Goal: Task Accomplishment & Management: Manage account settings

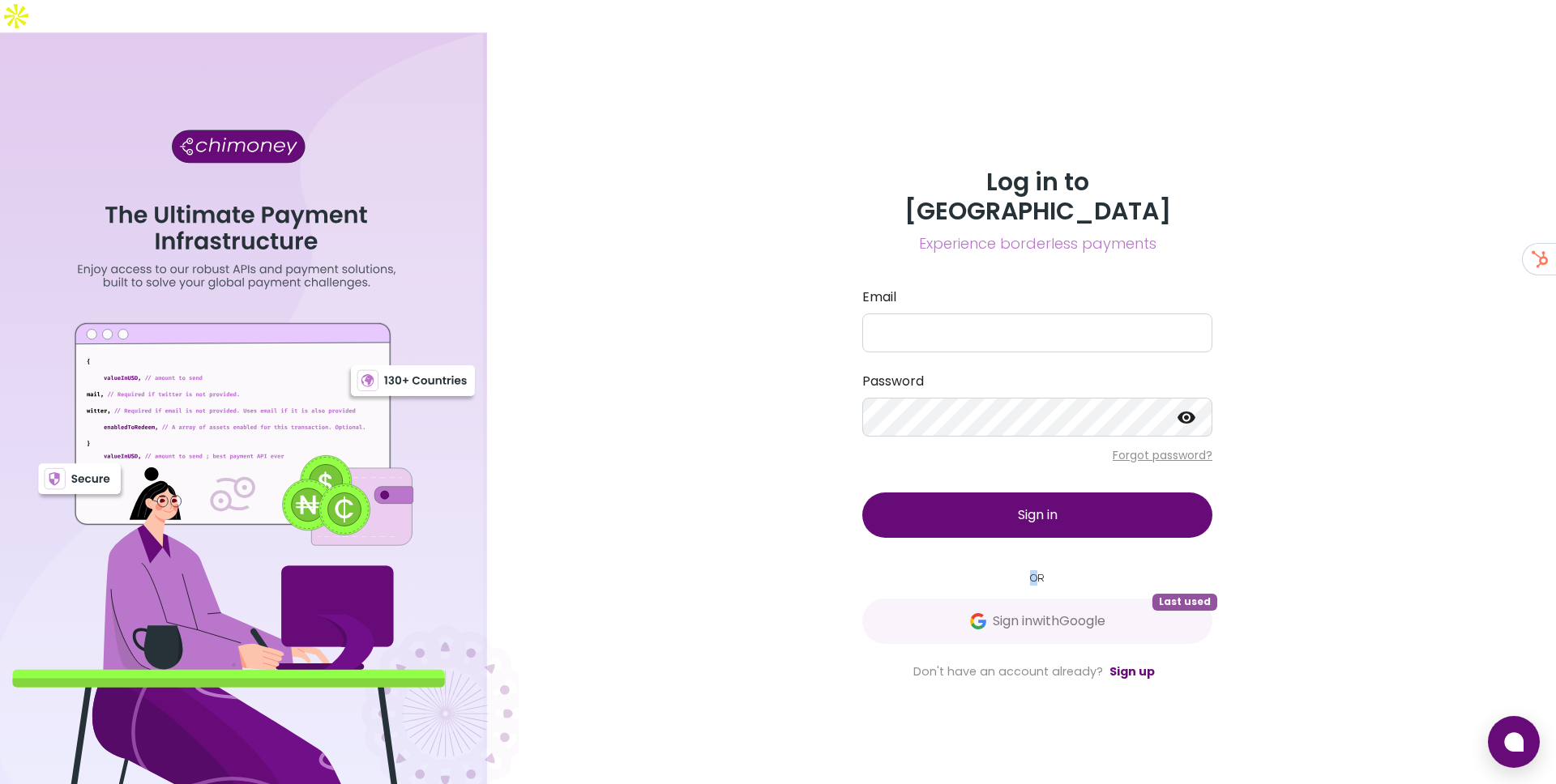
drag, startPoint x: 1017, startPoint y: 535, endPoint x: 1034, endPoint y: 531, distance: 17.5
click at [1034, 570] on small "OR" at bounding box center [1037, 578] width 350 height 16
click at [675, 175] on div "Log in to Chimoney Experience borderless payments Email Password Forgot passwor…" at bounding box center [1037, 425] width 1037 height 784
click at [353, 599] on div at bounding box center [259, 425] width 518 height 784
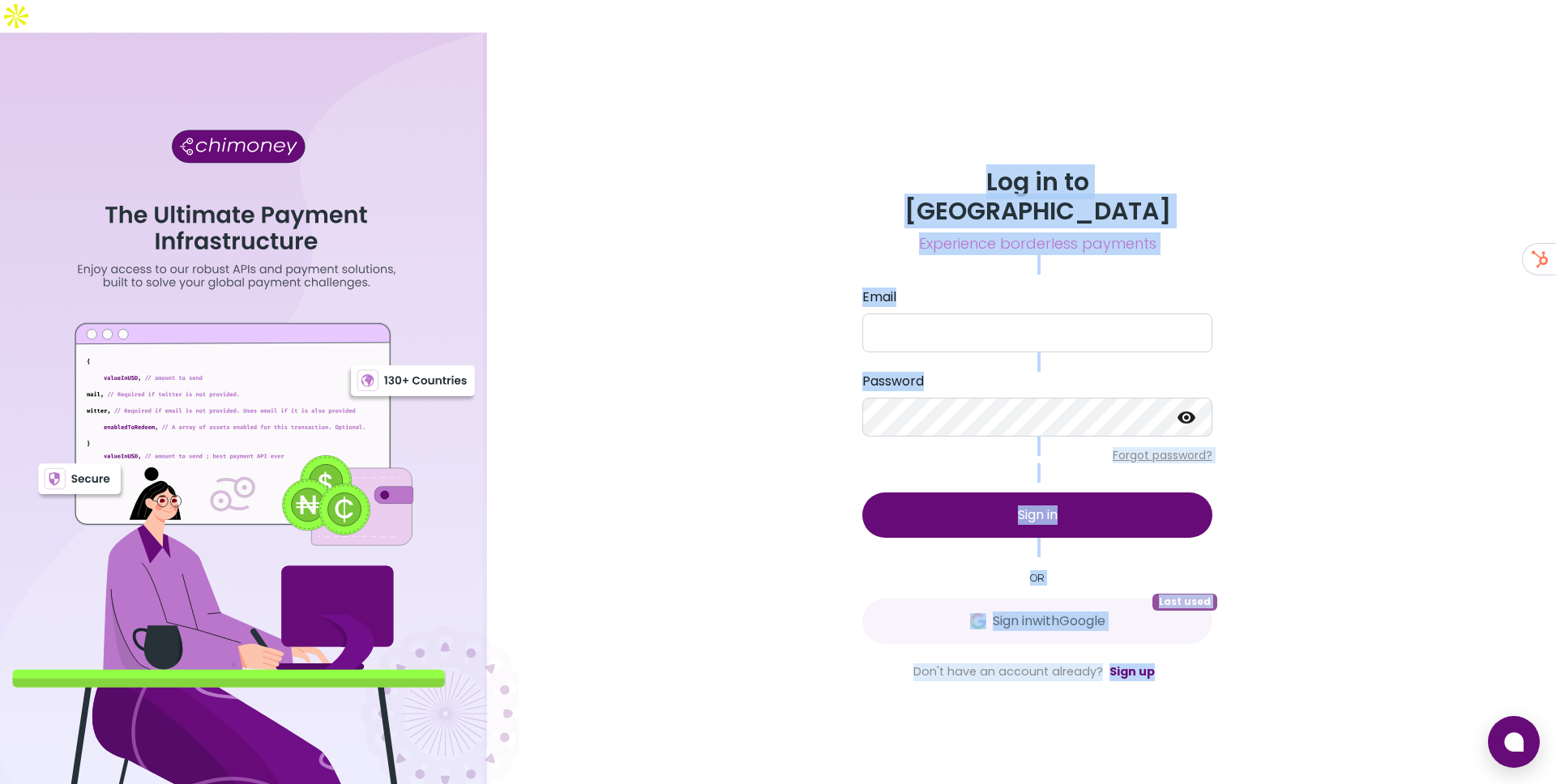
drag, startPoint x: 432, startPoint y: 683, endPoint x: 589, endPoint y: 658, distance: 159.0
click at [590, 658] on div "Log in to Chimoney Experience borderless payments Email Password Forgot passwor…" at bounding box center [778, 425] width 1556 height 784
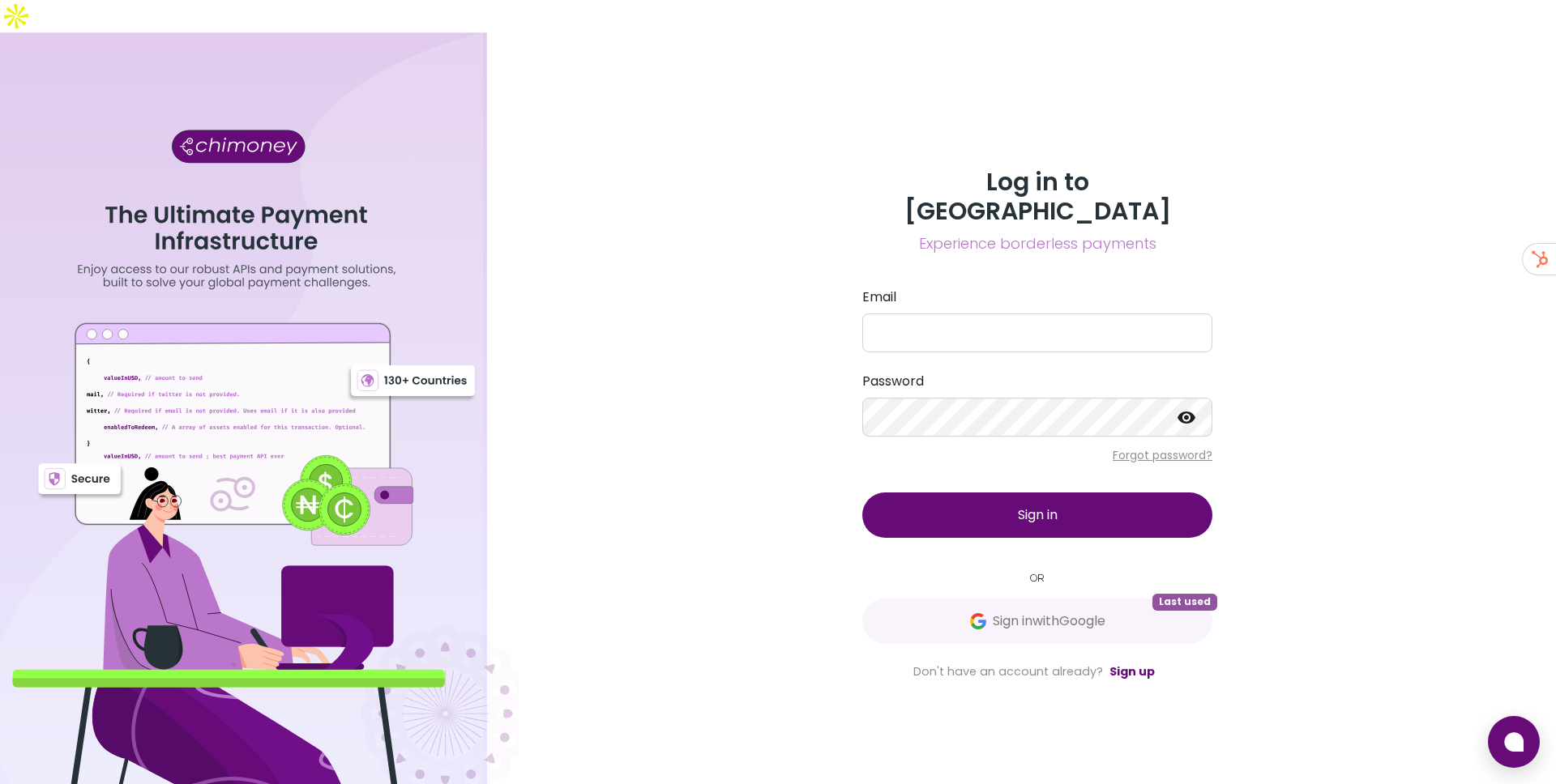
click at [441, 640] on div at bounding box center [259, 425] width 518 height 784
click at [442, 656] on div at bounding box center [259, 425] width 518 height 784
drag, startPoint x: 421, startPoint y: 621, endPoint x: 355, endPoint y: 574, distance: 81.0
click at [355, 574] on div at bounding box center [259, 425] width 518 height 784
click at [484, 687] on div at bounding box center [259, 425] width 518 height 784
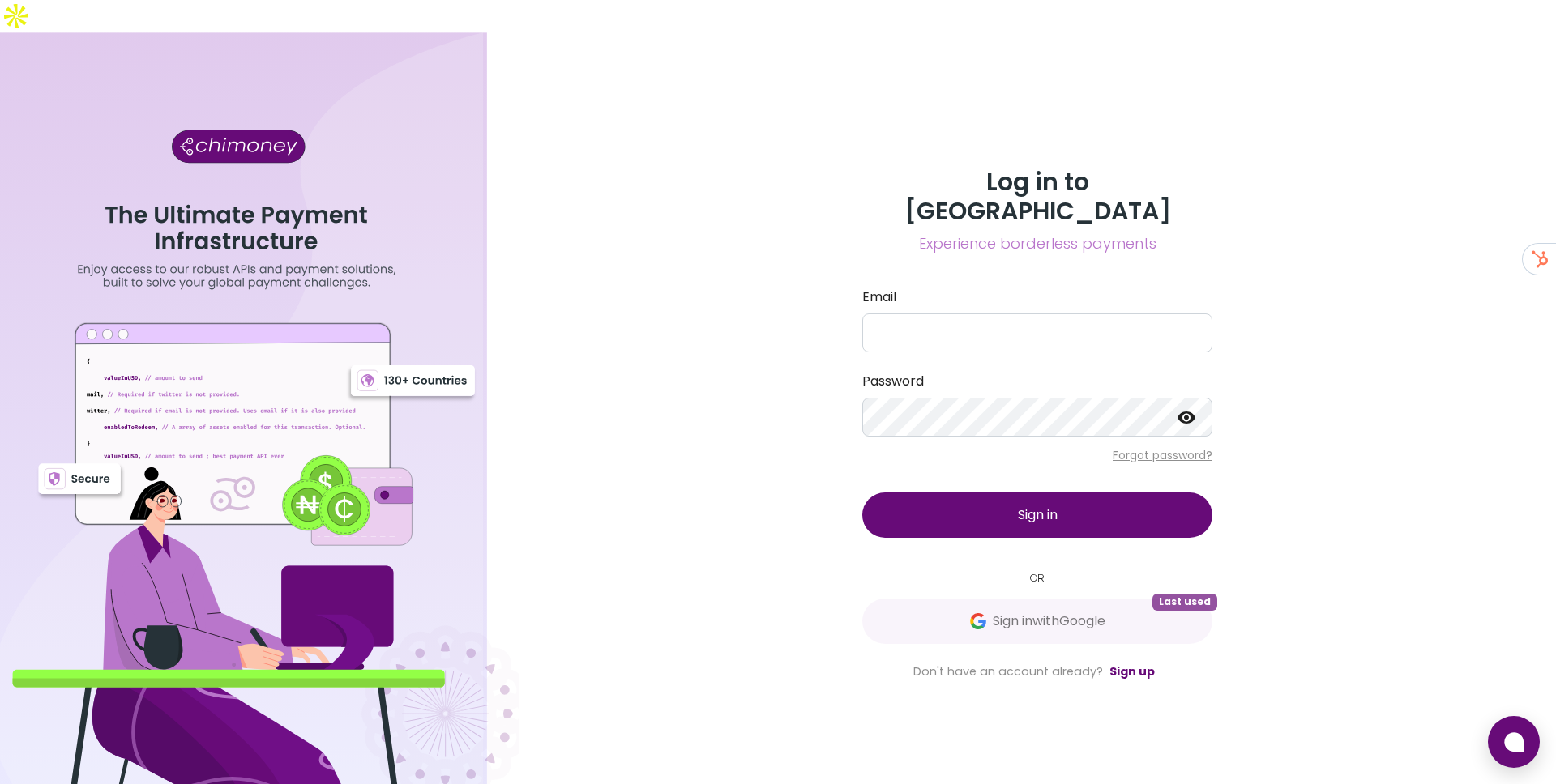
drag, startPoint x: 236, startPoint y: 369, endPoint x: 505, endPoint y: 403, distance: 271.1
click at [506, 403] on div at bounding box center [259, 425] width 518 height 784
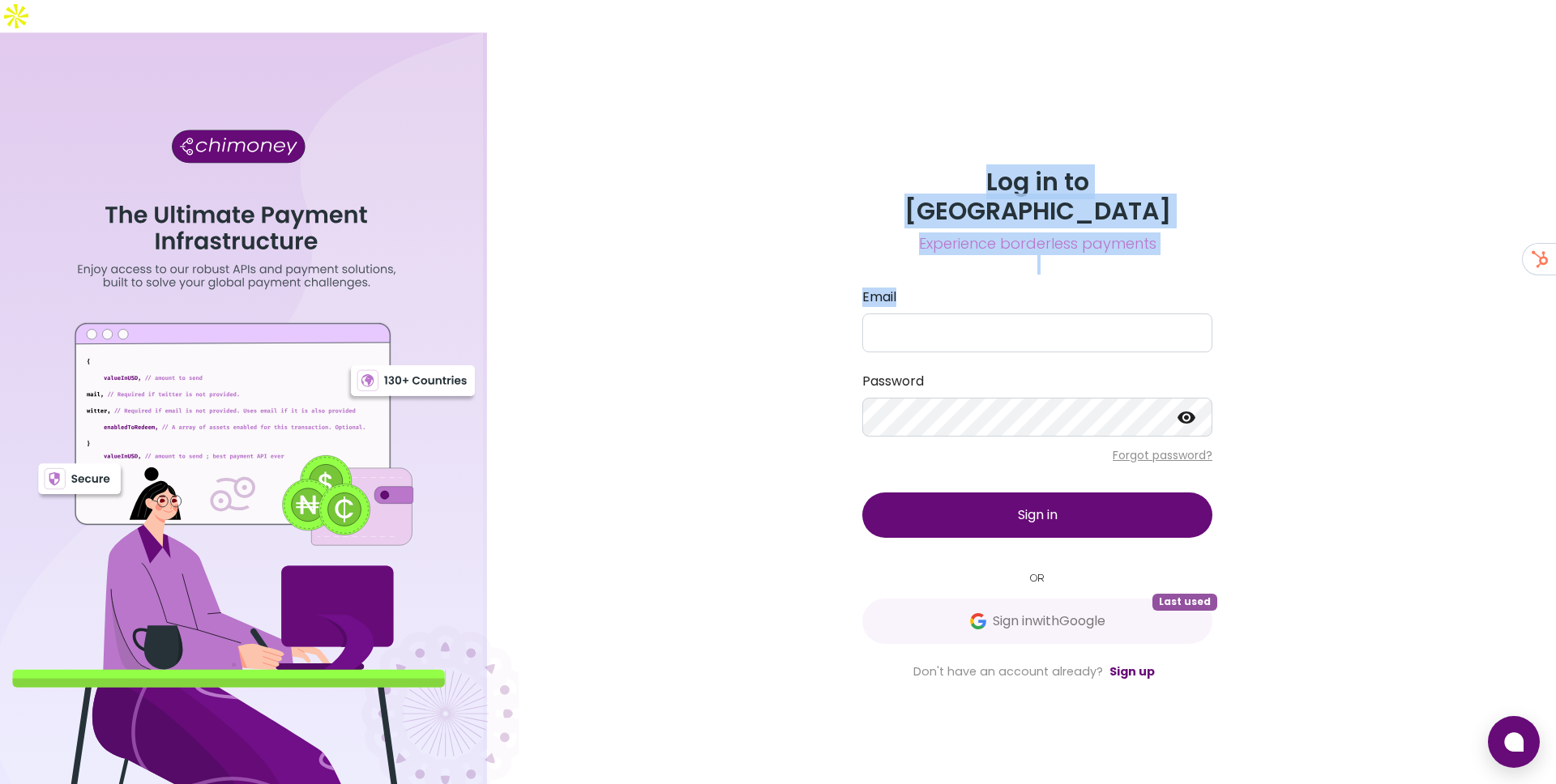
drag, startPoint x: 303, startPoint y: 291, endPoint x: 572, endPoint y: 277, distance: 269.4
click at [571, 277] on div "Log in to Chimoney Experience borderless payments Email Password Forgot passwor…" at bounding box center [778, 425] width 1556 height 784
click at [339, 248] on div at bounding box center [259, 425] width 518 height 784
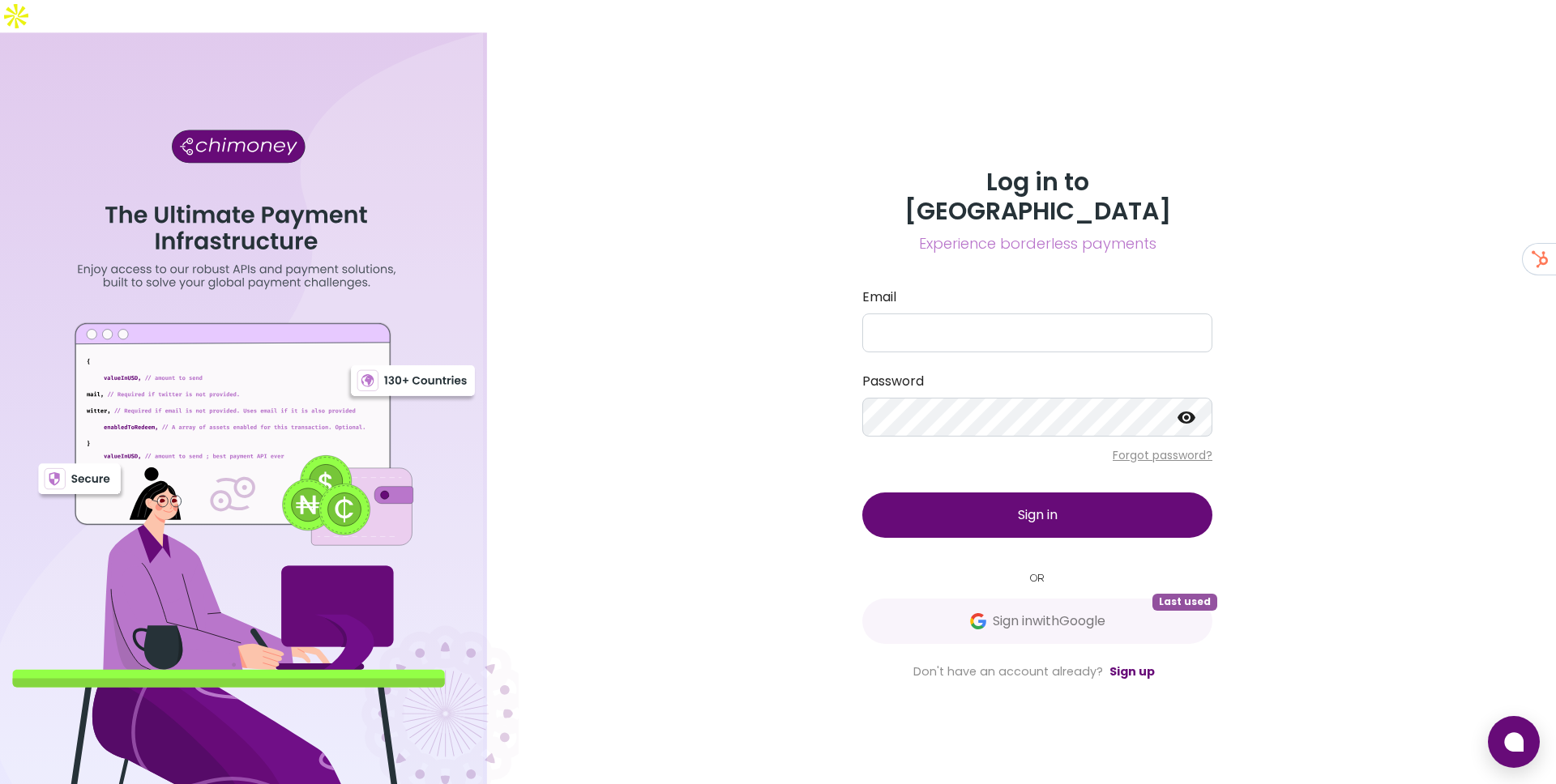
drag, startPoint x: 917, startPoint y: 157, endPoint x: 1162, endPoint y: 208, distance: 250.3
click at [1162, 208] on div "Log in to Chimoney Experience borderless payments Email Password Forgot passwor…" at bounding box center [1037, 424] width 389 height 513
click at [1181, 232] on span "Experience borderless payments" at bounding box center [1037, 243] width 350 height 23
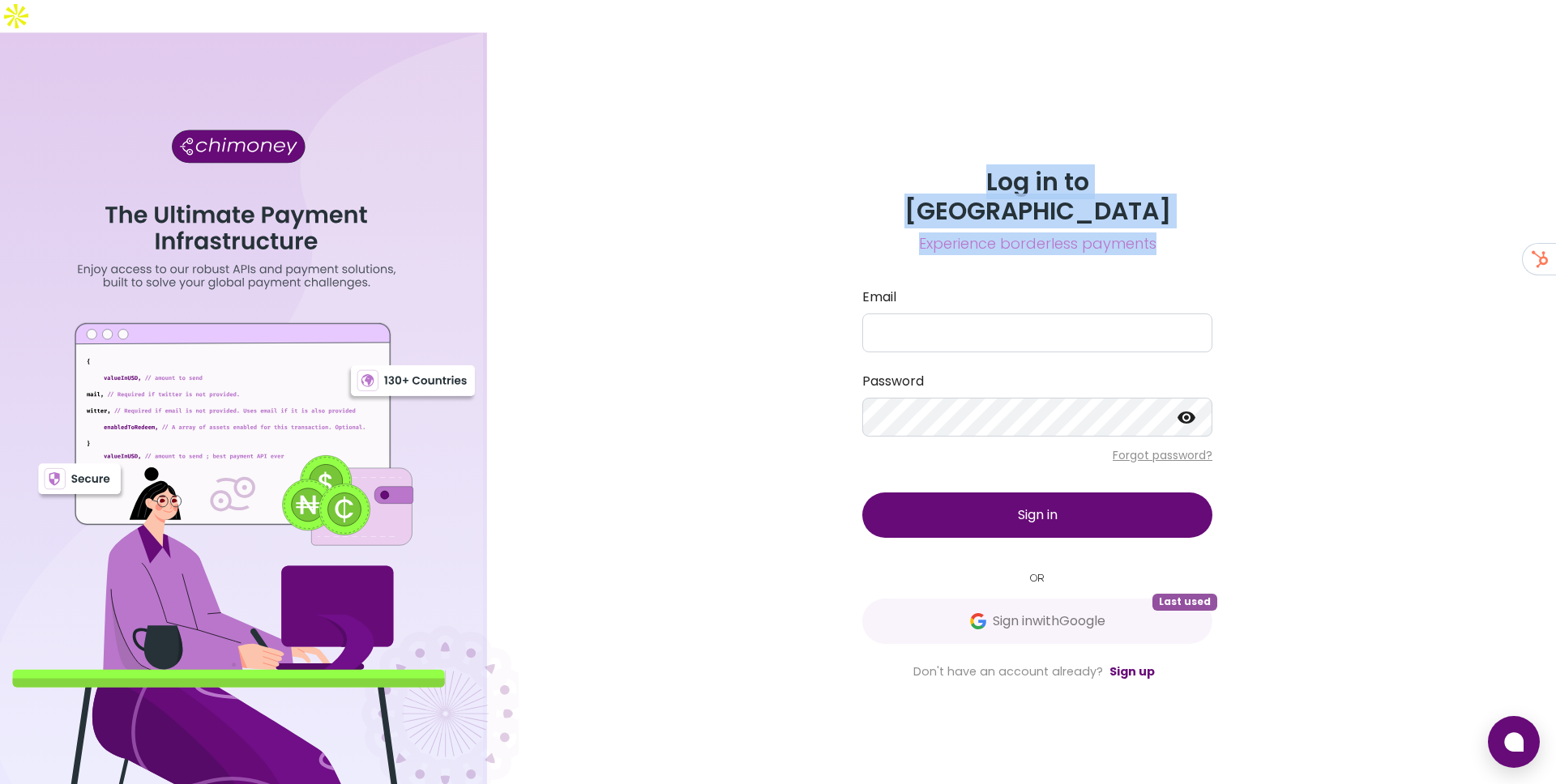
drag, startPoint x: 911, startPoint y: 166, endPoint x: 1159, endPoint y: 197, distance: 249.9
click at [1159, 197] on div "Log in to Chimoney Experience borderless payments" at bounding box center [1037, 211] width 350 height 88
click at [905, 170] on h3 "Log in to [GEOGRAPHIC_DATA]" at bounding box center [1037, 196] width 350 height 58
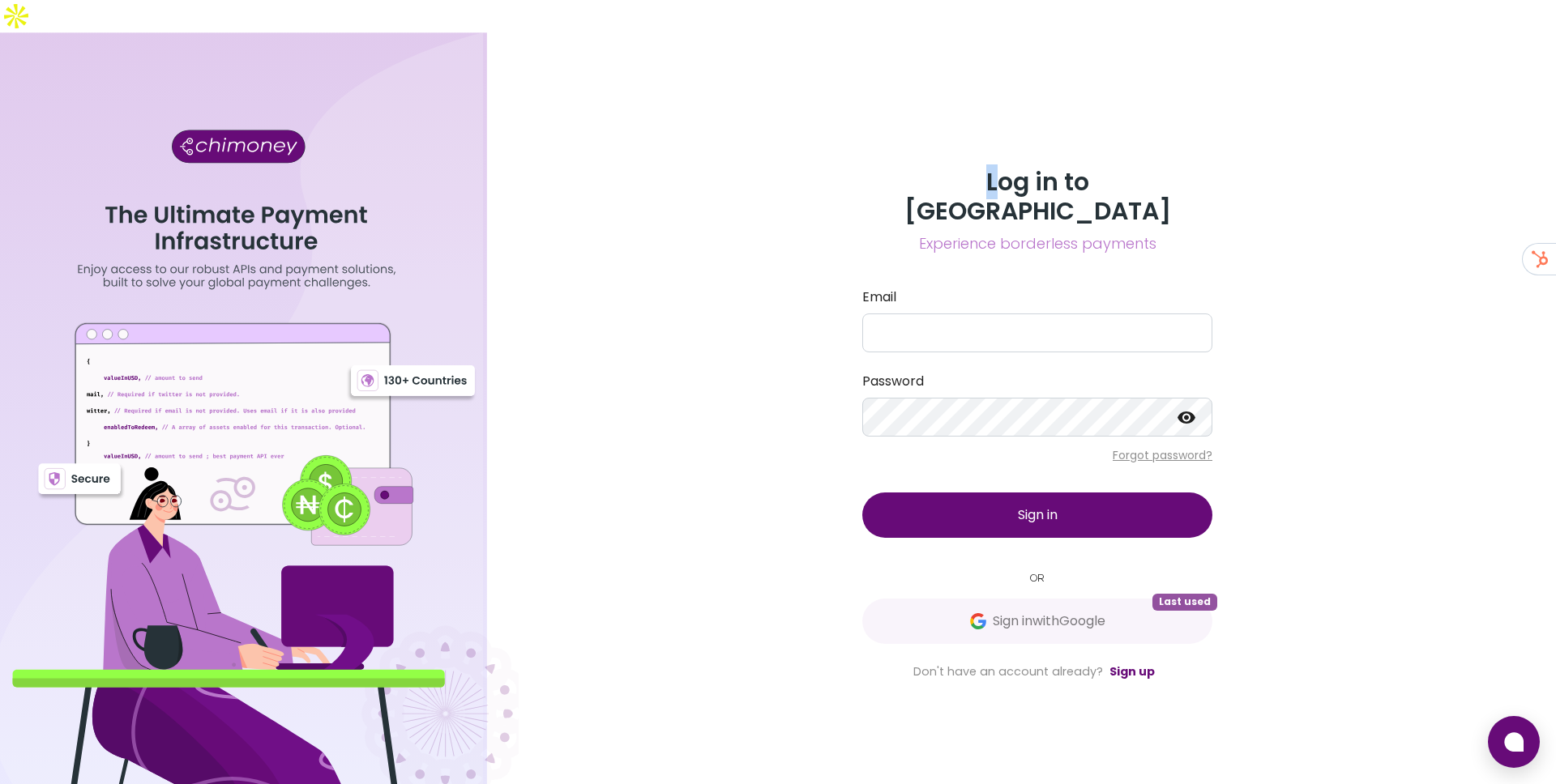
drag, startPoint x: 924, startPoint y: 162, endPoint x: 1160, endPoint y: 212, distance: 241.2
click at [1160, 212] on div "Log in to Chimoney Experience borderless payments Email Password Forgot passwor…" at bounding box center [1037, 424] width 389 height 513
click at [1151, 232] on span "Experience borderless payments" at bounding box center [1037, 243] width 350 height 23
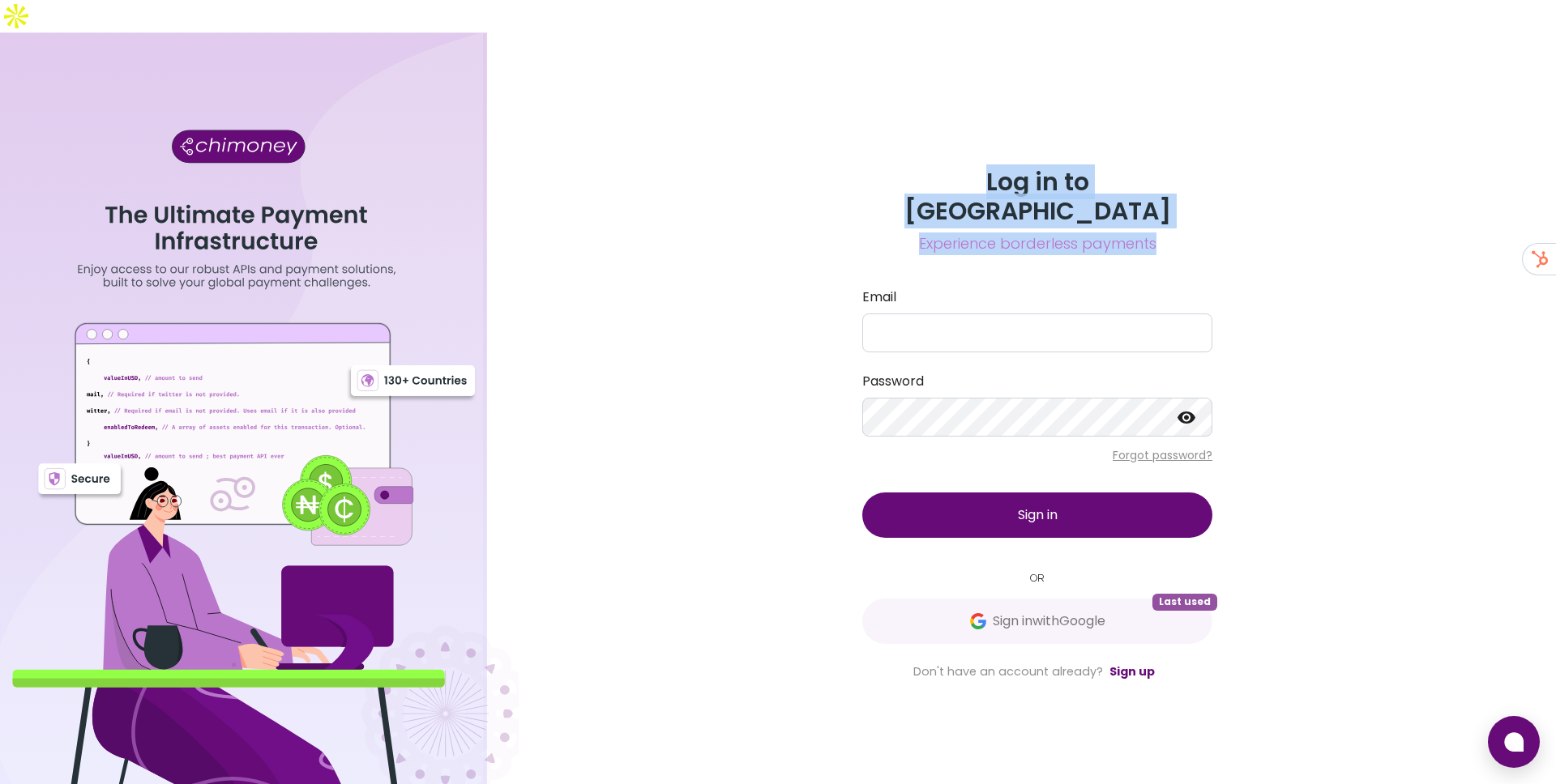
drag, startPoint x: 1155, startPoint y: 200, endPoint x: 910, endPoint y: 161, distance: 248.1
click at [910, 167] on div "Log in to Chimoney Experience borderless payments" at bounding box center [1037, 211] width 350 height 88
click at [939, 168] on h3 "Log in to [GEOGRAPHIC_DATA]" at bounding box center [1037, 196] width 350 height 58
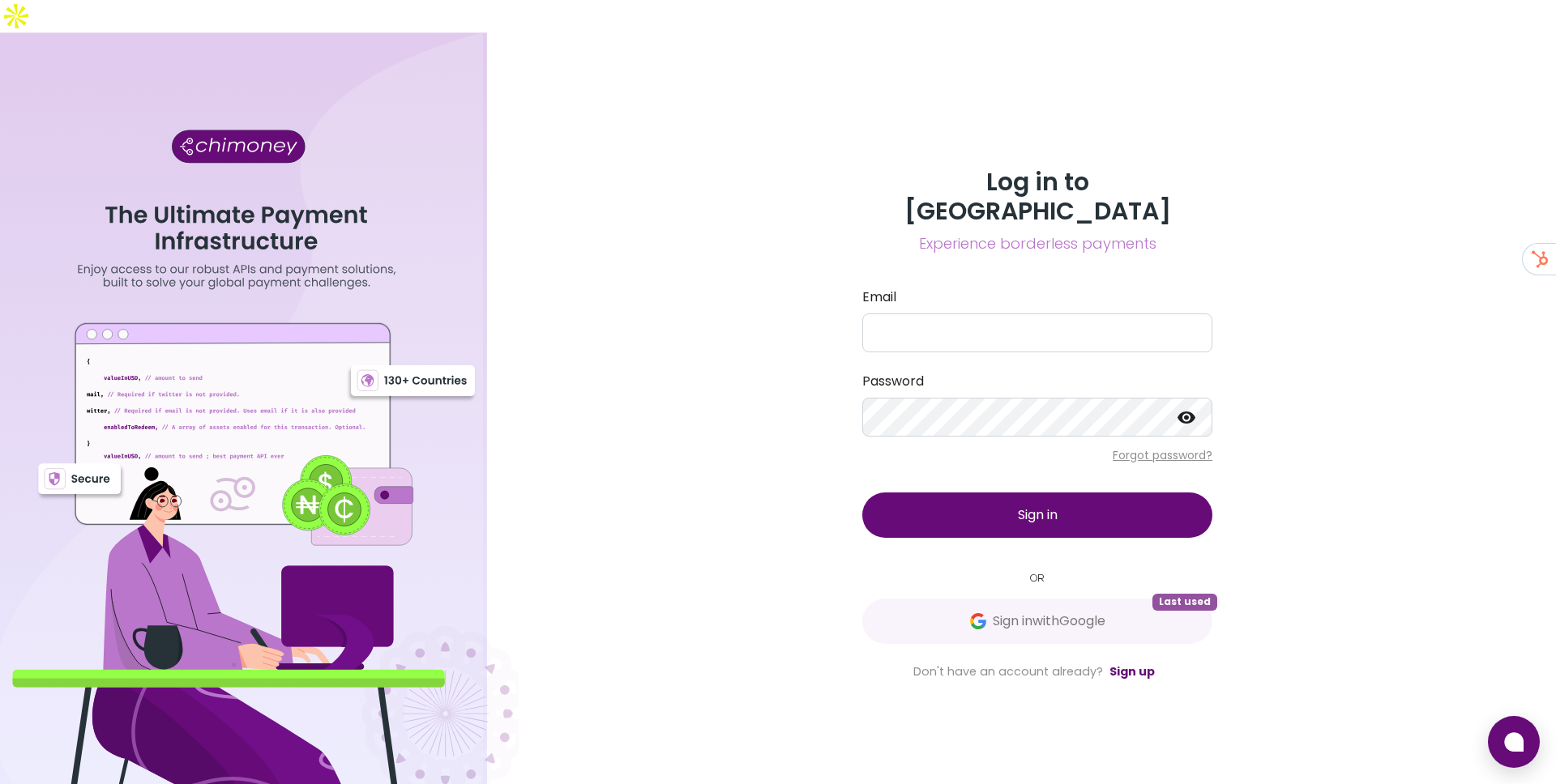
drag, startPoint x: 920, startPoint y: 164, endPoint x: 1153, endPoint y: 208, distance: 237.1
click at [1153, 208] on div "Log in to Chimoney Experience borderless payments Email Password Forgot passwor…" at bounding box center [1037, 424] width 389 height 513
click at [897, 182] on div "Log in to Chimoney Experience borderless payments" at bounding box center [1037, 211] width 350 height 88
drag, startPoint x: 921, startPoint y: 162, endPoint x: 1081, endPoint y: 249, distance: 182.1
click at [1113, 233] on div "Log in to Chimoney Experience borderless payments Email Password Forgot passwor…" at bounding box center [1037, 424] width 389 height 513
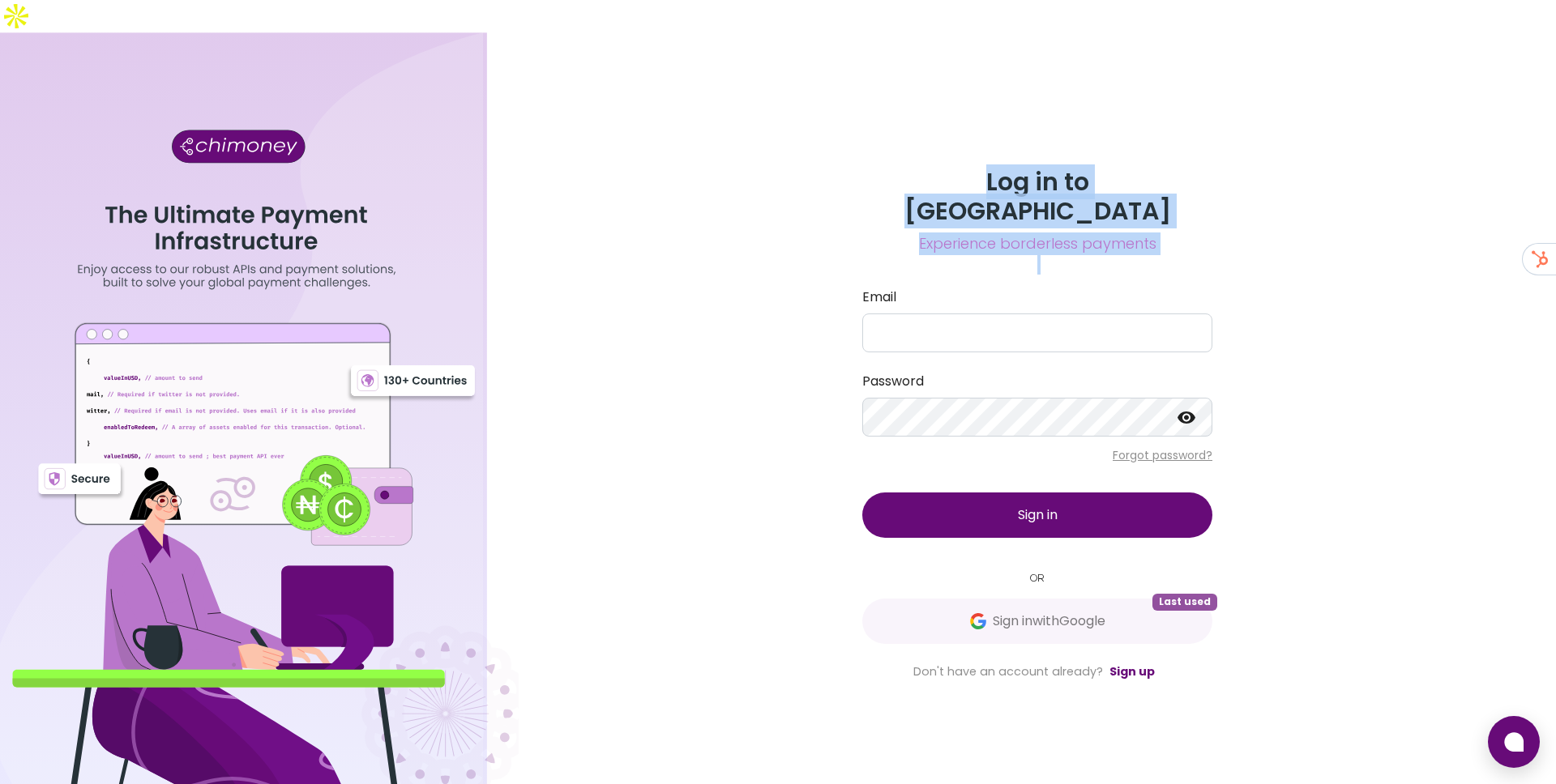
click at [995, 232] on span "Experience borderless payments" at bounding box center [1037, 243] width 350 height 23
drag, startPoint x: 918, startPoint y: 163, endPoint x: 1190, endPoint y: 231, distance: 280.4
click at [1193, 230] on div "Log in to Chimoney Experience borderless payments Email Password Forgot passwor…" at bounding box center [1037, 424] width 389 height 513
click at [1132, 167] on h3 "Log in to [GEOGRAPHIC_DATA]" at bounding box center [1037, 196] width 350 height 58
drag, startPoint x: 1156, startPoint y: 207, endPoint x: 922, endPoint y: 148, distance: 241.3
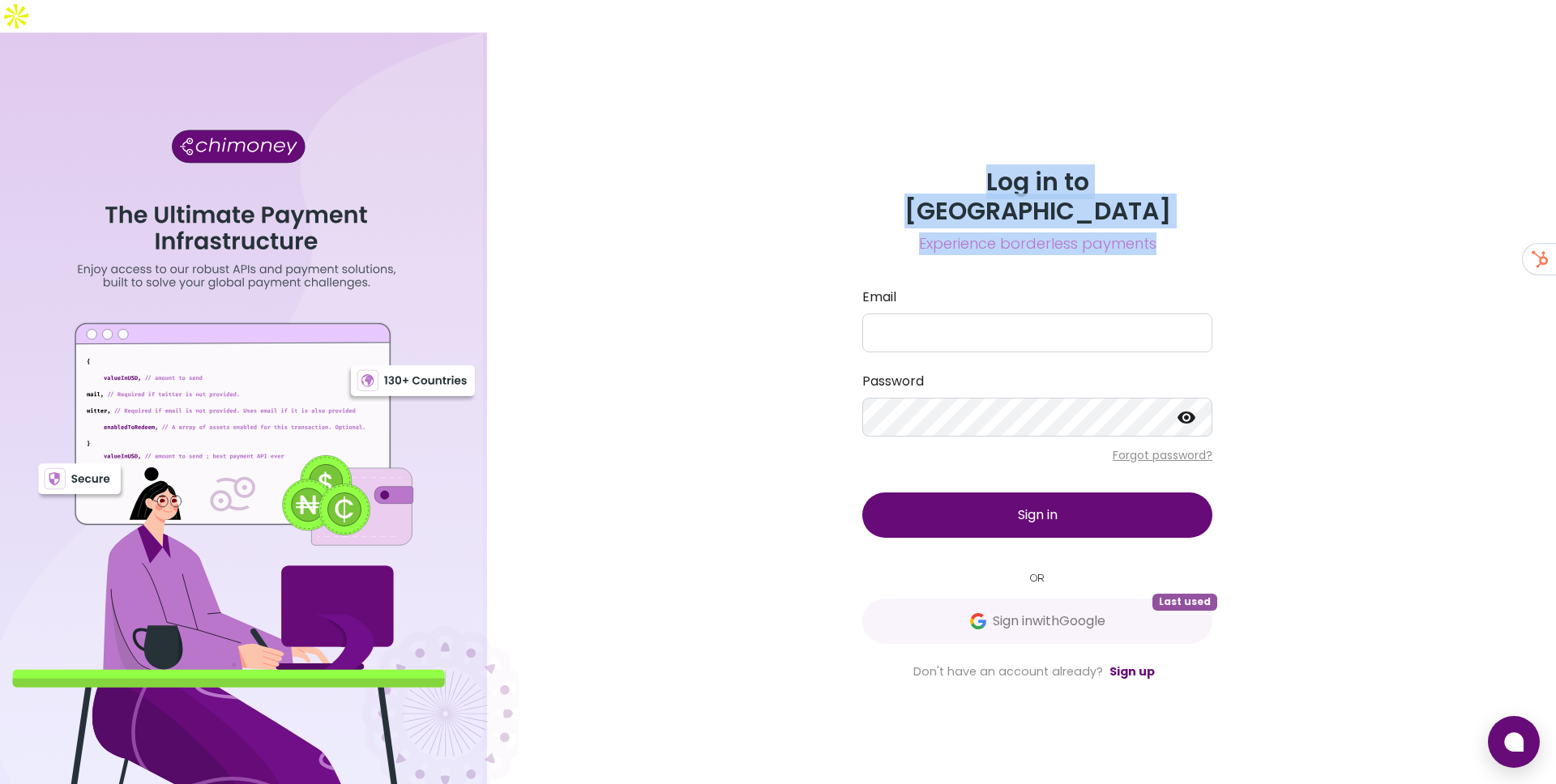
click at [922, 167] on div "Log in to Chimoney Experience borderless payments" at bounding box center [1037, 211] width 350 height 88
click at [911, 167] on h3 "Log in to [GEOGRAPHIC_DATA]" at bounding box center [1037, 196] width 350 height 58
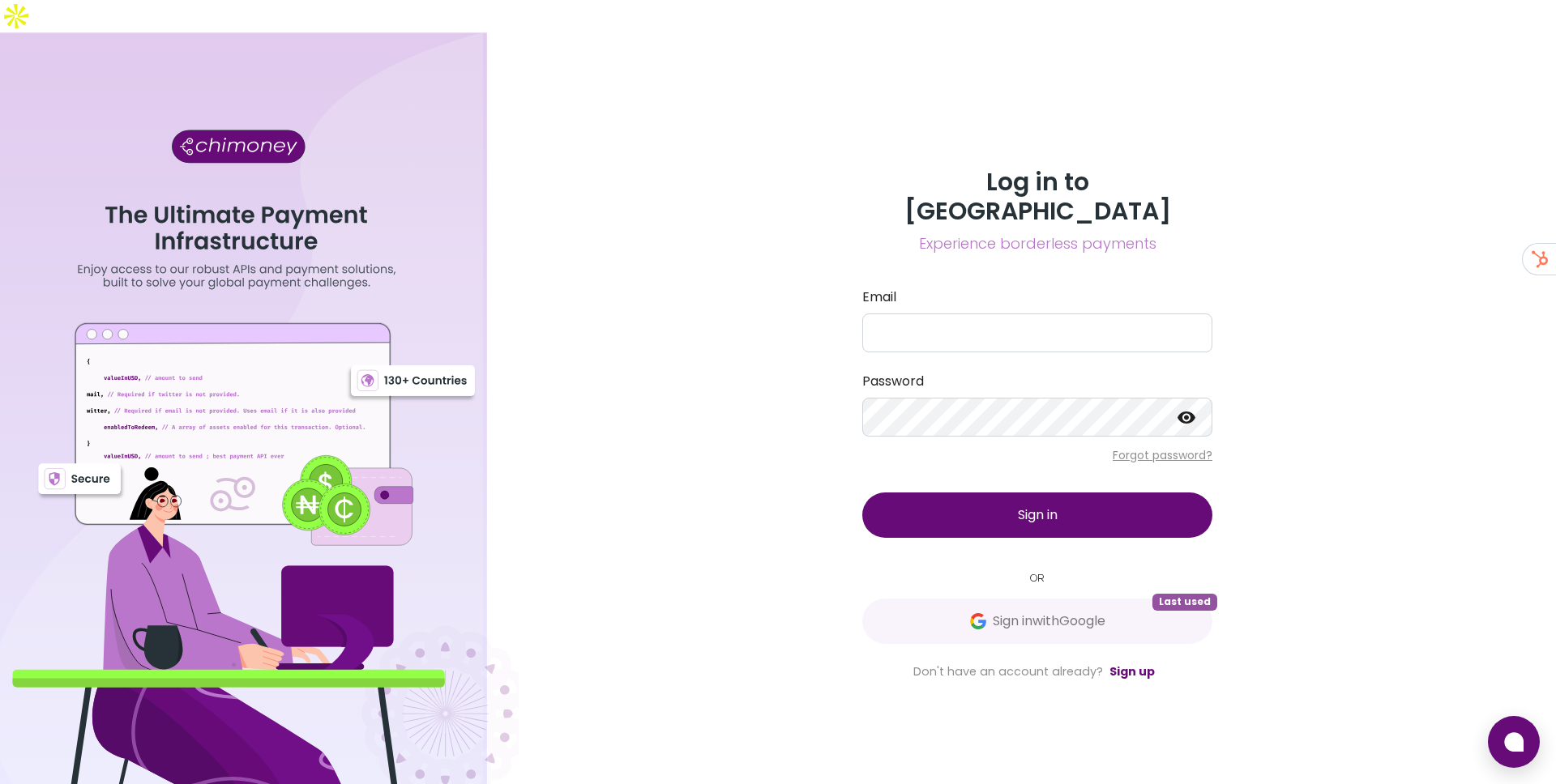
drag, startPoint x: 913, startPoint y: 162, endPoint x: 1169, endPoint y: 220, distance: 262.5
click at [1169, 220] on div "Log in to Chimoney Experience borderless payments Email Password Forgot passwor…" at bounding box center [1037, 424] width 389 height 513
click at [927, 167] on h3 "Log in to [GEOGRAPHIC_DATA]" at bounding box center [1037, 196] width 350 height 58
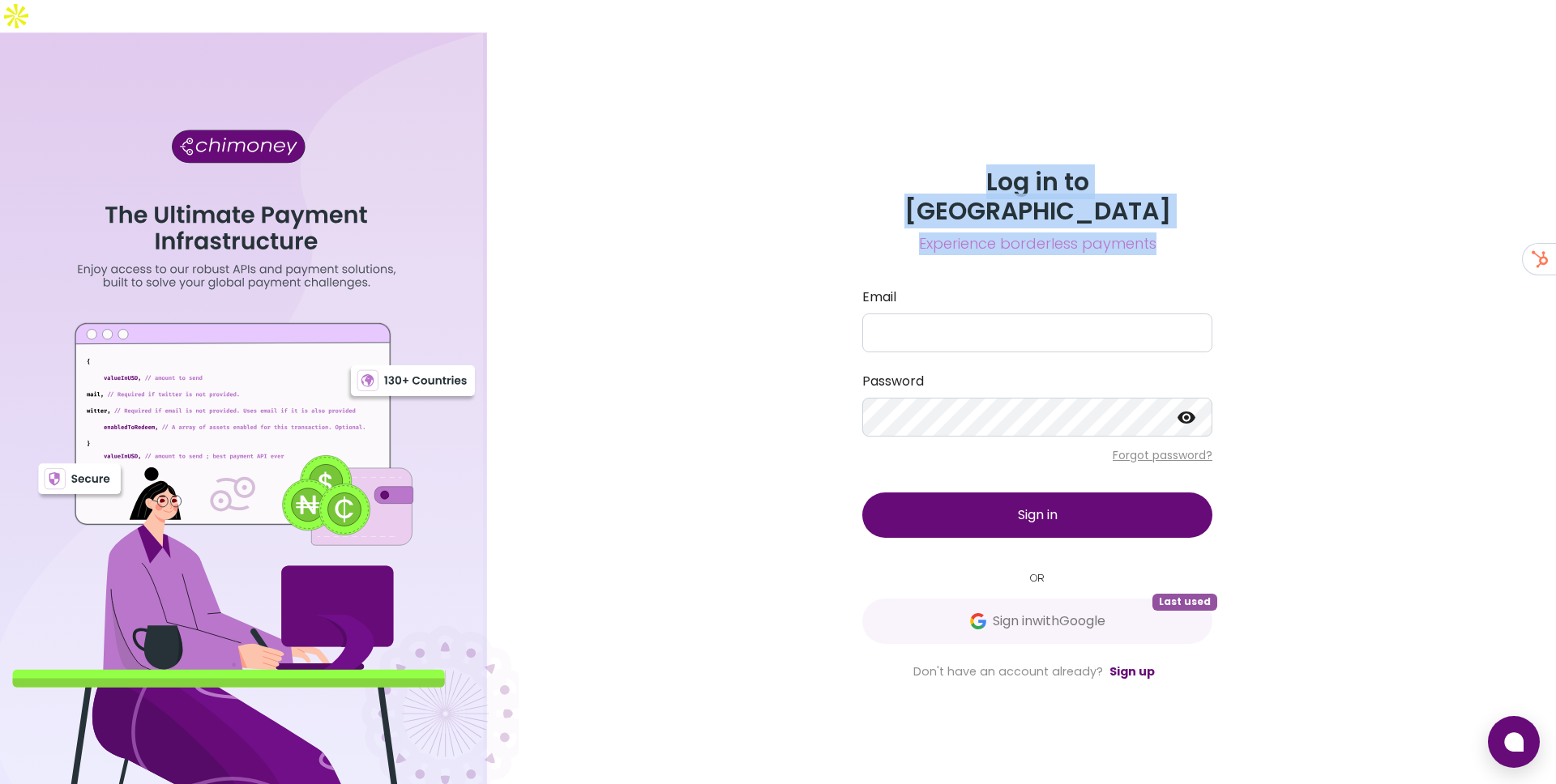
drag, startPoint x: 914, startPoint y: 161, endPoint x: 1155, endPoint y: 195, distance: 243.4
click at [1155, 195] on div "Log in to Chimoney Experience borderless payments" at bounding box center [1037, 211] width 350 height 88
click at [1116, 232] on span "Experience borderless payments" at bounding box center [1037, 243] width 350 height 23
drag, startPoint x: 1157, startPoint y: 201, endPoint x: 916, endPoint y: 168, distance: 243.2
click at [916, 168] on div "Log in to Chimoney Experience borderless payments" at bounding box center [1037, 211] width 350 height 88
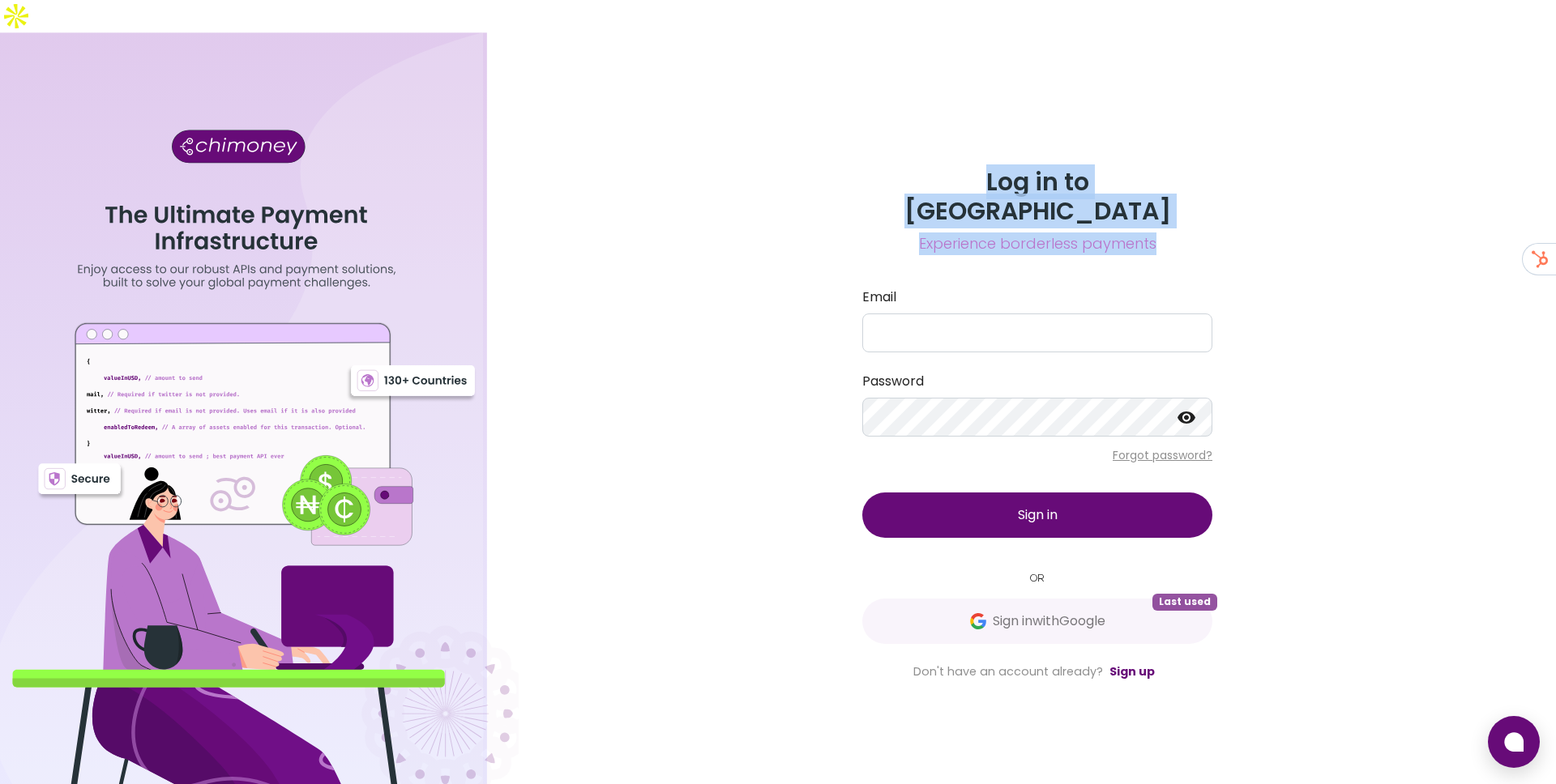
click at [917, 167] on h3 "Log in to [GEOGRAPHIC_DATA]" at bounding box center [1037, 196] width 350 height 58
drag, startPoint x: 917, startPoint y: 164, endPoint x: 1145, endPoint y: 203, distance: 231.3
click at [1145, 204] on div "Log in to Chimoney Experience borderless payments" at bounding box center [1037, 211] width 350 height 88
click at [958, 144] on div "Log in to Chimoney Experience borderless payments Email Password Forgot passwor…" at bounding box center [1037, 425] width 1037 height 784
drag, startPoint x: 921, startPoint y: 163, endPoint x: 1145, endPoint y: 201, distance: 227.2
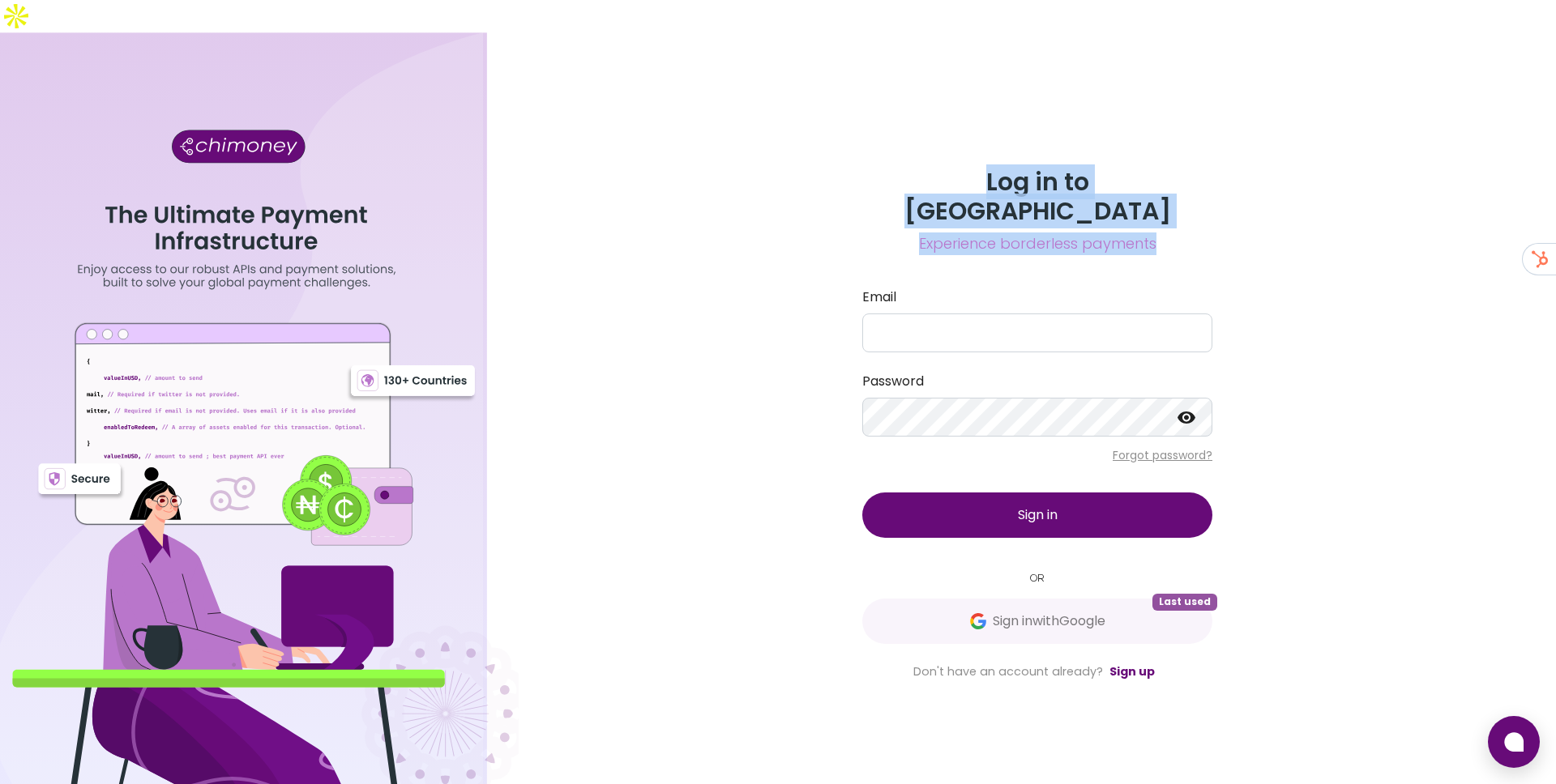
click at [1145, 201] on div "Log in to Chimoney Experience borderless payments" at bounding box center [1037, 211] width 350 height 88
click at [1145, 232] on span "Experience borderless payments" at bounding box center [1037, 243] width 350 height 23
drag, startPoint x: 1161, startPoint y: 201, endPoint x: 896, endPoint y: 170, distance: 266.8
click at [896, 170] on div "Log in to Chimoney Experience borderless payments" at bounding box center [1037, 211] width 350 height 88
click at [947, 167] on h3 "Log in to [GEOGRAPHIC_DATA]" at bounding box center [1037, 196] width 350 height 58
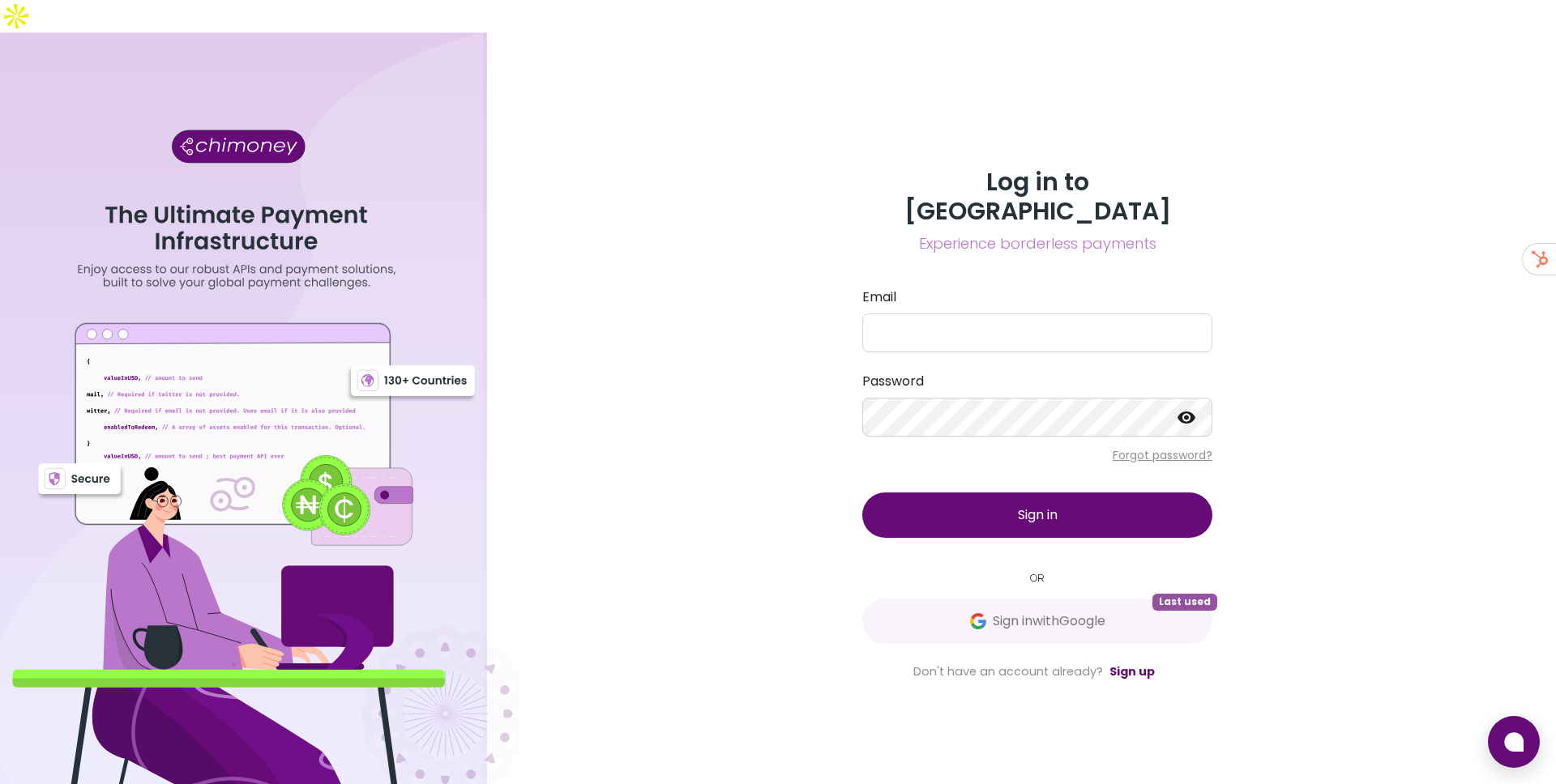
click at [913, 167] on h3 "Log in to [GEOGRAPHIC_DATA]" at bounding box center [1037, 196] width 350 height 58
drag, startPoint x: 918, startPoint y: 163, endPoint x: 1151, endPoint y: 209, distance: 237.5
click at [1151, 209] on div "Log in to Chimoney Experience borderless payments Email Password Forgot passwor…" at bounding box center [1037, 424] width 389 height 513
click at [1158, 232] on span "Experience borderless payments" at bounding box center [1037, 243] width 350 height 23
drag, startPoint x: 1158, startPoint y: 201, endPoint x: 913, endPoint y: 170, distance: 247.0
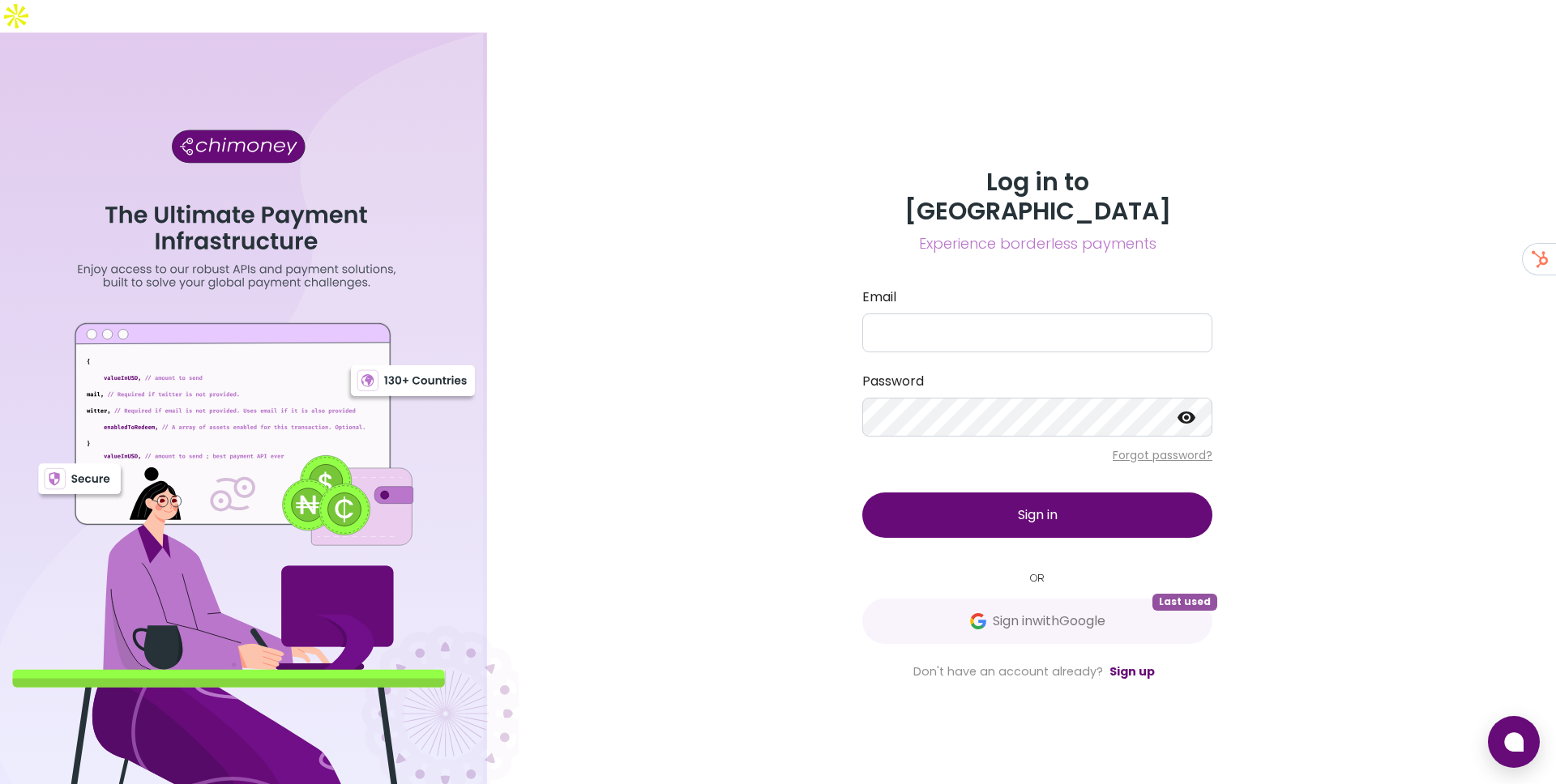
click at [913, 170] on div "Log in to Chimoney Experience borderless payments" at bounding box center [1037, 211] width 350 height 88
click at [922, 172] on h3 "Log in to [GEOGRAPHIC_DATA]" at bounding box center [1037, 196] width 350 height 58
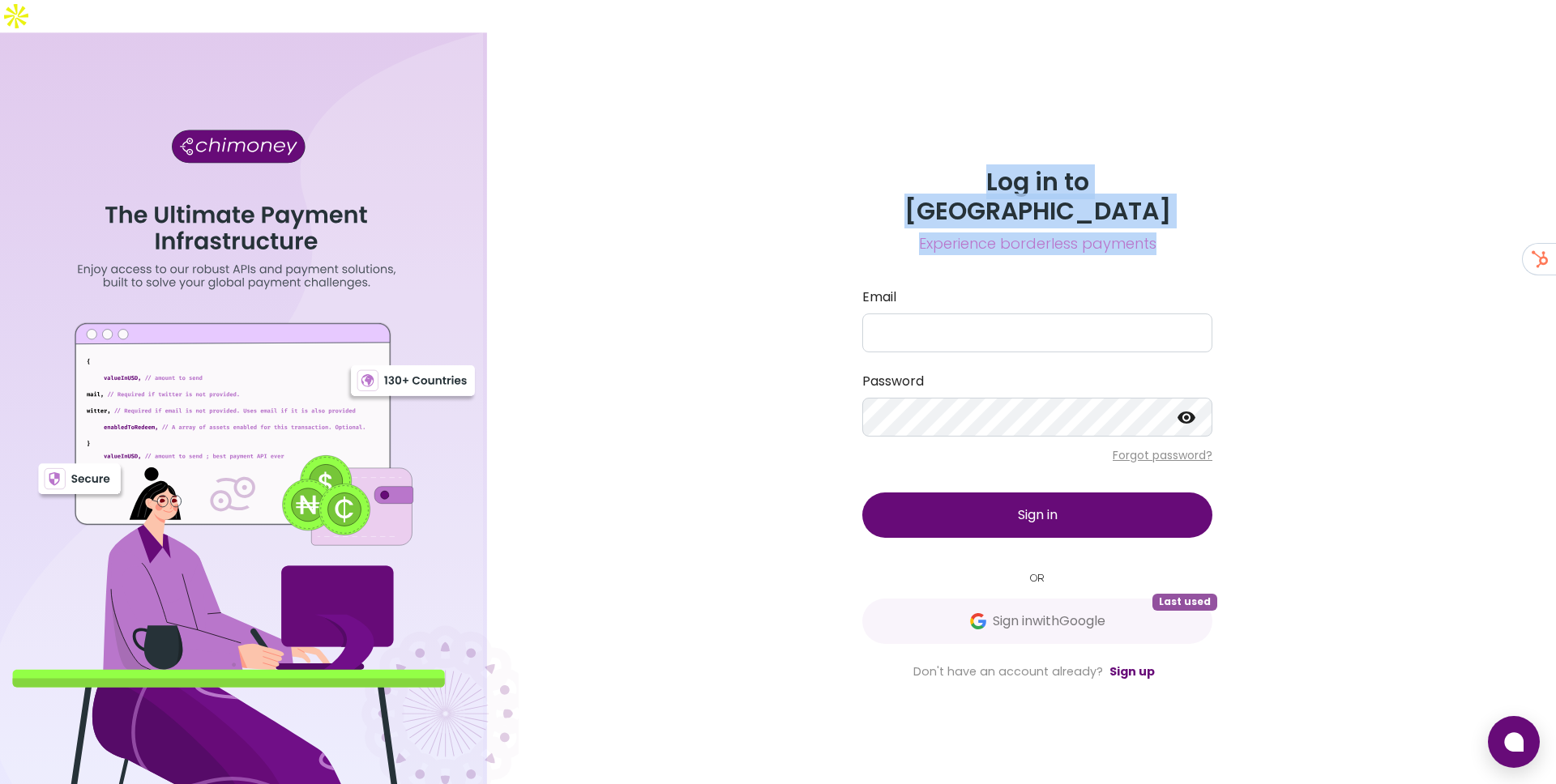
drag, startPoint x: 919, startPoint y: 170, endPoint x: 1173, endPoint y: 198, distance: 255.5
click at [1173, 198] on div "Log in to Chimoney Experience borderless payments" at bounding box center [1037, 211] width 350 height 88
click at [1163, 232] on span "Experience borderless payments" at bounding box center [1037, 243] width 350 height 23
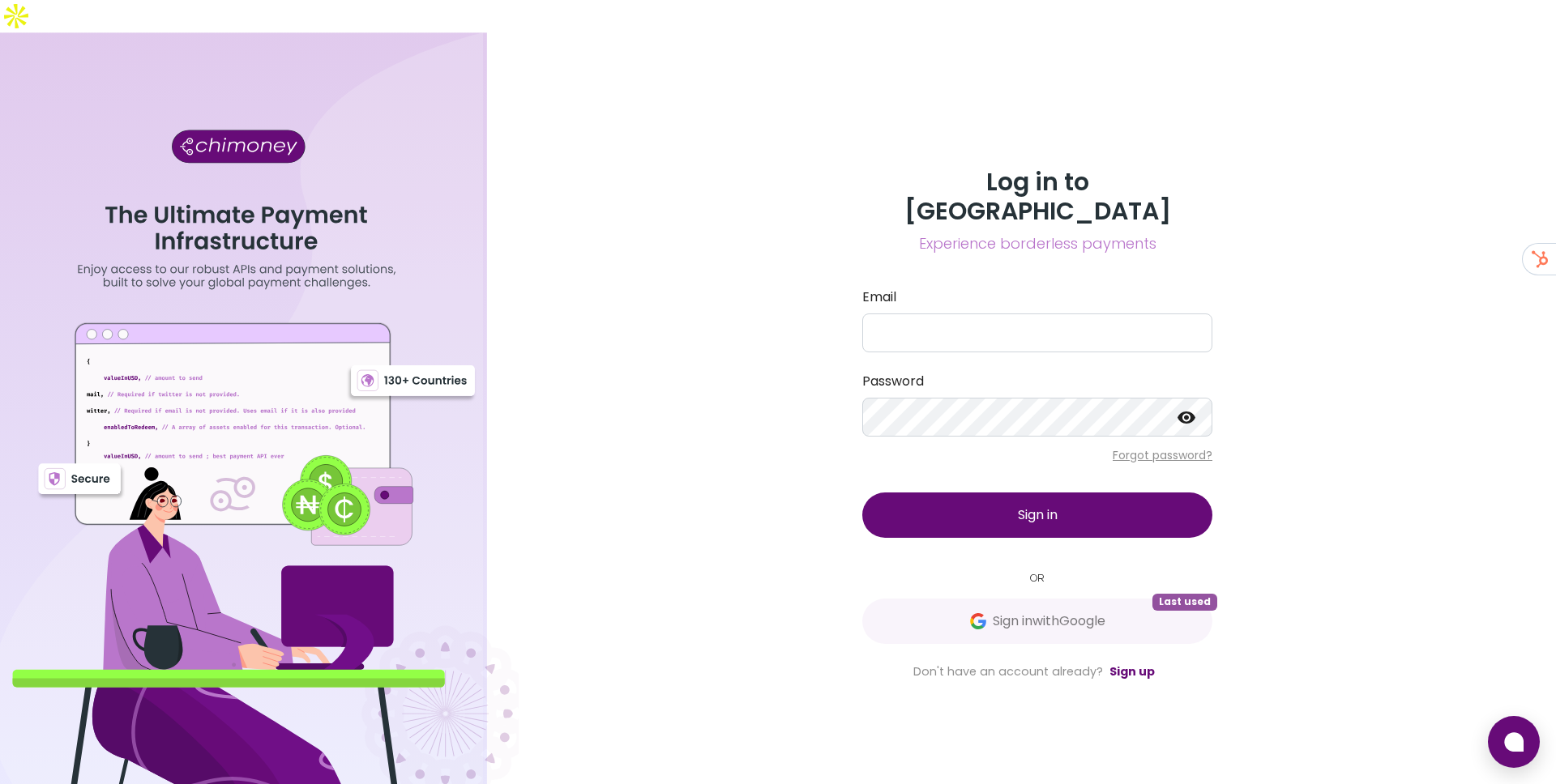
drag, startPoint x: 1163, startPoint y: 198, endPoint x: 918, endPoint y: 165, distance: 247.2
click at [918, 167] on div "Log in to Chimoney Experience borderless payments" at bounding box center [1037, 211] width 350 height 88
click at [914, 167] on h3 "Log in to [GEOGRAPHIC_DATA]" at bounding box center [1037, 196] width 350 height 58
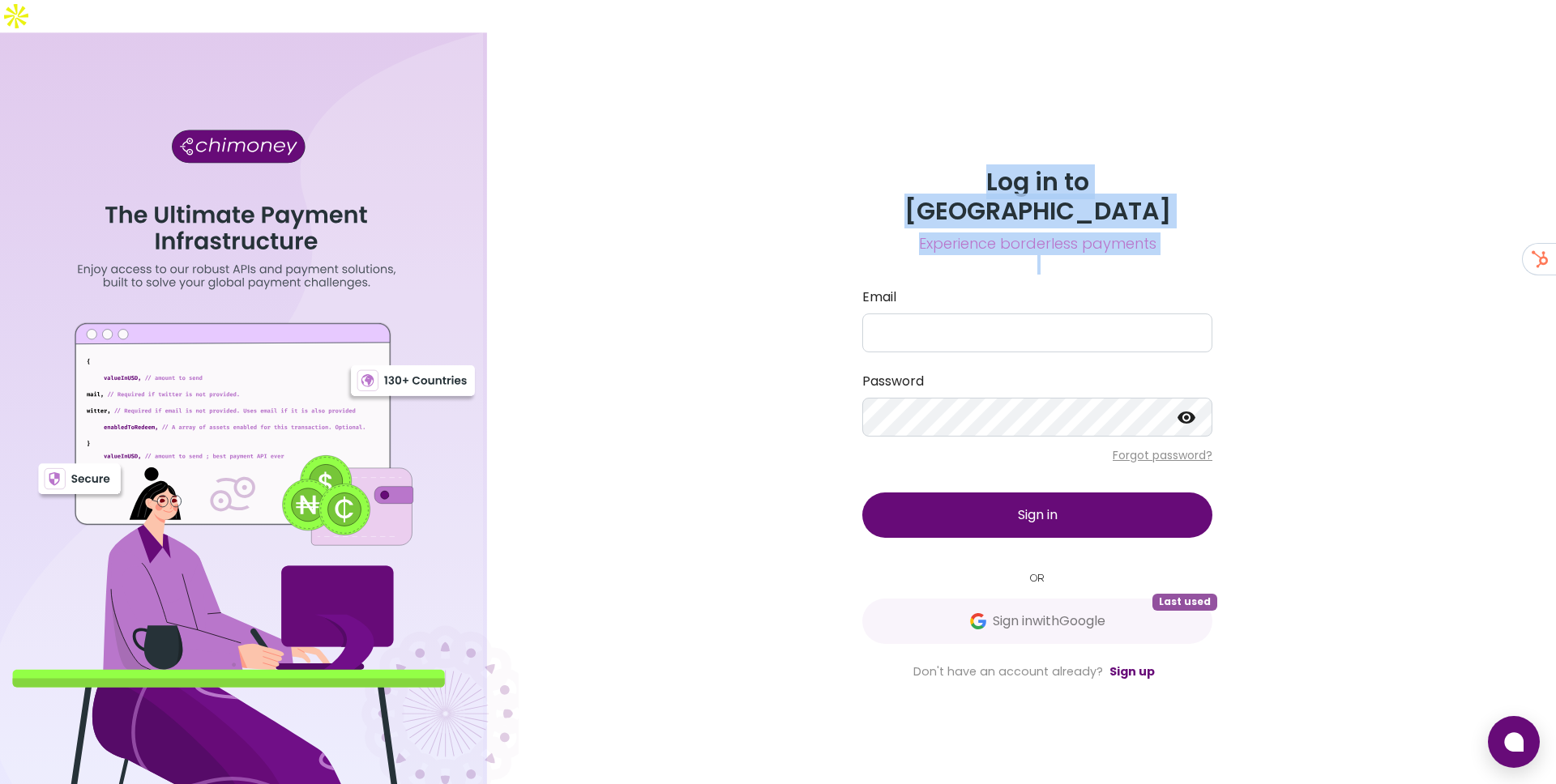
drag, startPoint x: 922, startPoint y: 159, endPoint x: 1125, endPoint y: 231, distance: 215.4
click at [1128, 231] on div "Log in to Chimoney Experience borderless payments Email Password Forgot passwor…" at bounding box center [1037, 424] width 389 height 513
click at [1171, 232] on span "Experience borderless payments" at bounding box center [1037, 243] width 350 height 23
drag, startPoint x: 1163, startPoint y: 190, endPoint x: 917, endPoint y: 130, distance: 253.2
click at [917, 130] on div "Log in to Chimoney Experience borderless payments Email Password Forgot passwor…" at bounding box center [1037, 425] width 1037 height 784
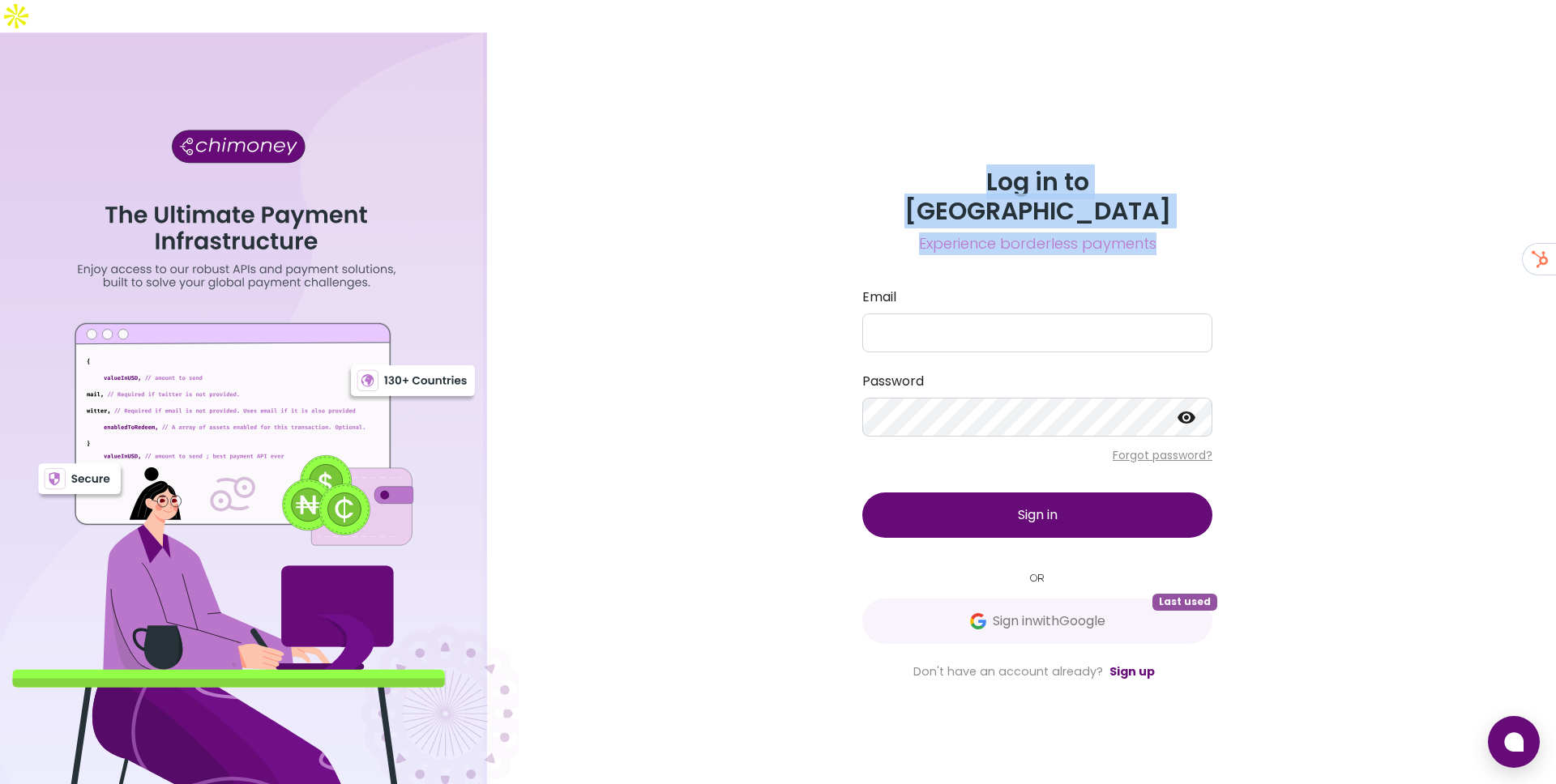
click at [877, 167] on h3 "Log in to [GEOGRAPHIC_DATA]" at bounding box center [1037, 196] width 350 height 58
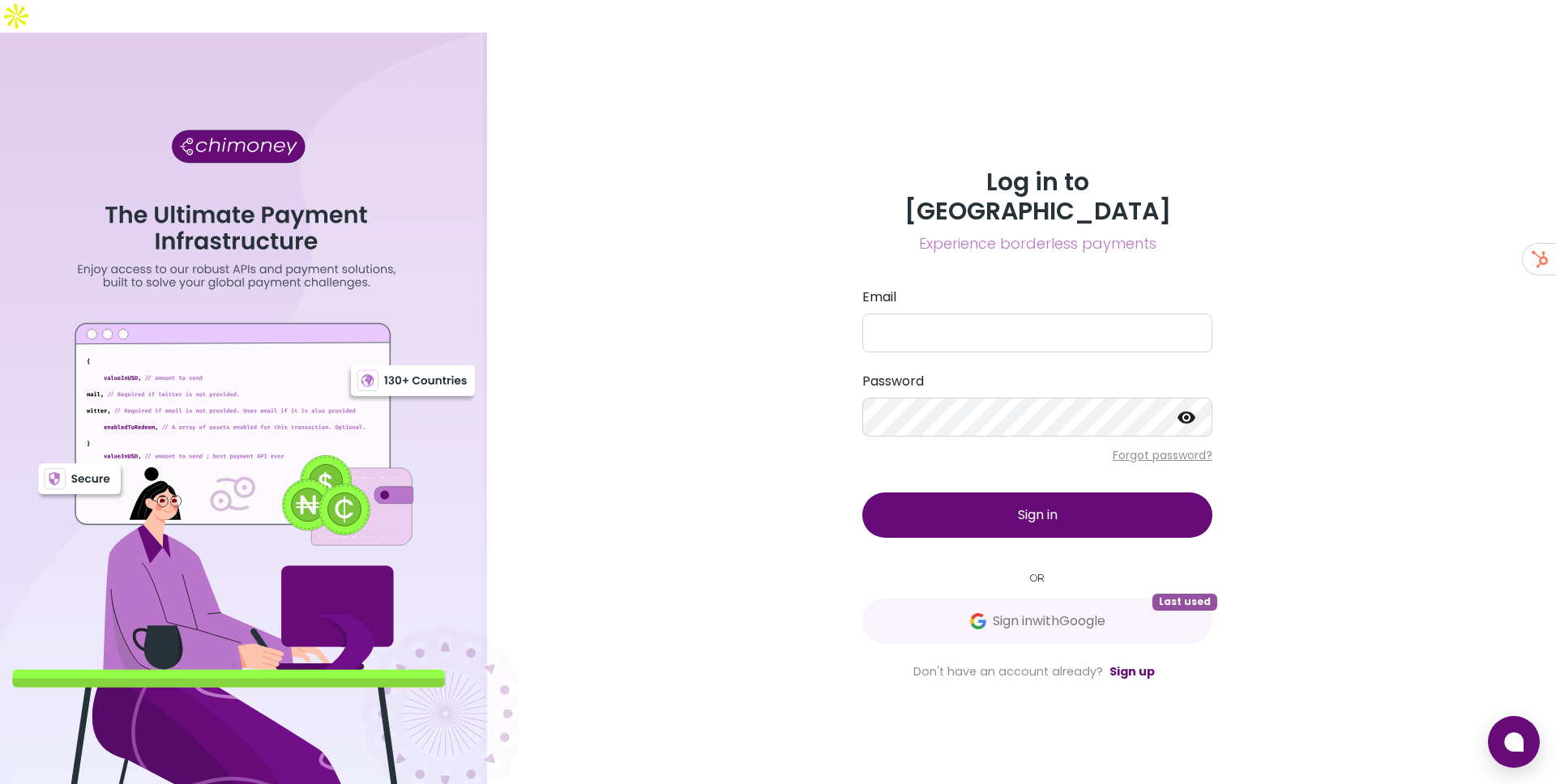
drag, startPoint x: 910, startPoint y: 163, endPoint x: 1130, endPoint y: 217, distance: 226.5
click at [1130, 217] on div "Log in to Chimoney Experience borderless payments Email Password Forgot passwor…" at bounding box center [1037, 424] width 389 height 513
click at [1235, 200] on div "Log in to Chimoney Experience borderless payments Email Password Forgot passwor…" at bounding box center [1037, 425] width 1037 height 784
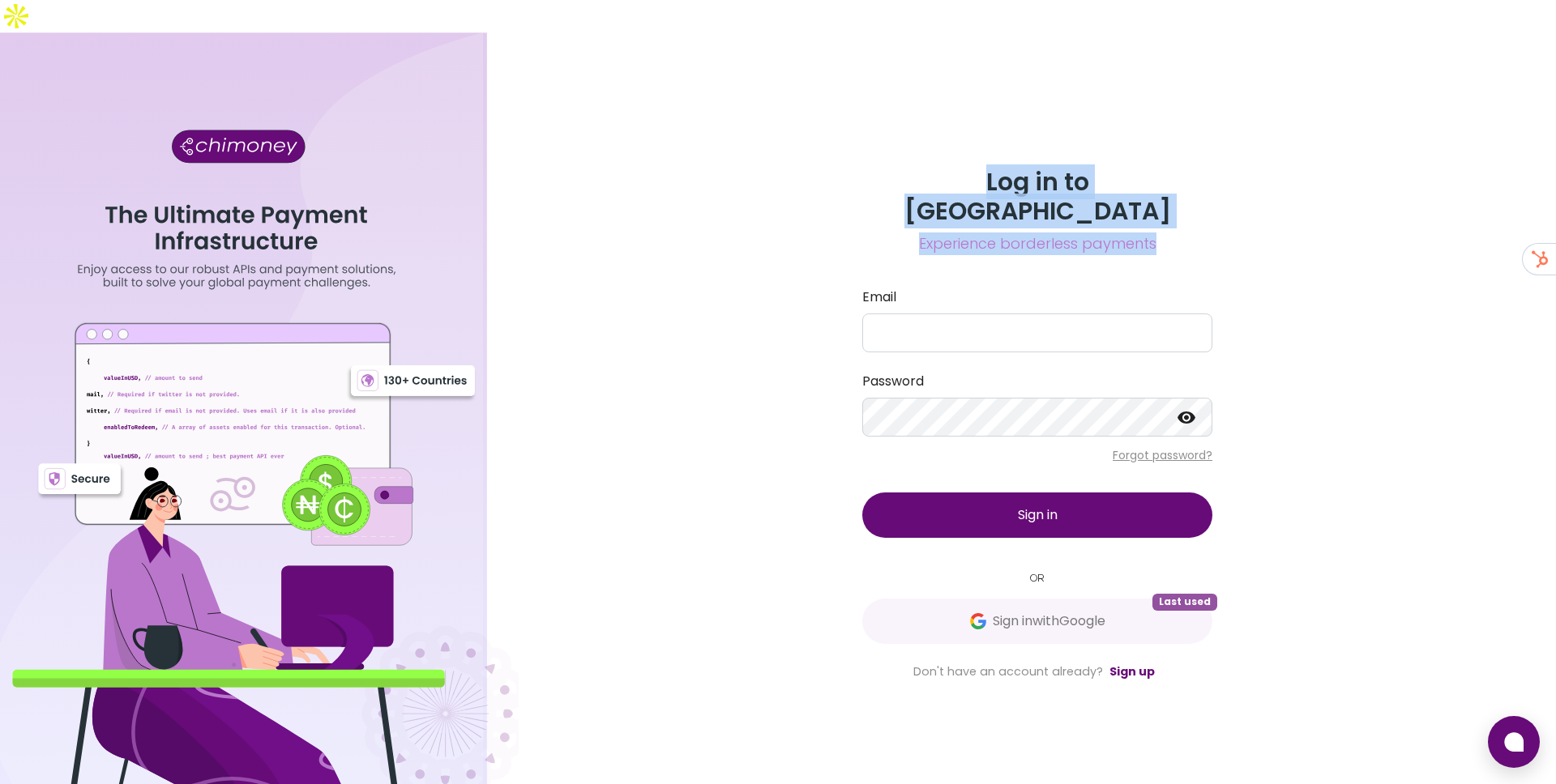
drag, startPoint x: 1174, startPoint y: 192, endPoint x: 899, endPoint y: 170, distance: 275.9
click at [899, 170] on div "Log in to Chimoney Experience borderless payments" at bounding box center [1037, 211] width 350 height 88
click at [921, 167] on h3 "Log in to [GEOGRAPHIC_DATA]" at bounding box center [1037, 196] width 350 height 58
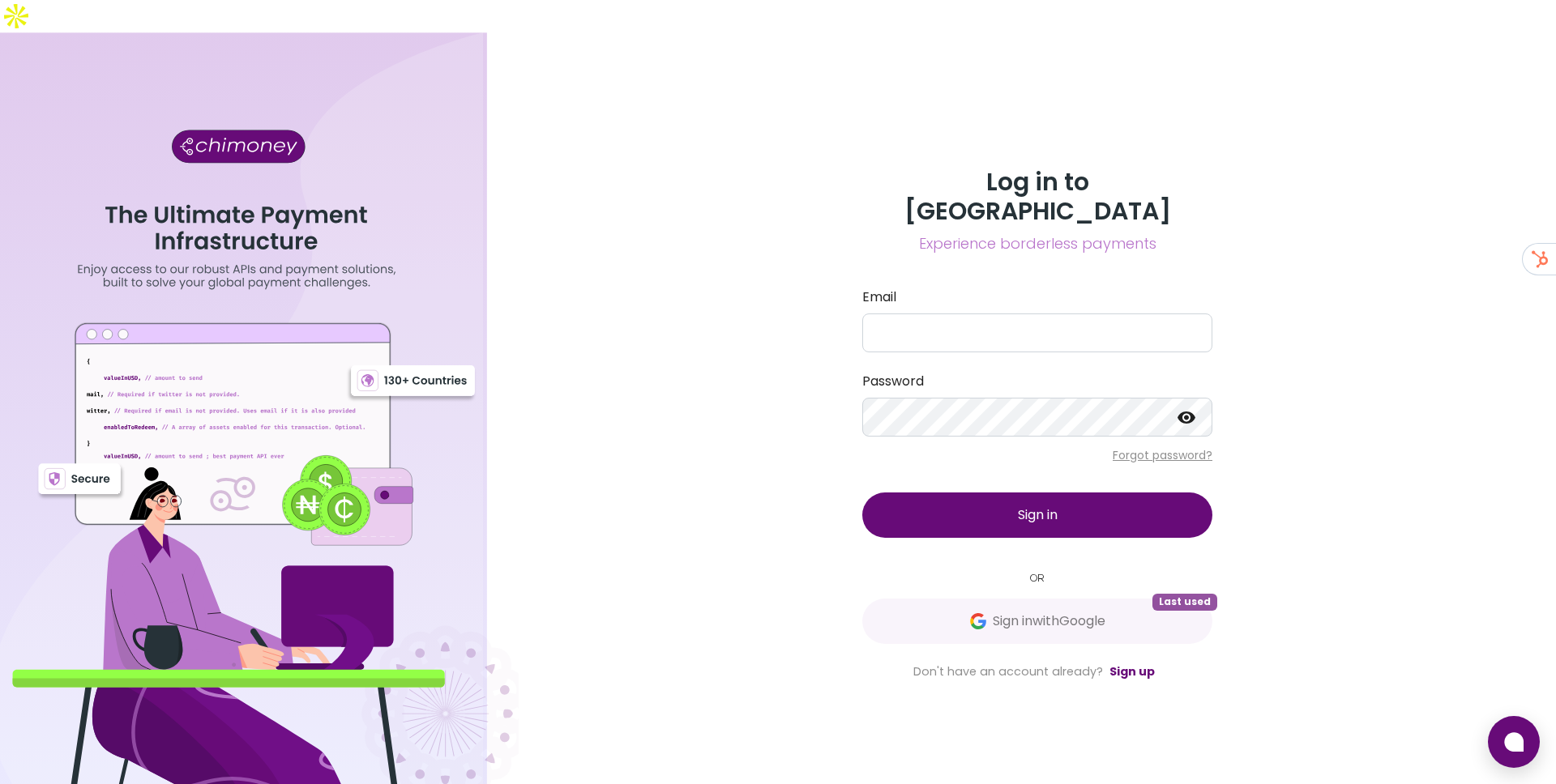
drag, startPoint x: 921, startPoint y: 159, endPoint x: 1152, endPoint y: 206, distance: 235.7
click at [1152, 206] on div "Log in to Chimoney Experience borderless payments" at bounding box center [1037, 211] width 350 height 88
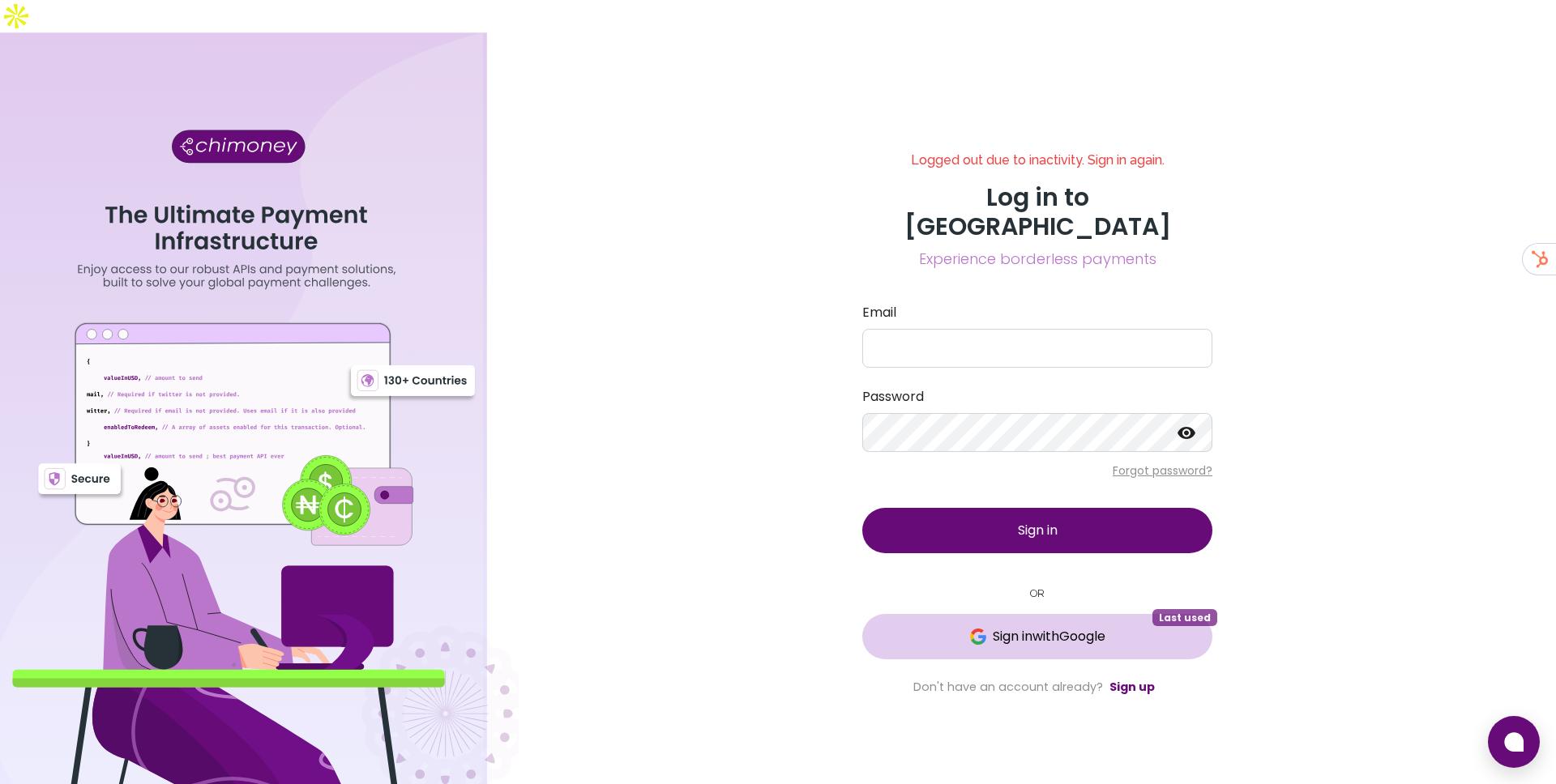
click at [991, 614] on button "Sign in with Google Last used" at bounding box center [1037, 636] width 350 height 45
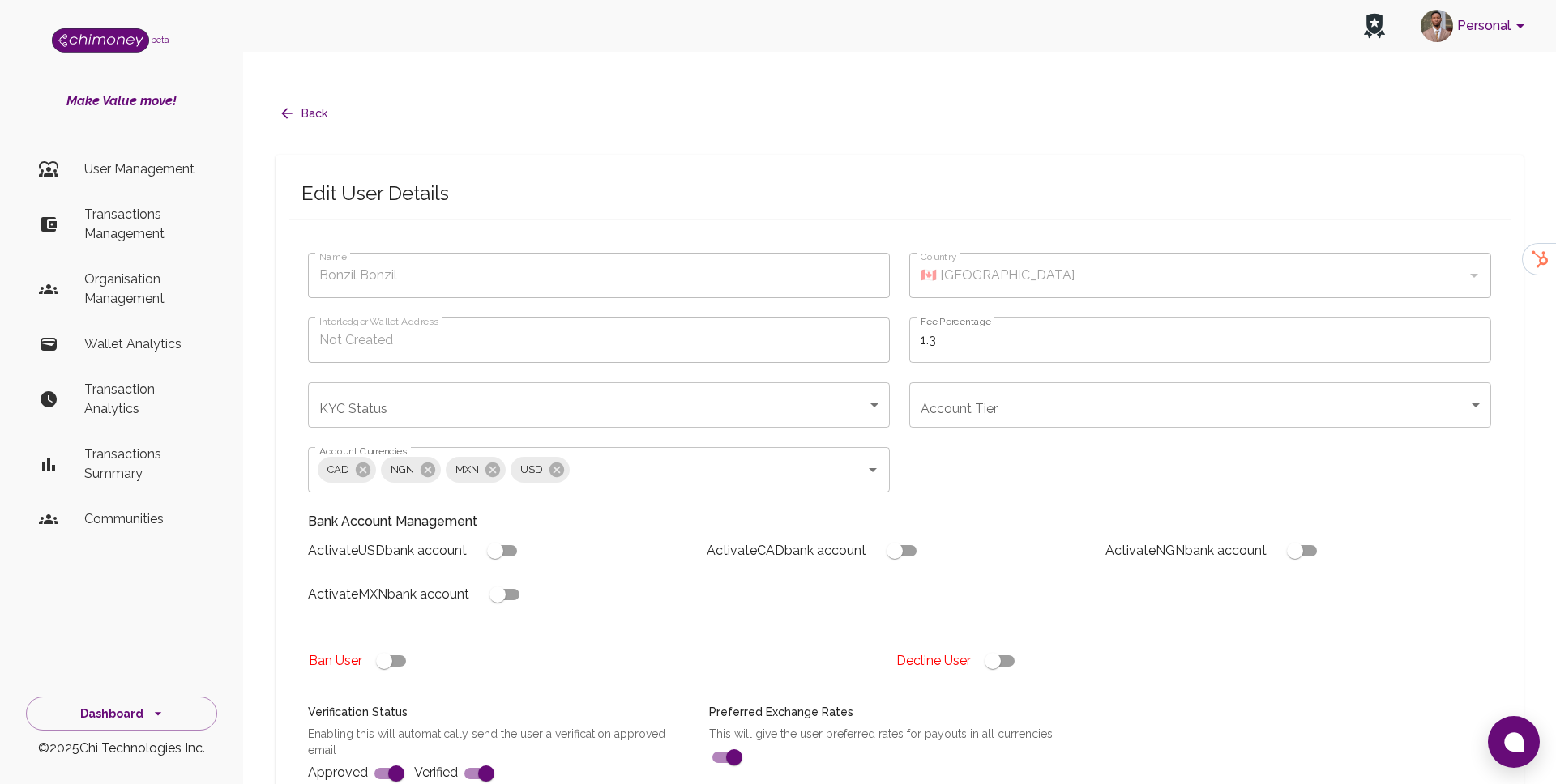
type input "Bonzil Bonzil"
checkbox input "true"
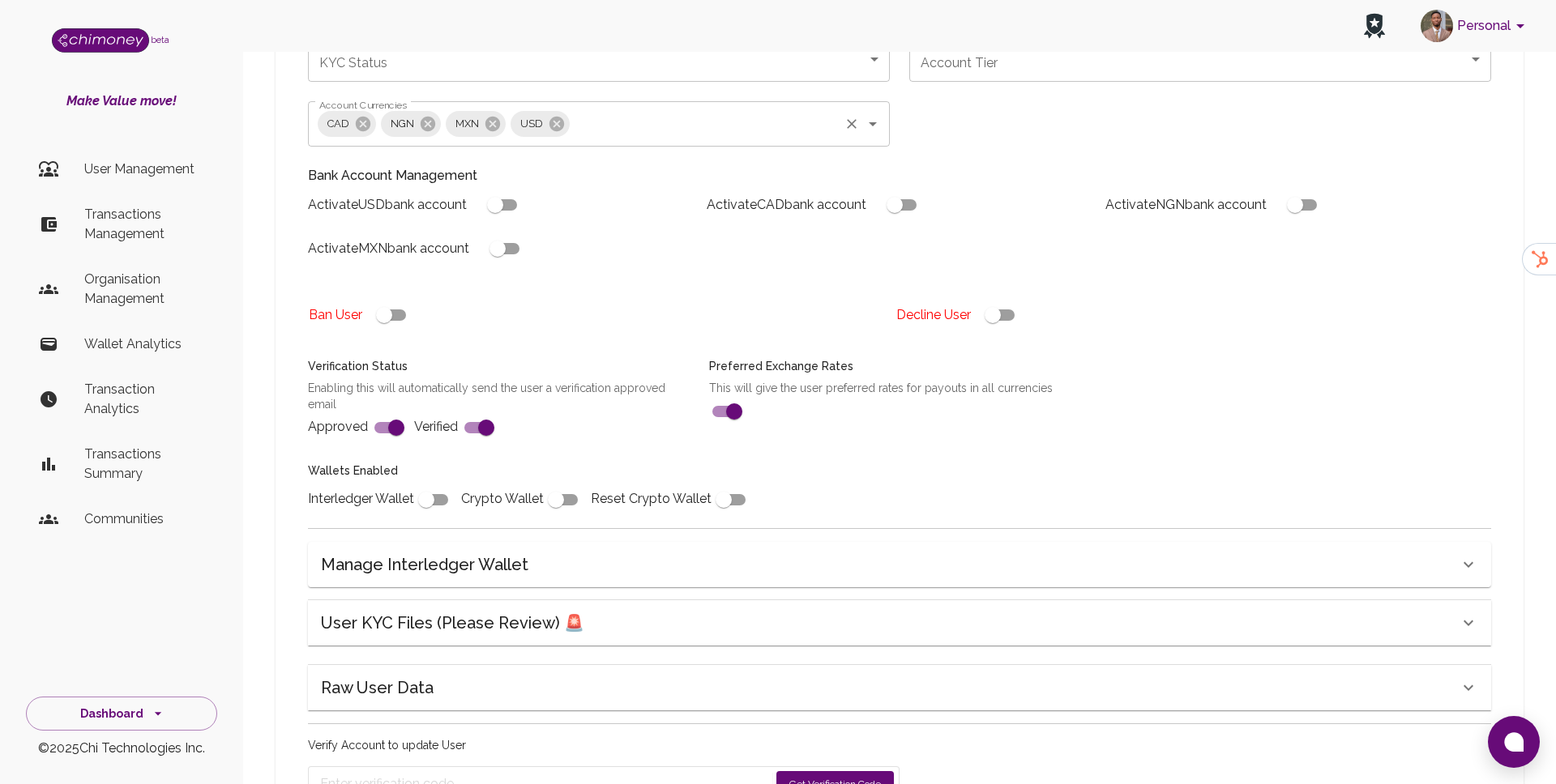
scroll to position [416, 0]
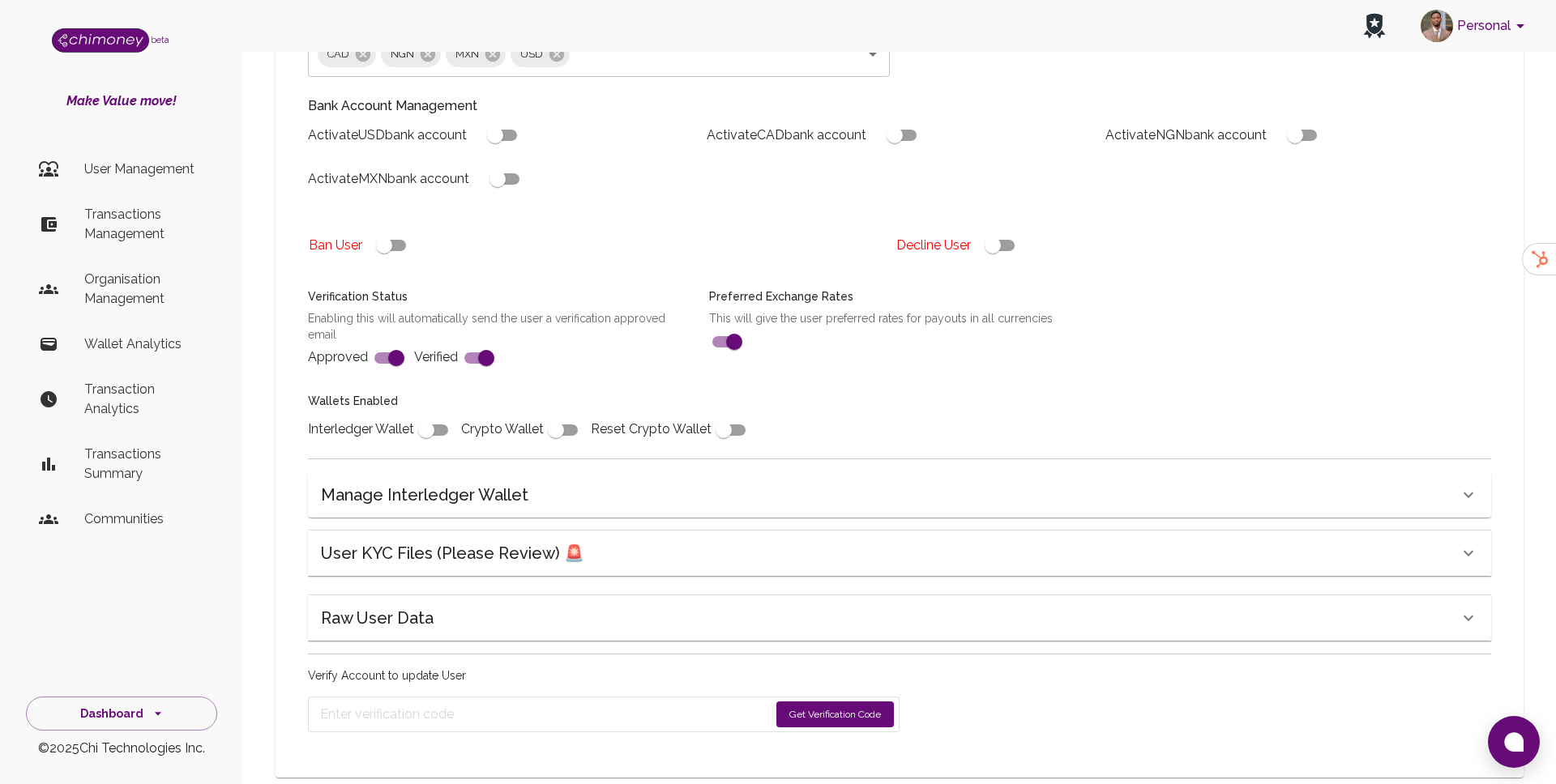
click at [576, 540] on div "User KYC Files (Please Review) 🚨" at bounding box center [890, 553] width 1137 height 26
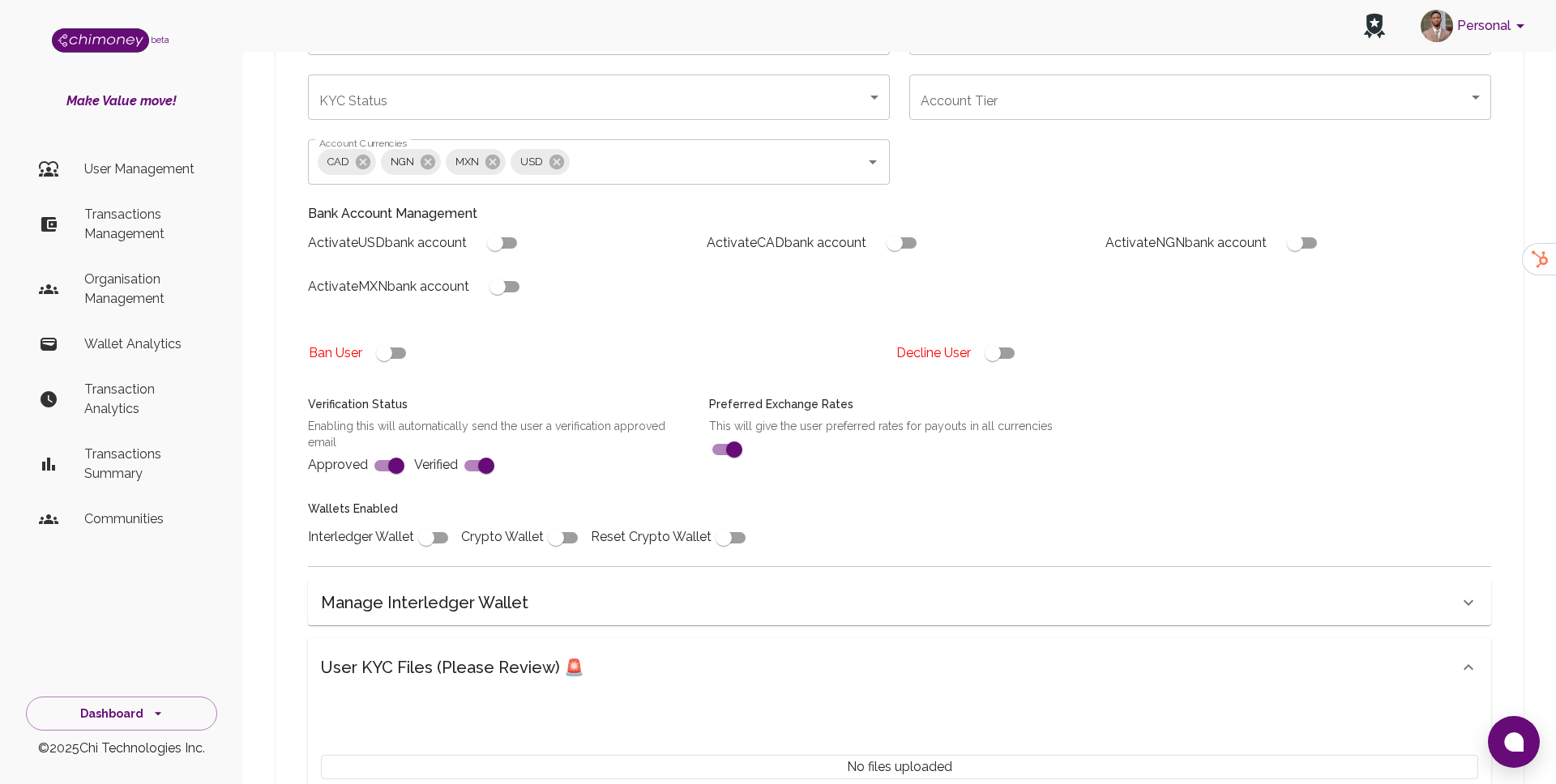
scroll to position [306, 0]
click at [582, 581] on div "Manage Interledger Wallet" at bounding box center [899, 604] width 1183 height 45
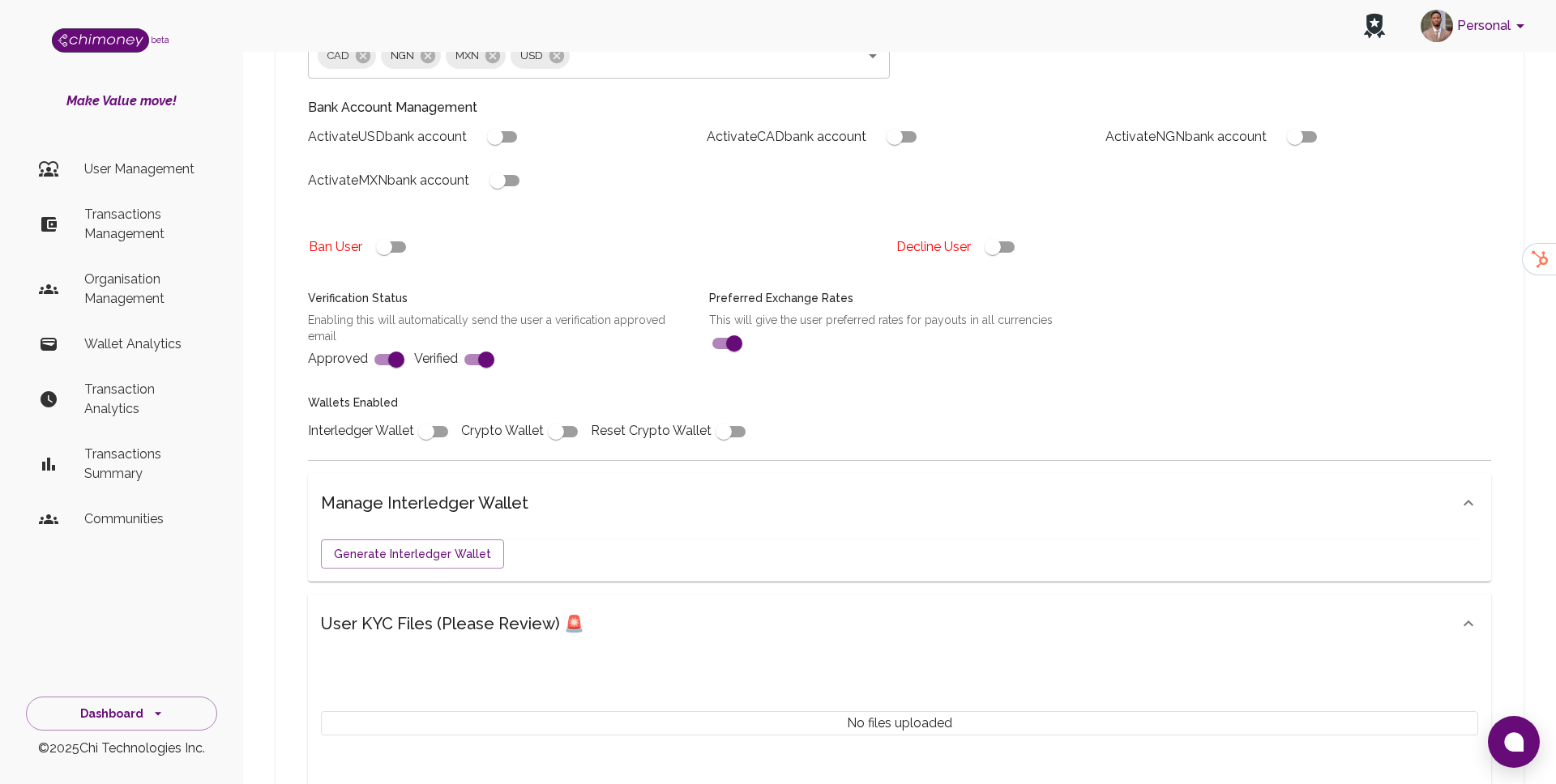
scroll to position [450, 0]
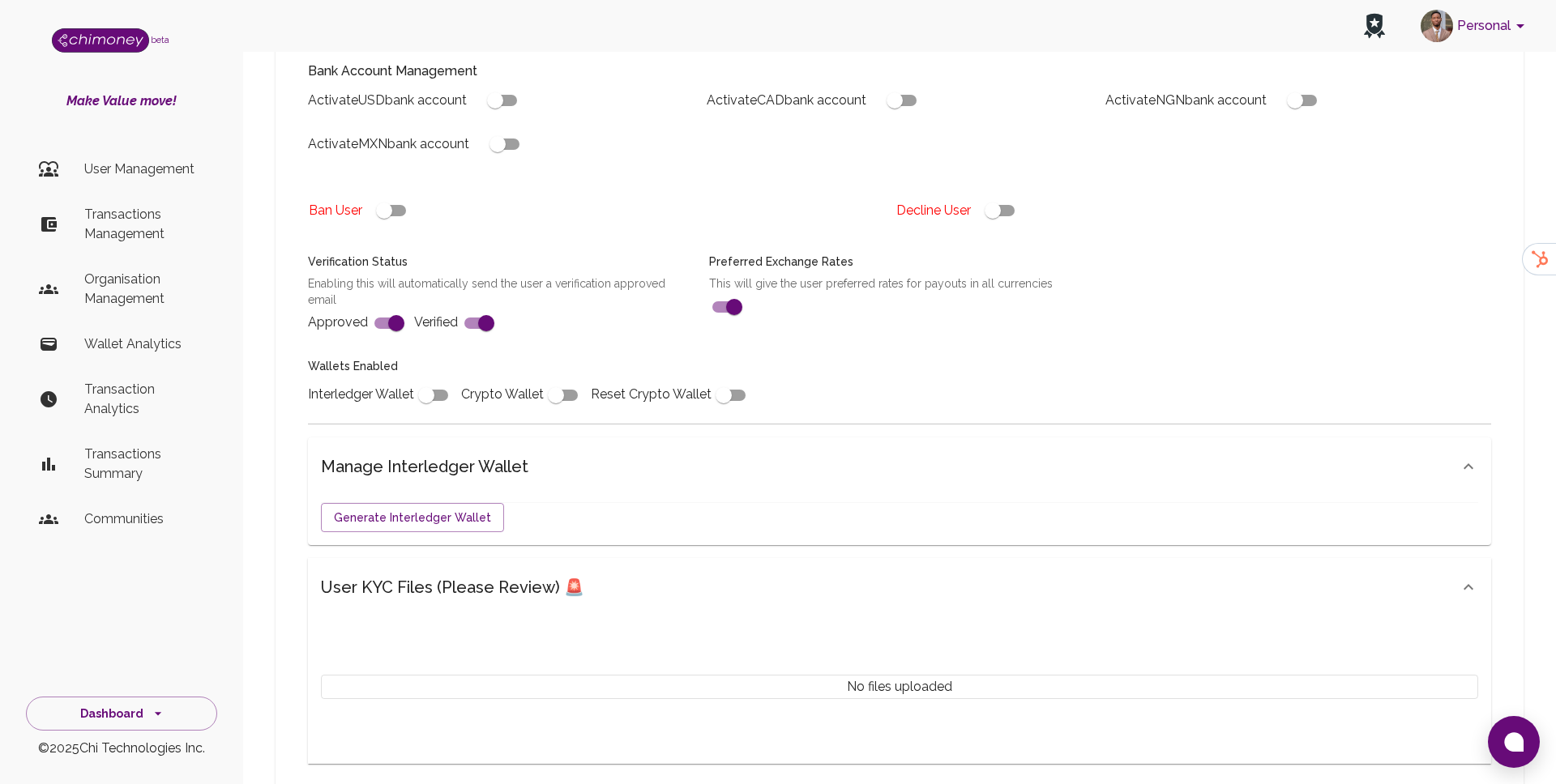
click at [598, 453] on div "Manage Interledger Wallet" at bounding box center [890, 466] width 1137 height 26
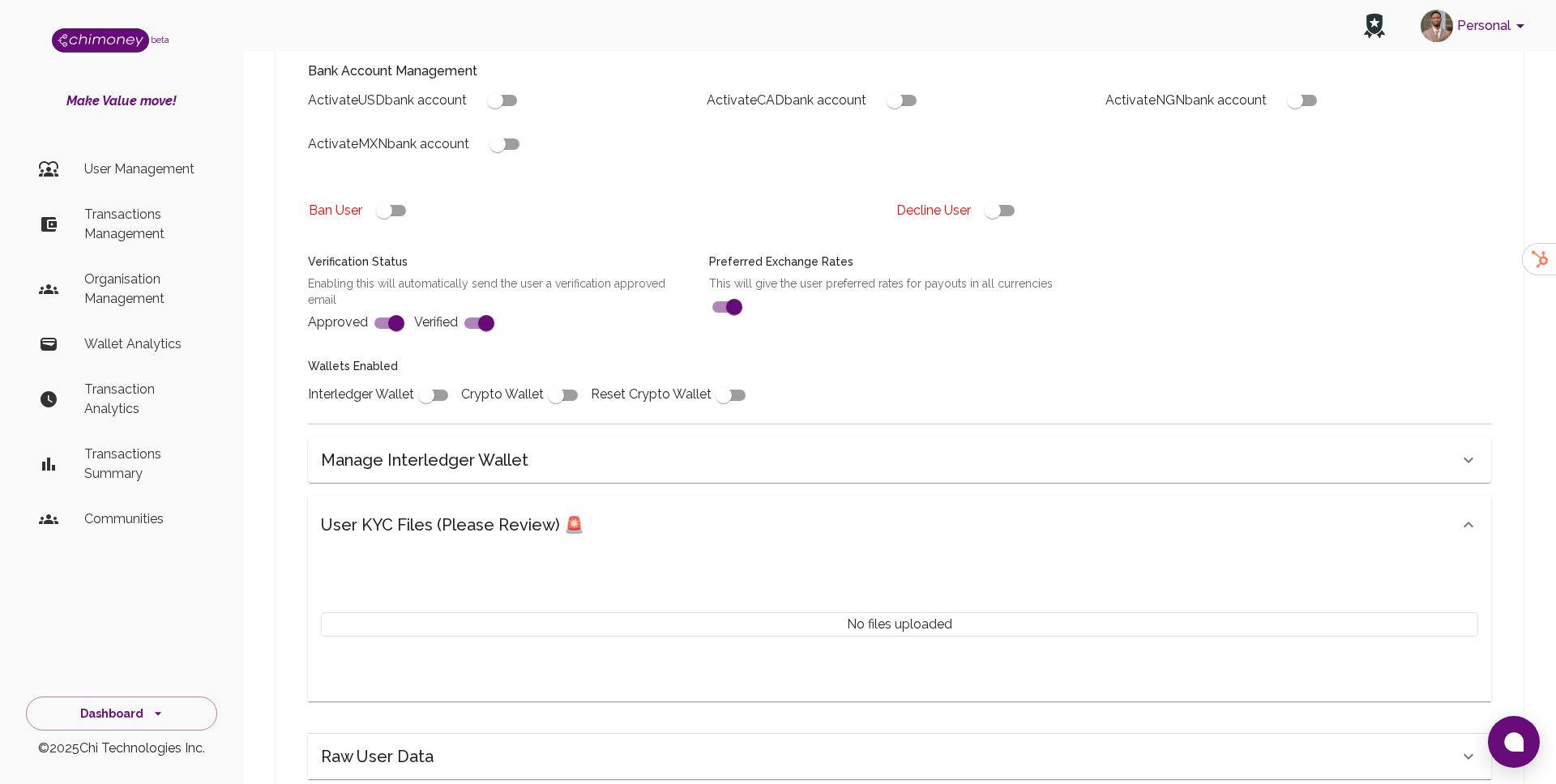
click at [589, 512] on div "User KYC Files (Please Review) 🚨" at bounding box center [890, 525] width 1137 height 26
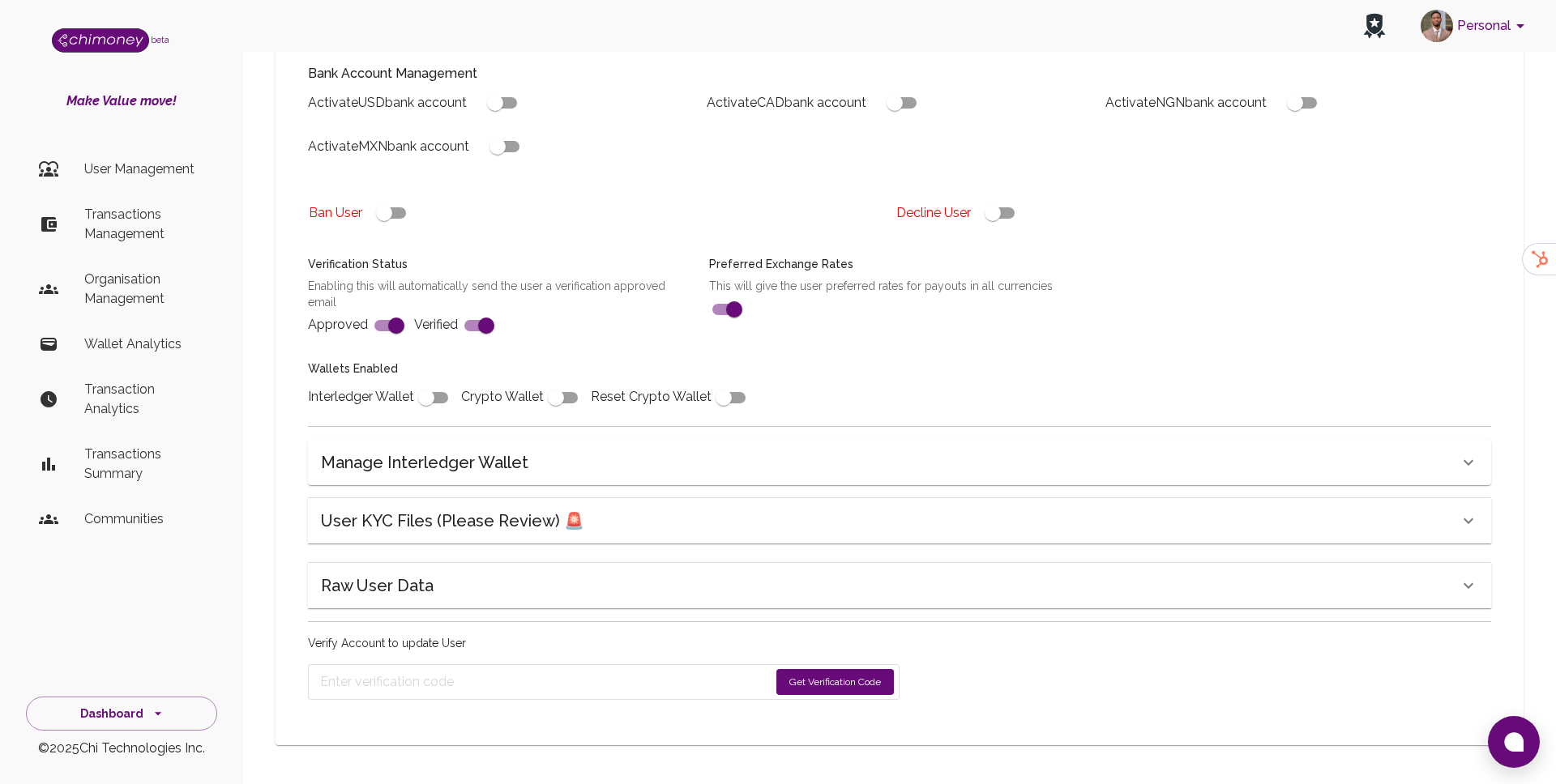
scroll to position [416, 0]
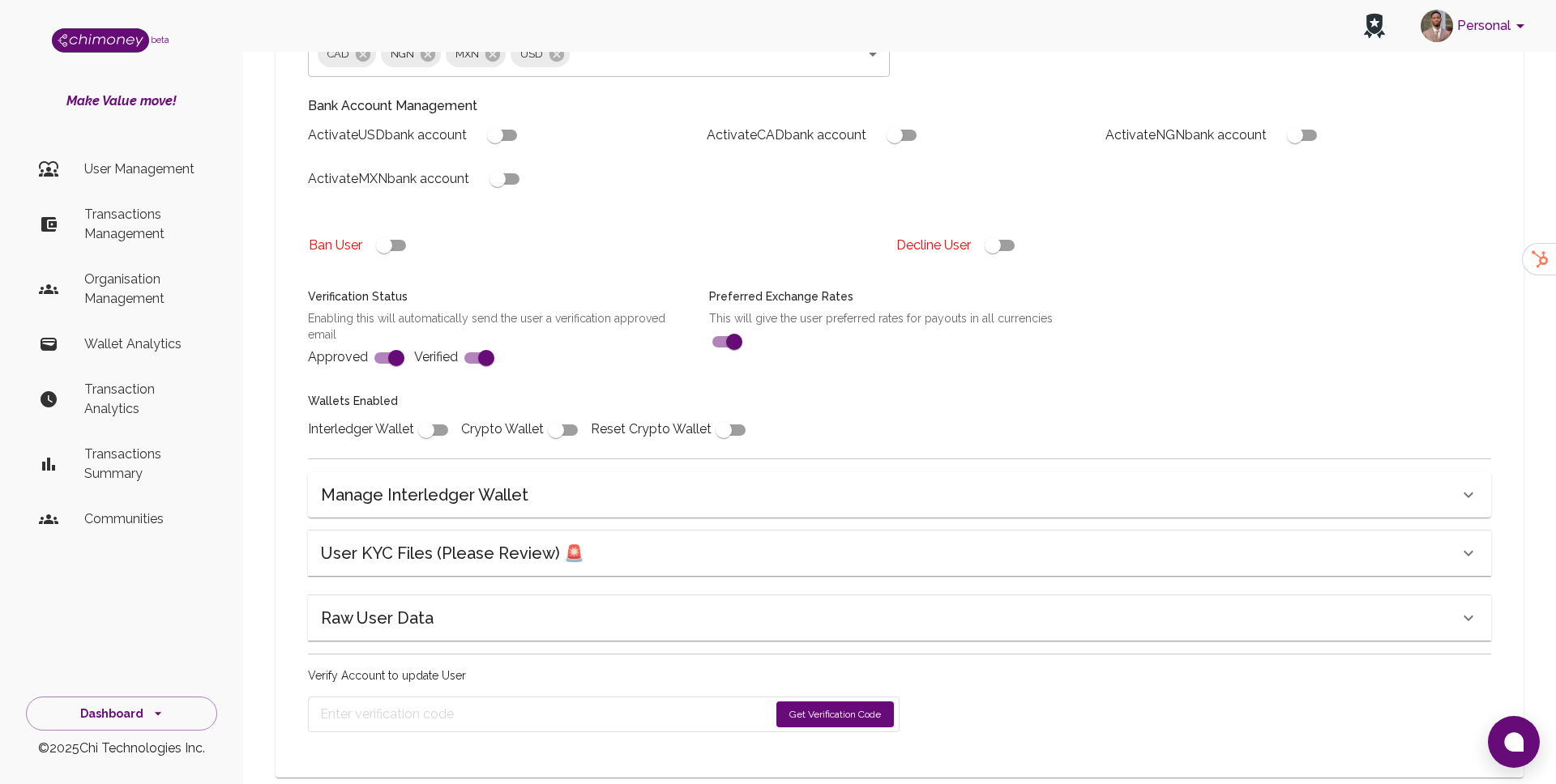
click at [585, 540] on div "User KYC Files (Please Review) 🚨" at bounding box center [890, 553] width 1137 height 26
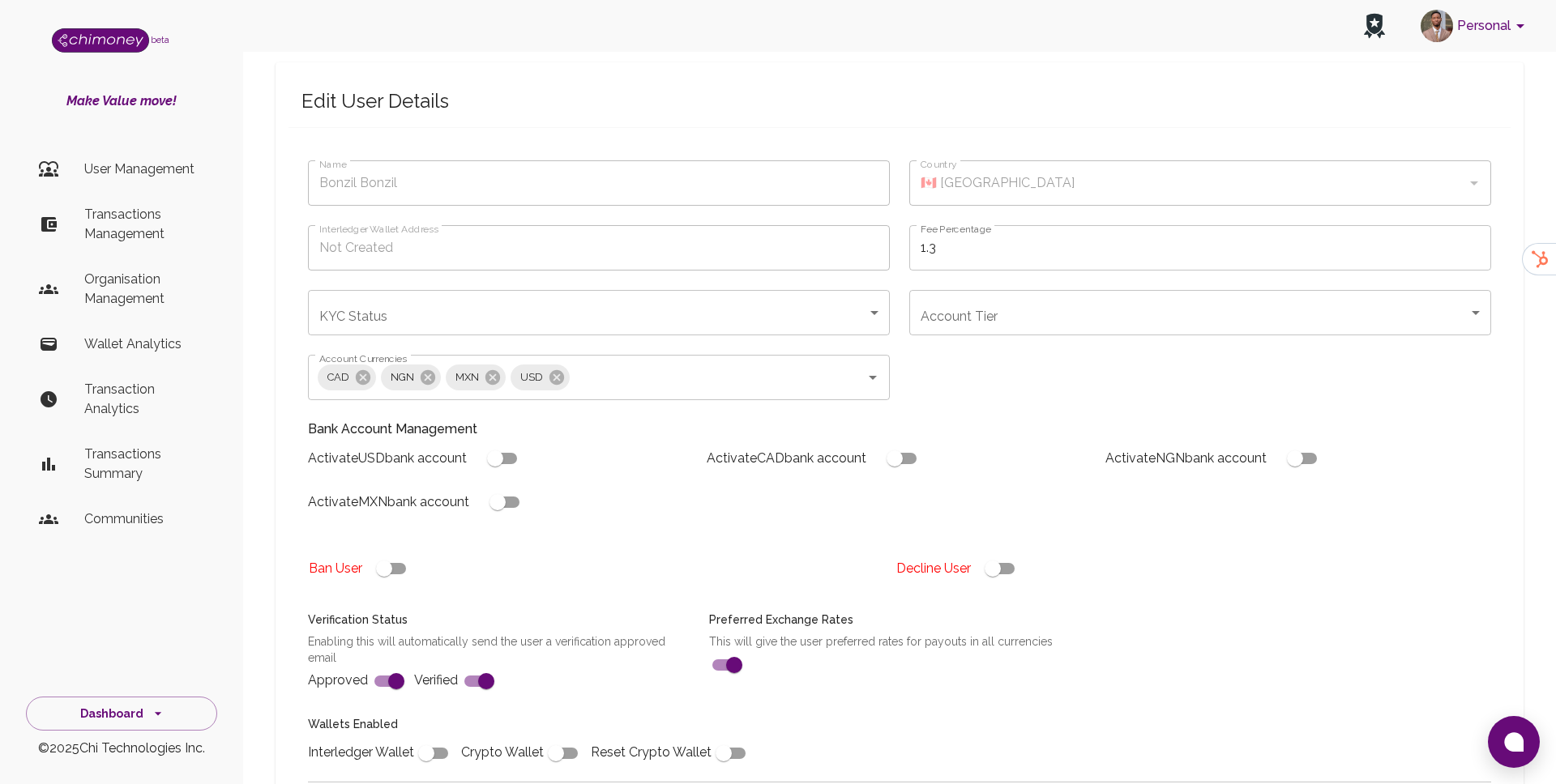
scroll to position [0, 0]
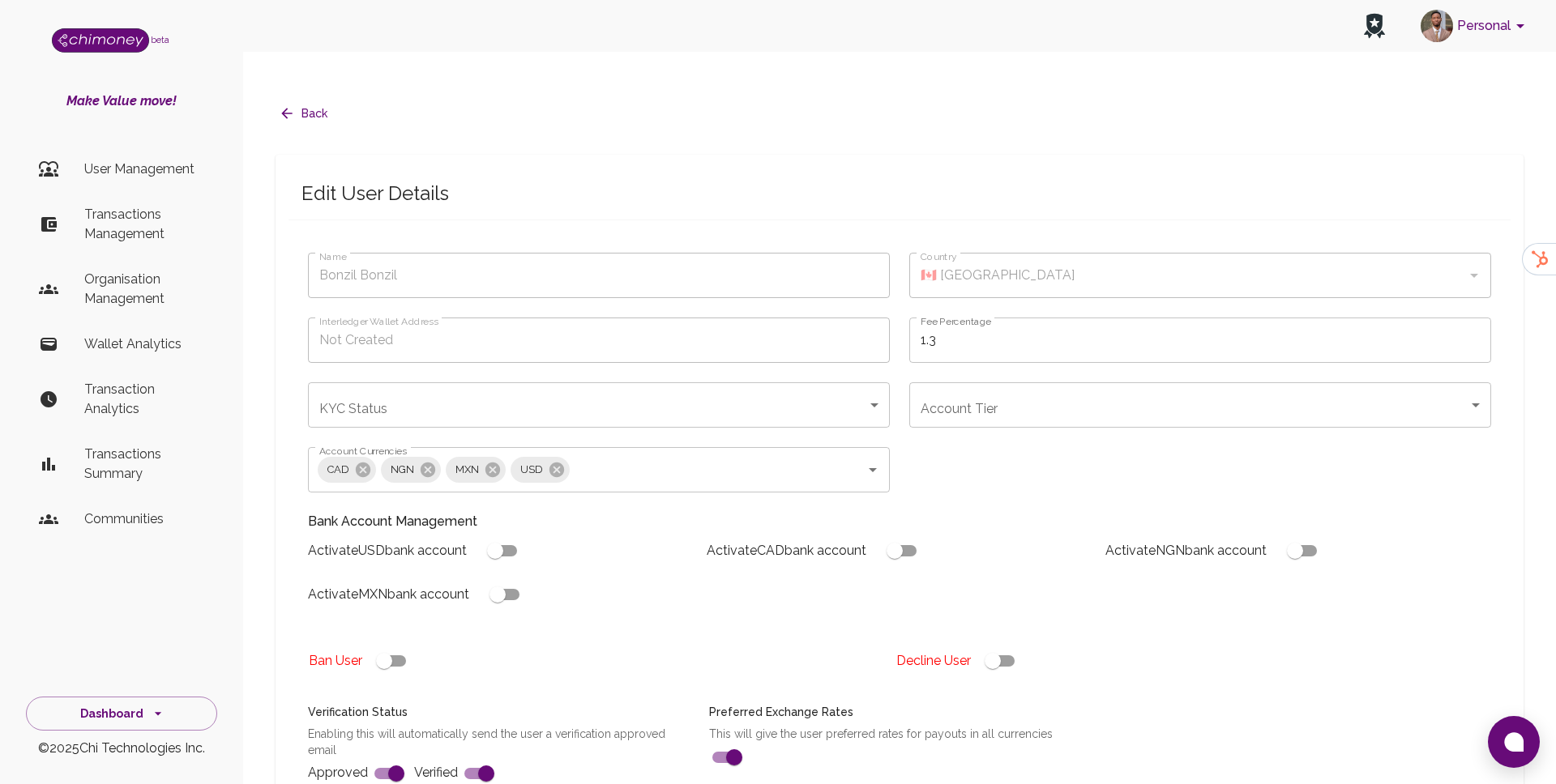
click at [302, 98] on button "Back" at bounding box center [304, 113] width 58 height 30
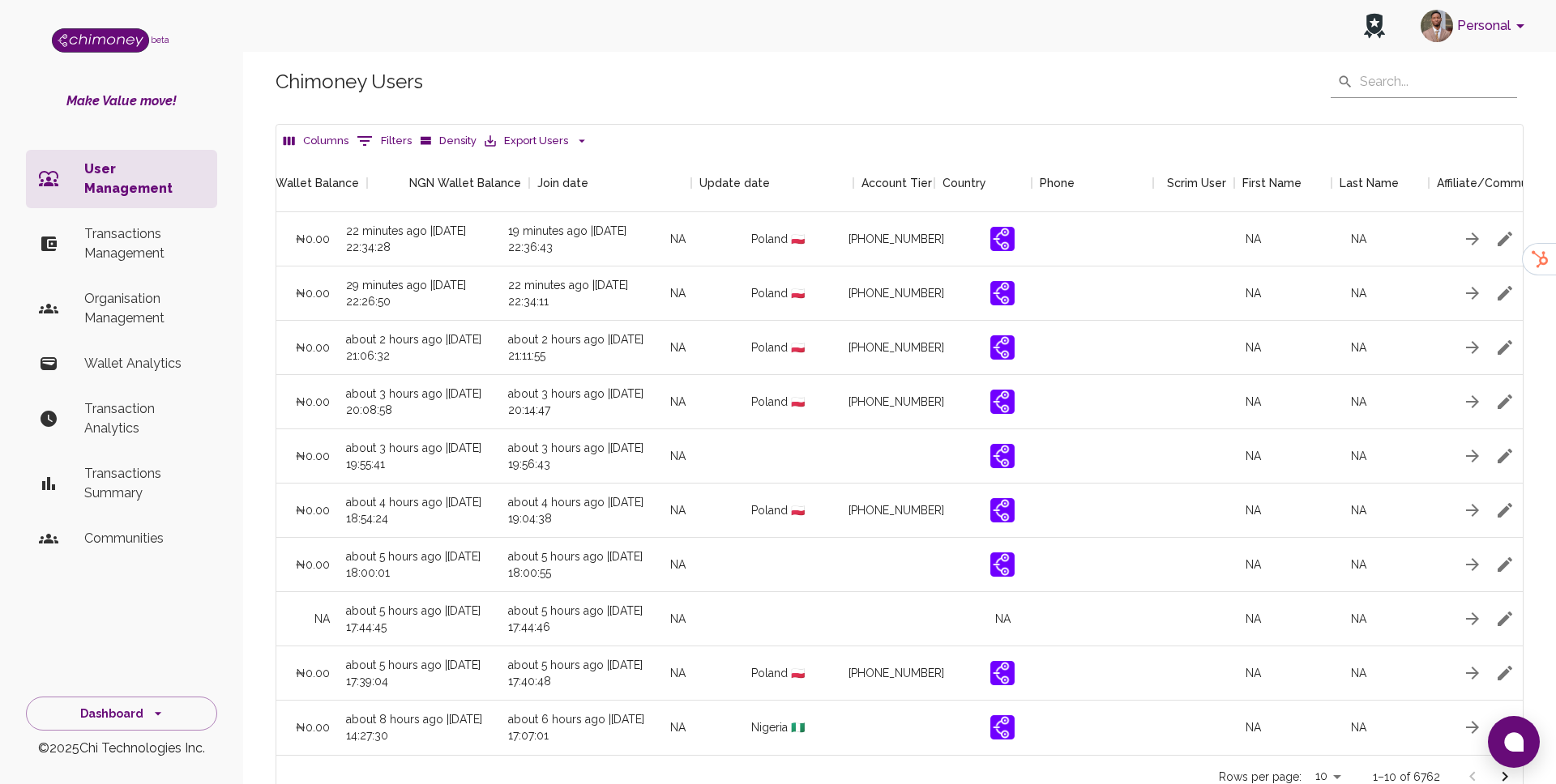
scroll to position [0, 1524]
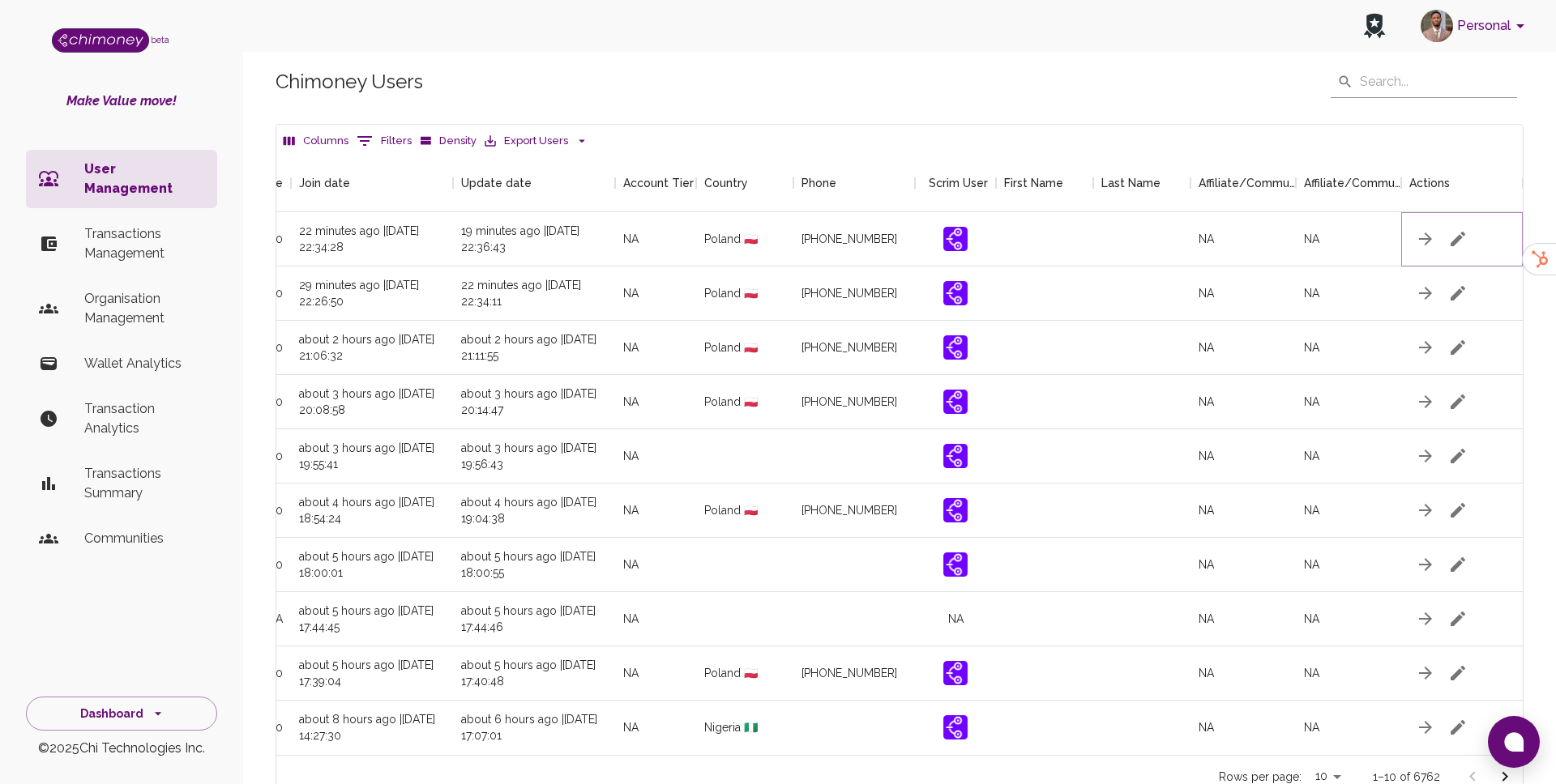
click at [1467, 223] on button "button" at bounding box center [1457, 238] width 33 height 33
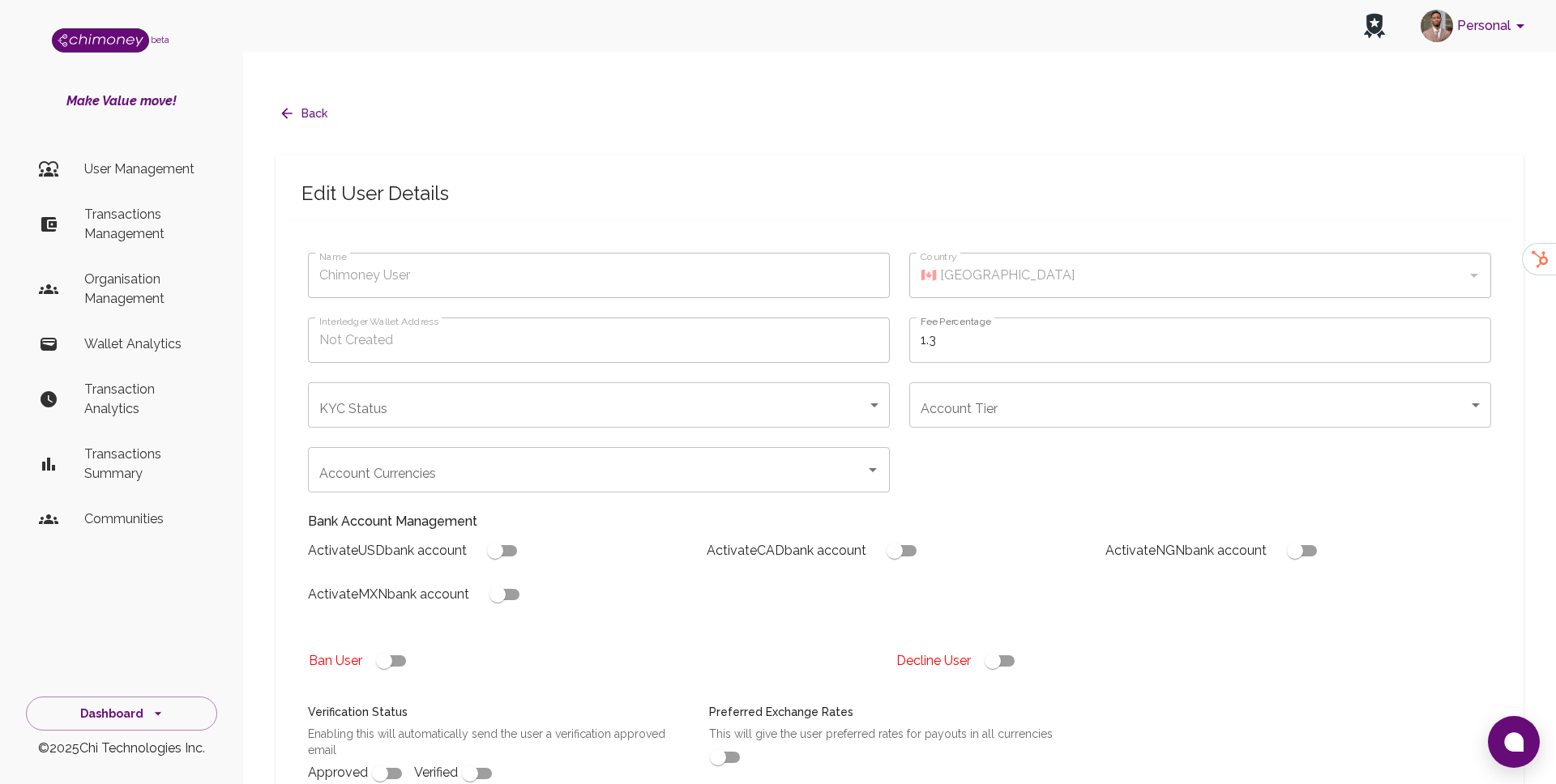
type input "Kulikowski Jakub"
type input "🇵🇱 Poland"
type input "under_review"
checkbox input "true"
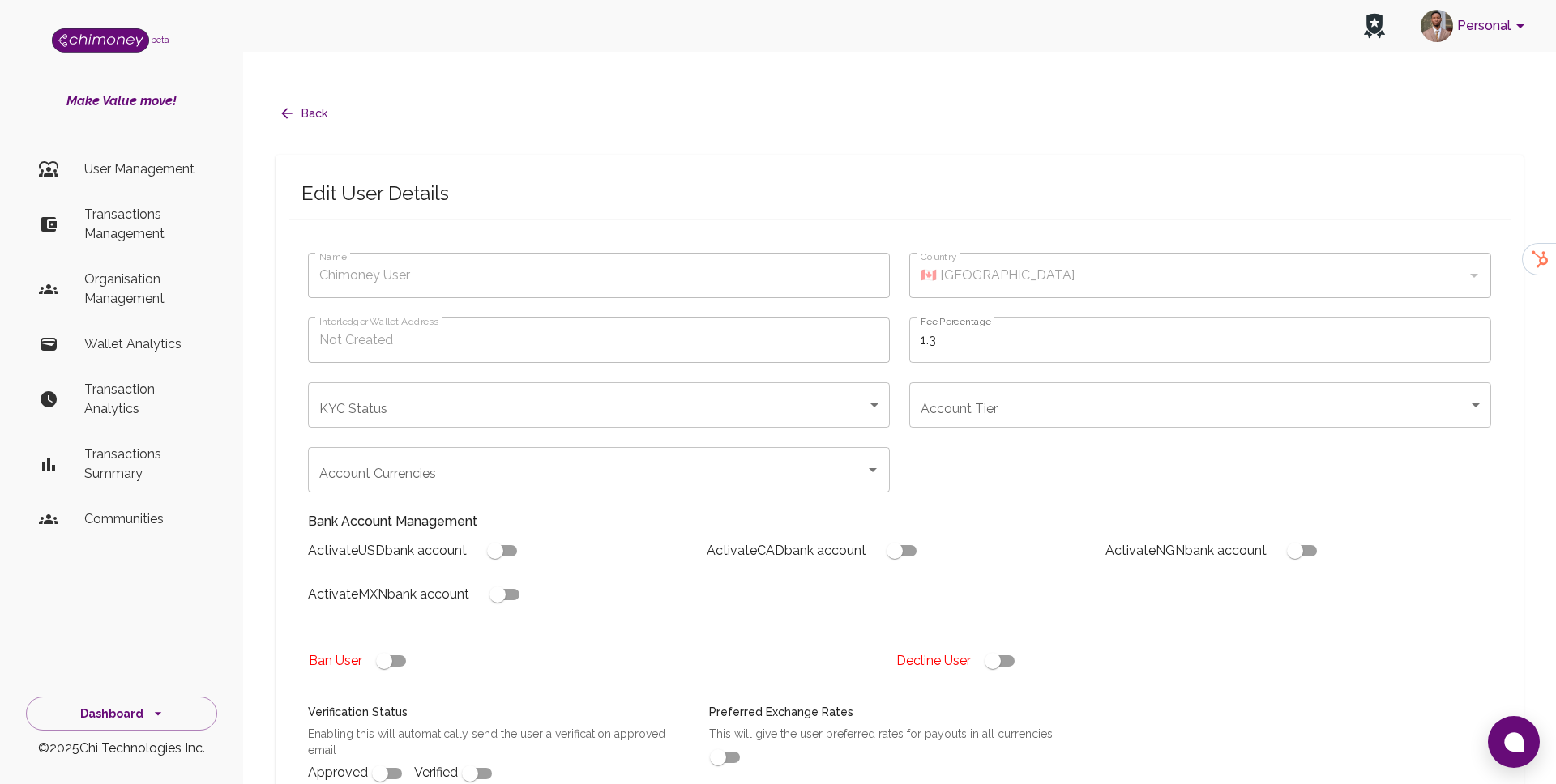
checkbox input "true"
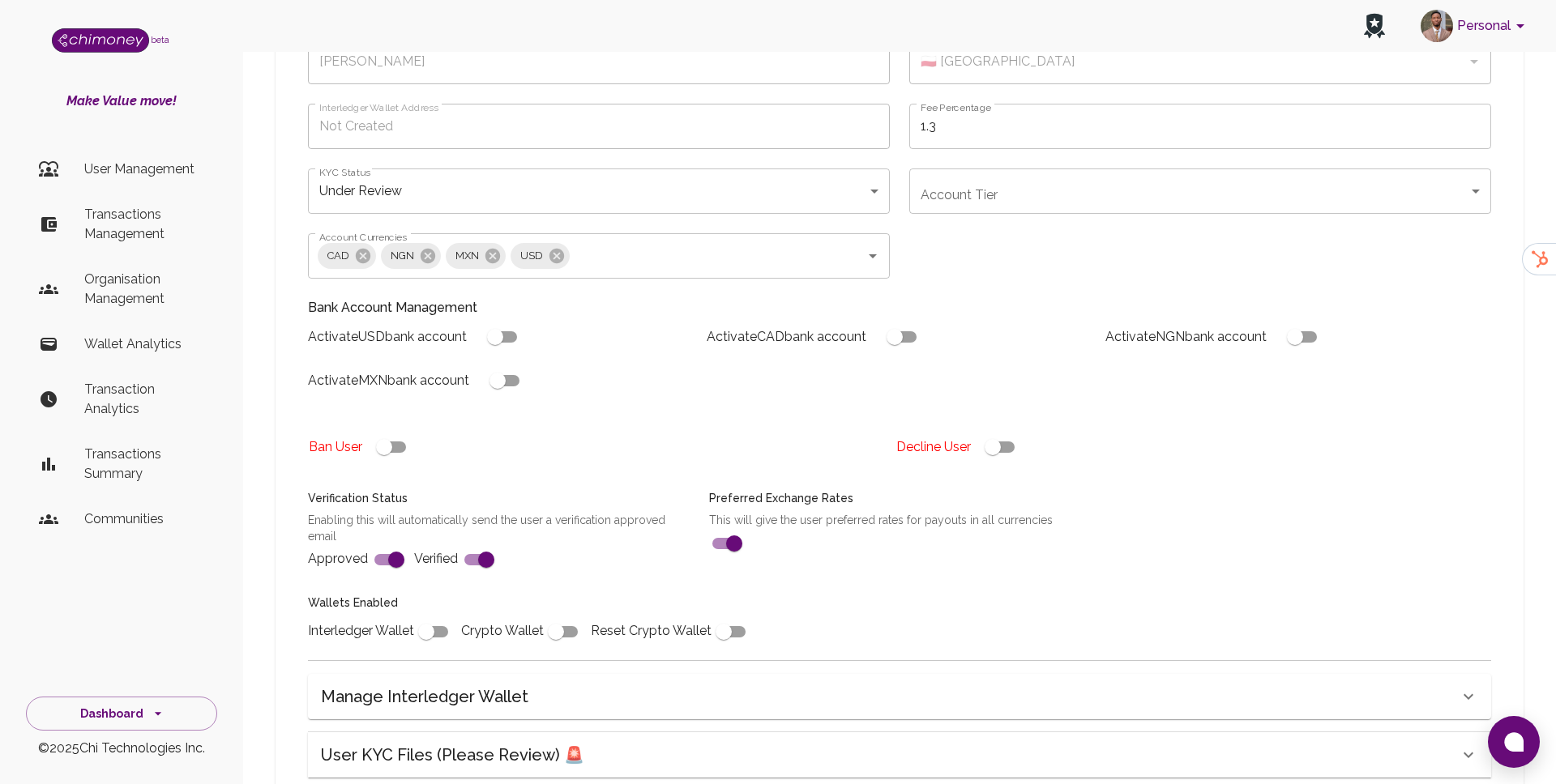
scroll to position [416, 0]
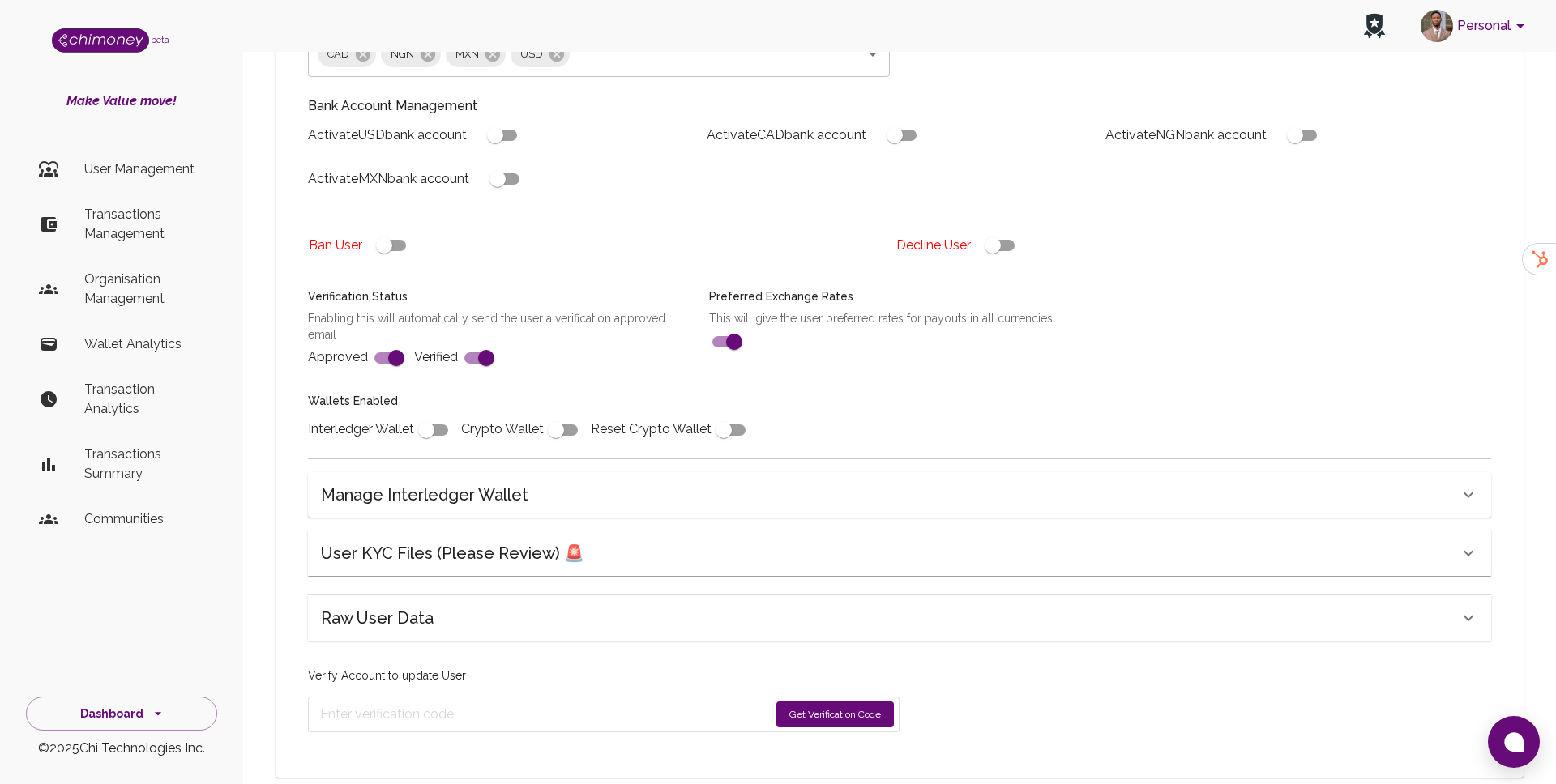
click at [490, 540] on h6 "User KYC Files (Please Review) 🚨" at bounding box center [452, 553] width 263 height 26
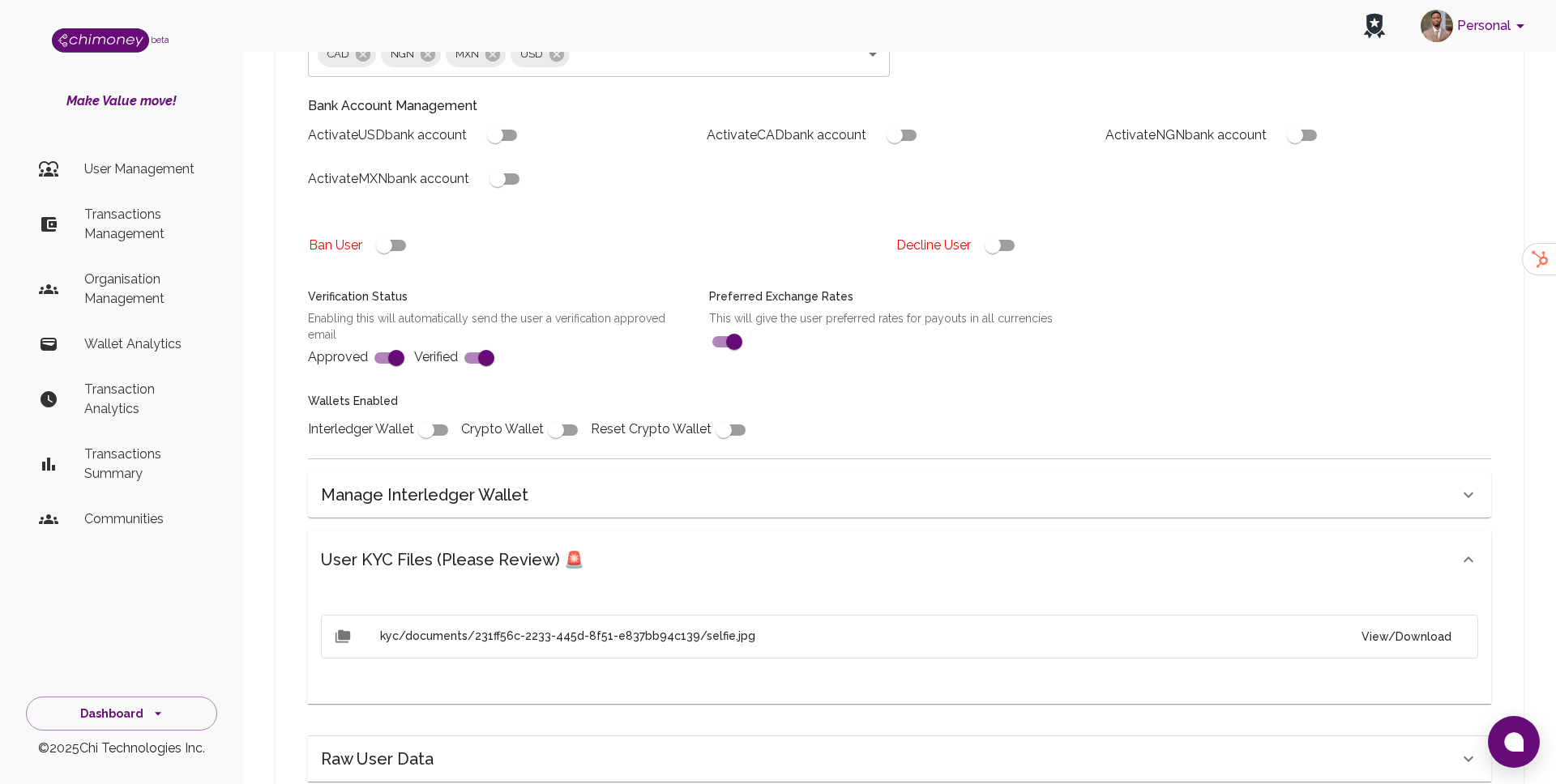
click at [1417, 626] on ul "kyc/documents/231ff56c-2233-445d-8f51-e837bb94c139/selfie.jpg View/Download" at bounding box center [900, 643] width 1157 height 71
click at [1412, 621] on button "View/Download" at bounding box center [1406, 636] width 116 height 30
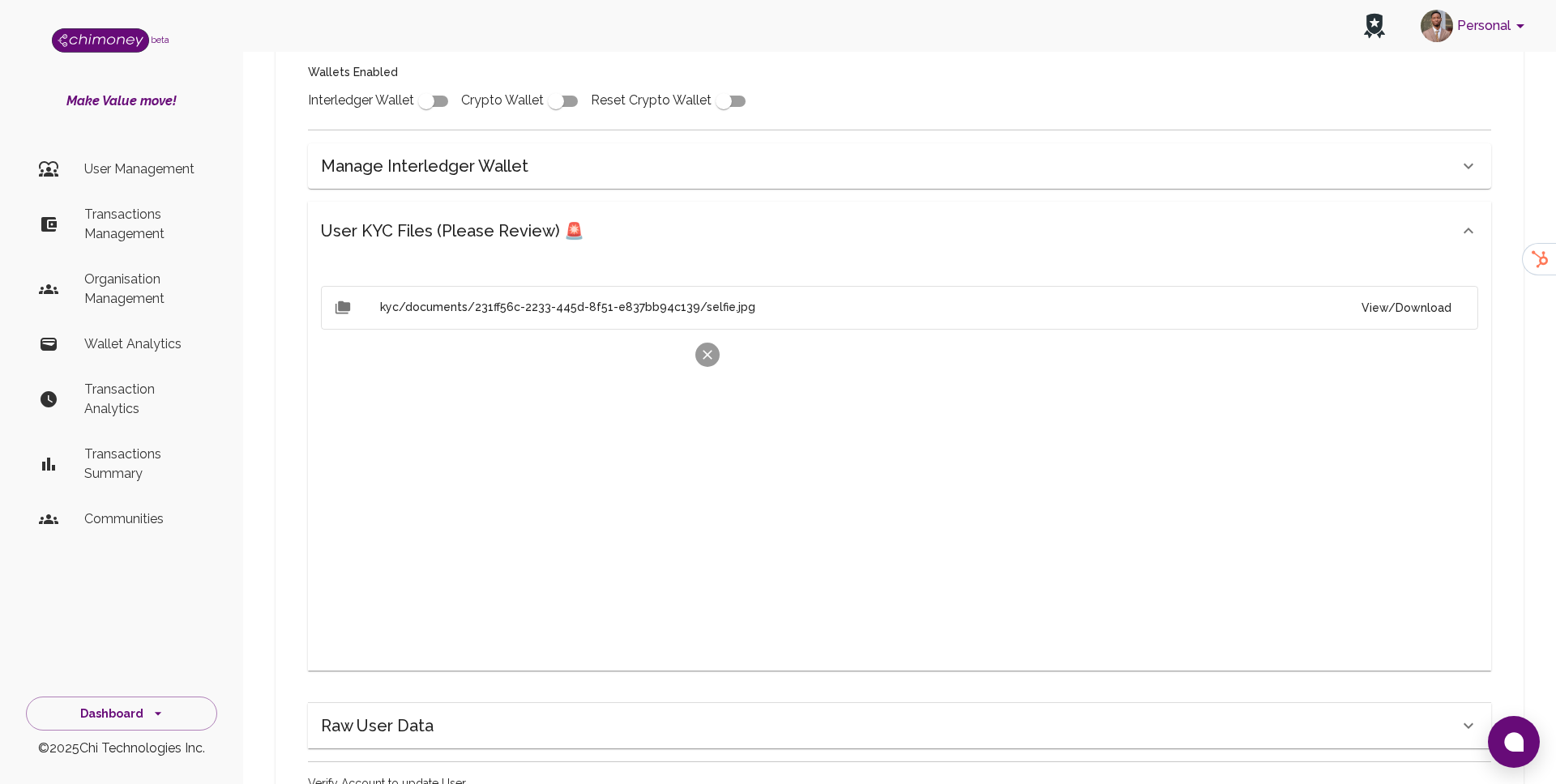
scroll to position [745, 0]
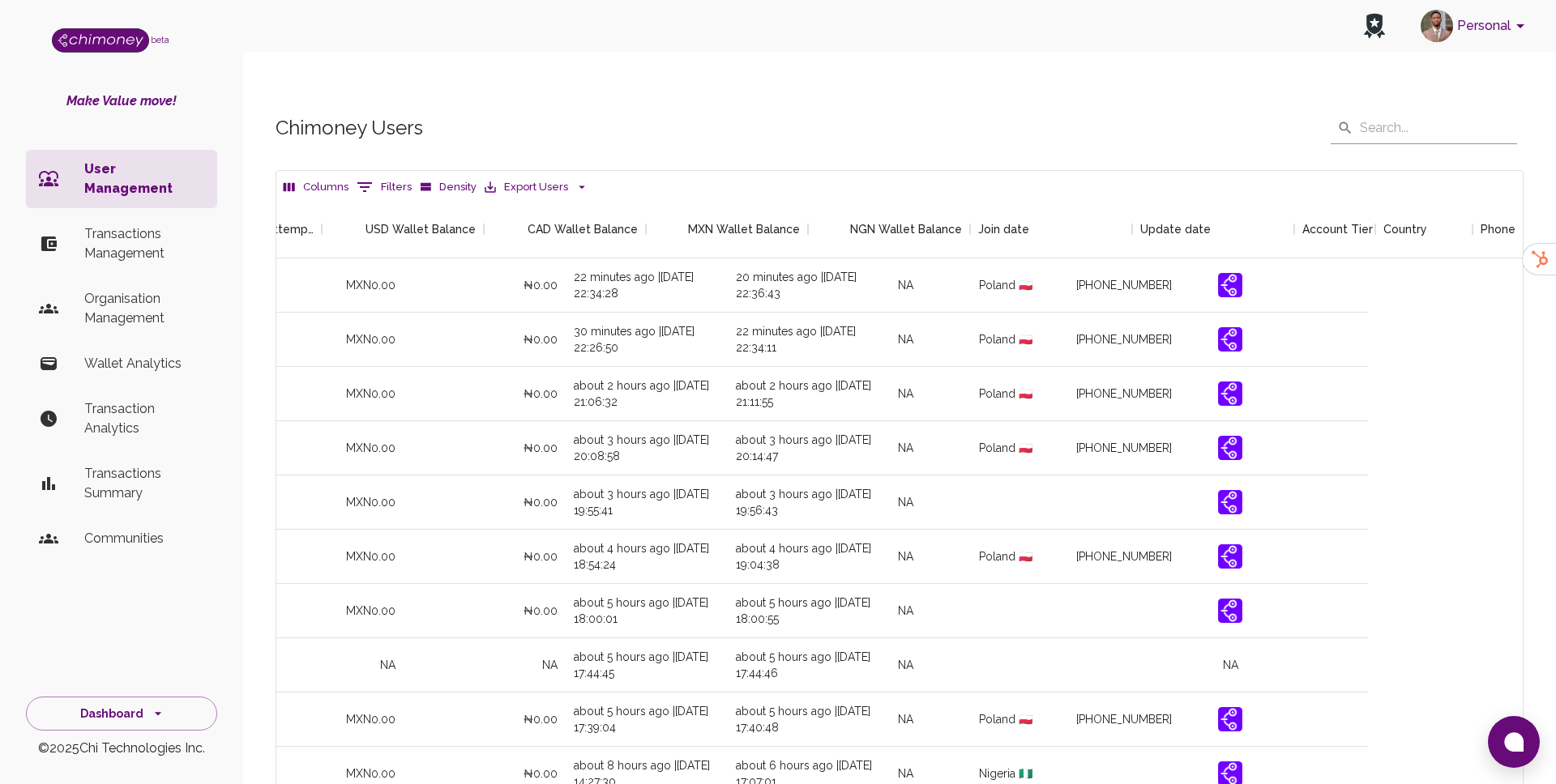
scroll to position [0, 1524]
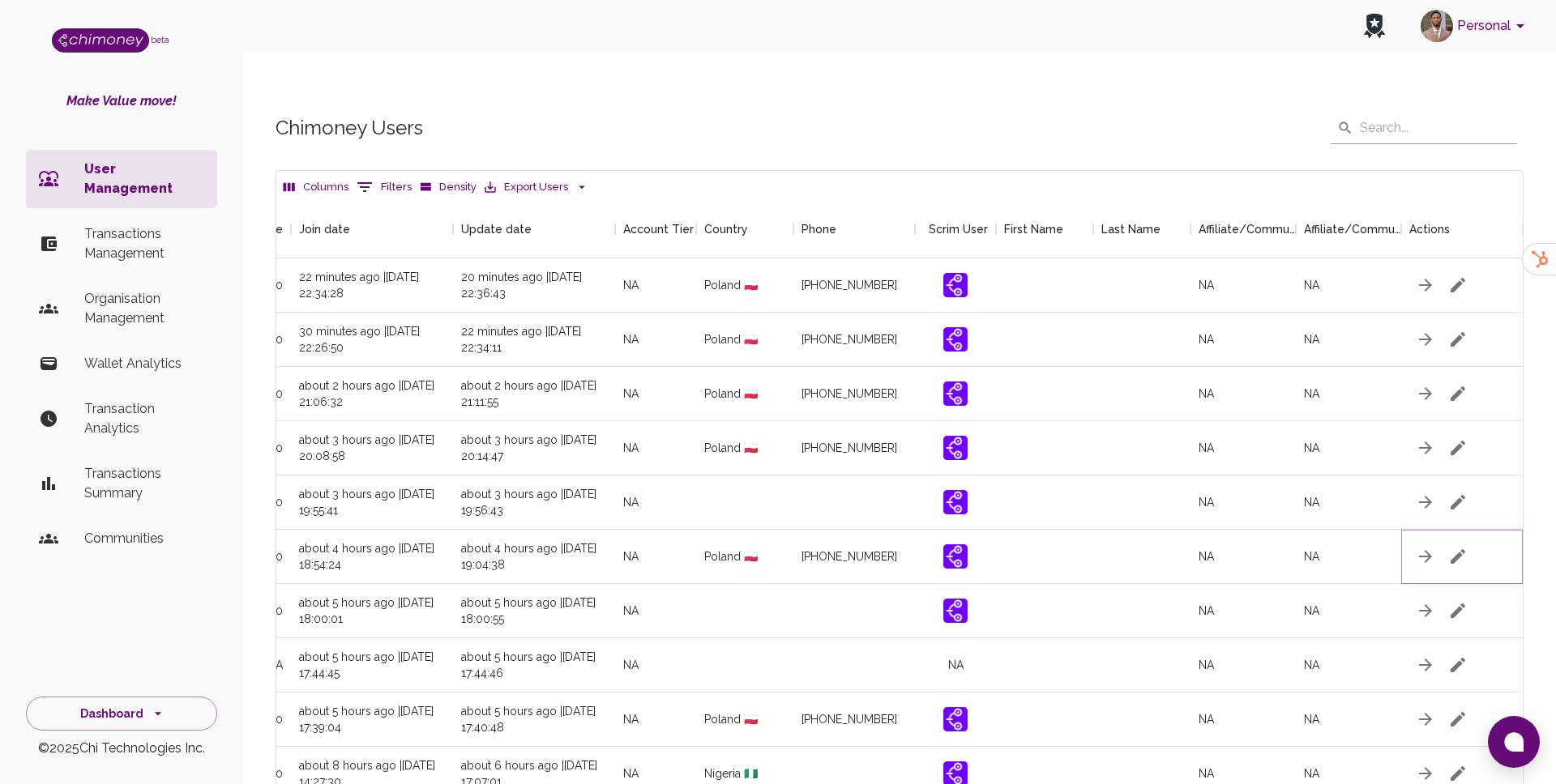
click at [1452, 547] on icon "button" at bounding box center [1457, 556] width 20 height 20
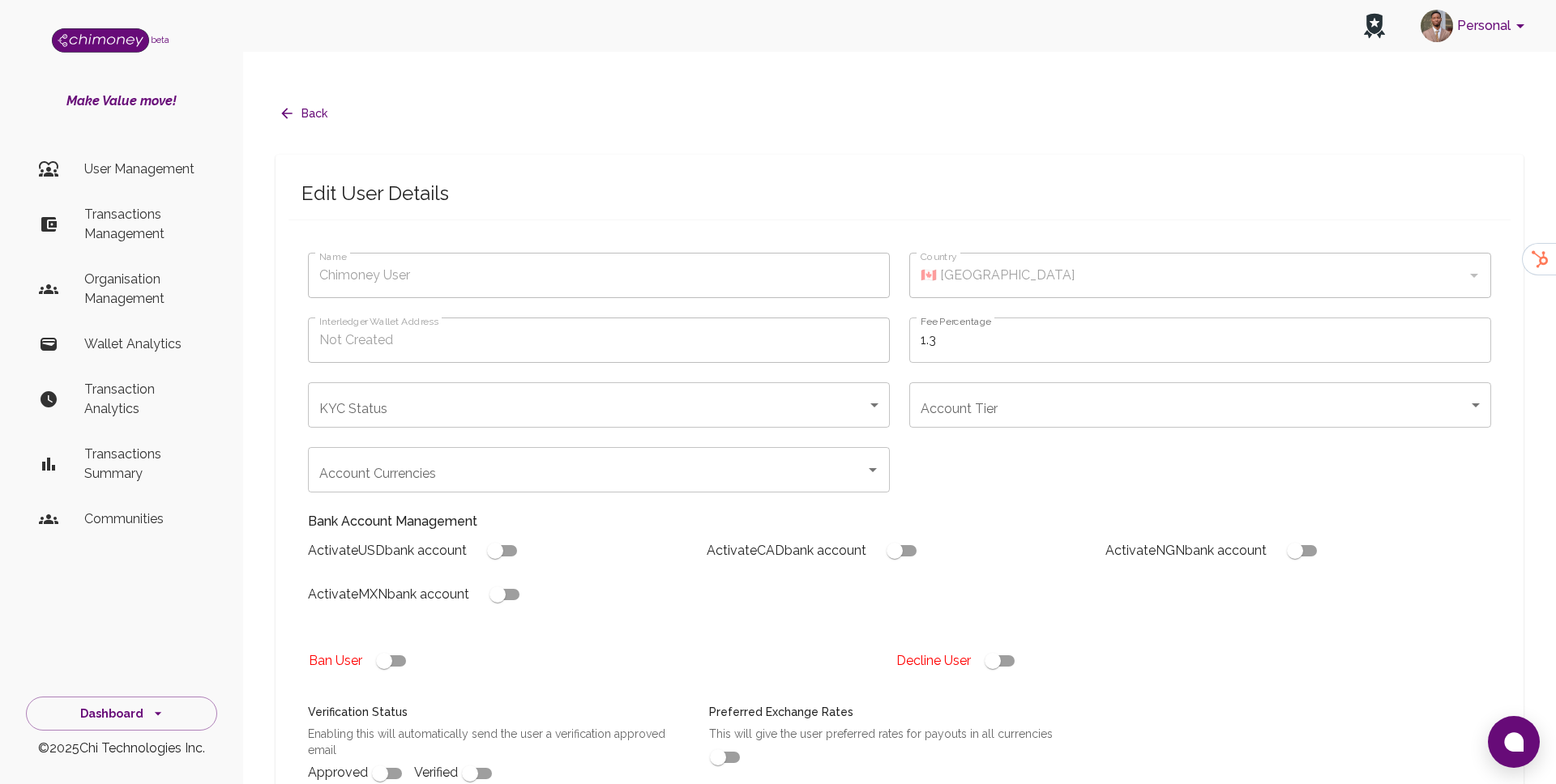
type input "Orzechowski Artur"
type input "🇵🇱 Poland"
type input "under_review"
checkbox input "true"
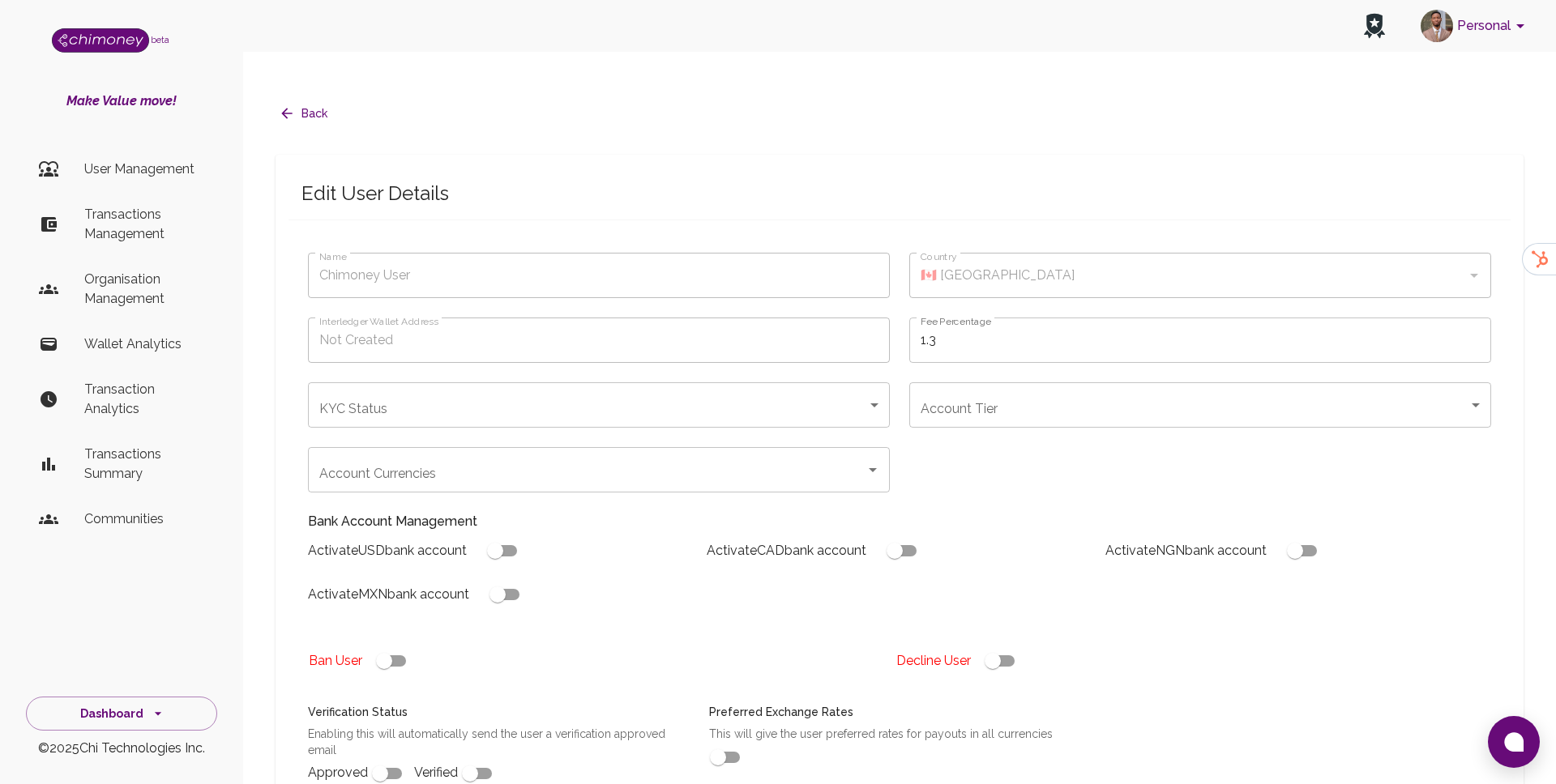
checkbox input "true"
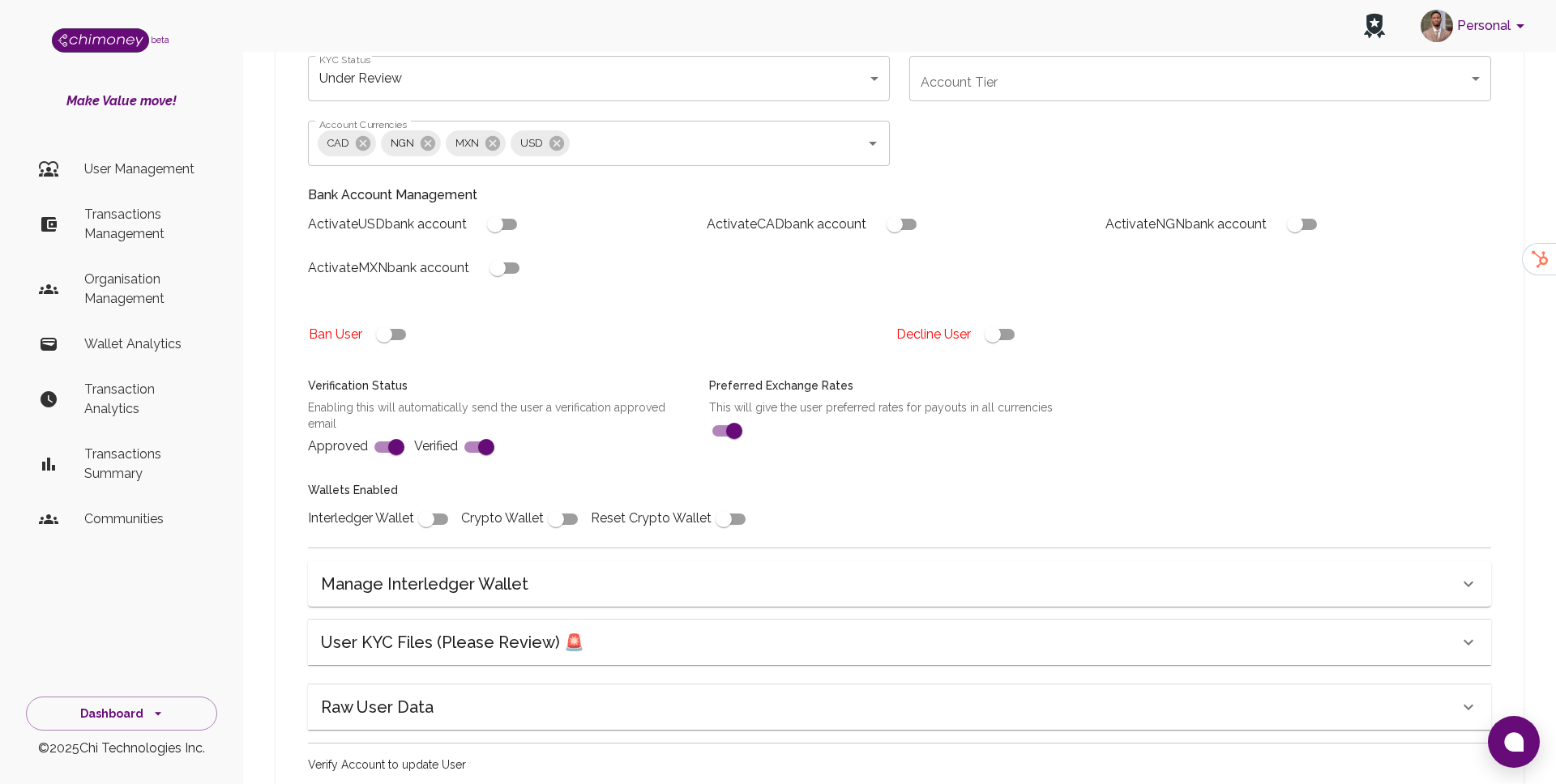
scroll to position [347, 0]
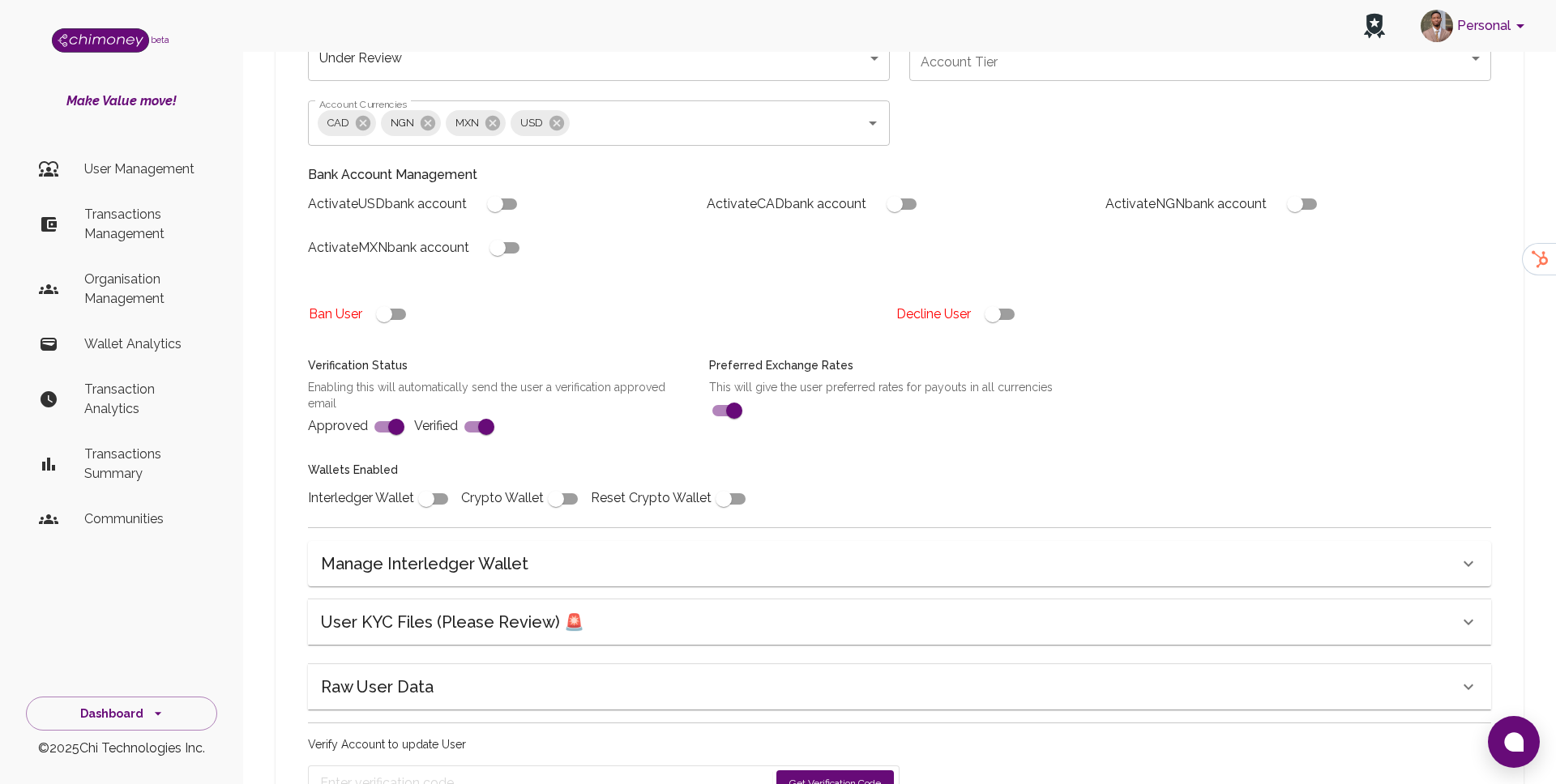
click at [402, 609] on h6 "User KYC Files (Please Review) 🚨" at bounding box center [452, 621] width 263 height 26
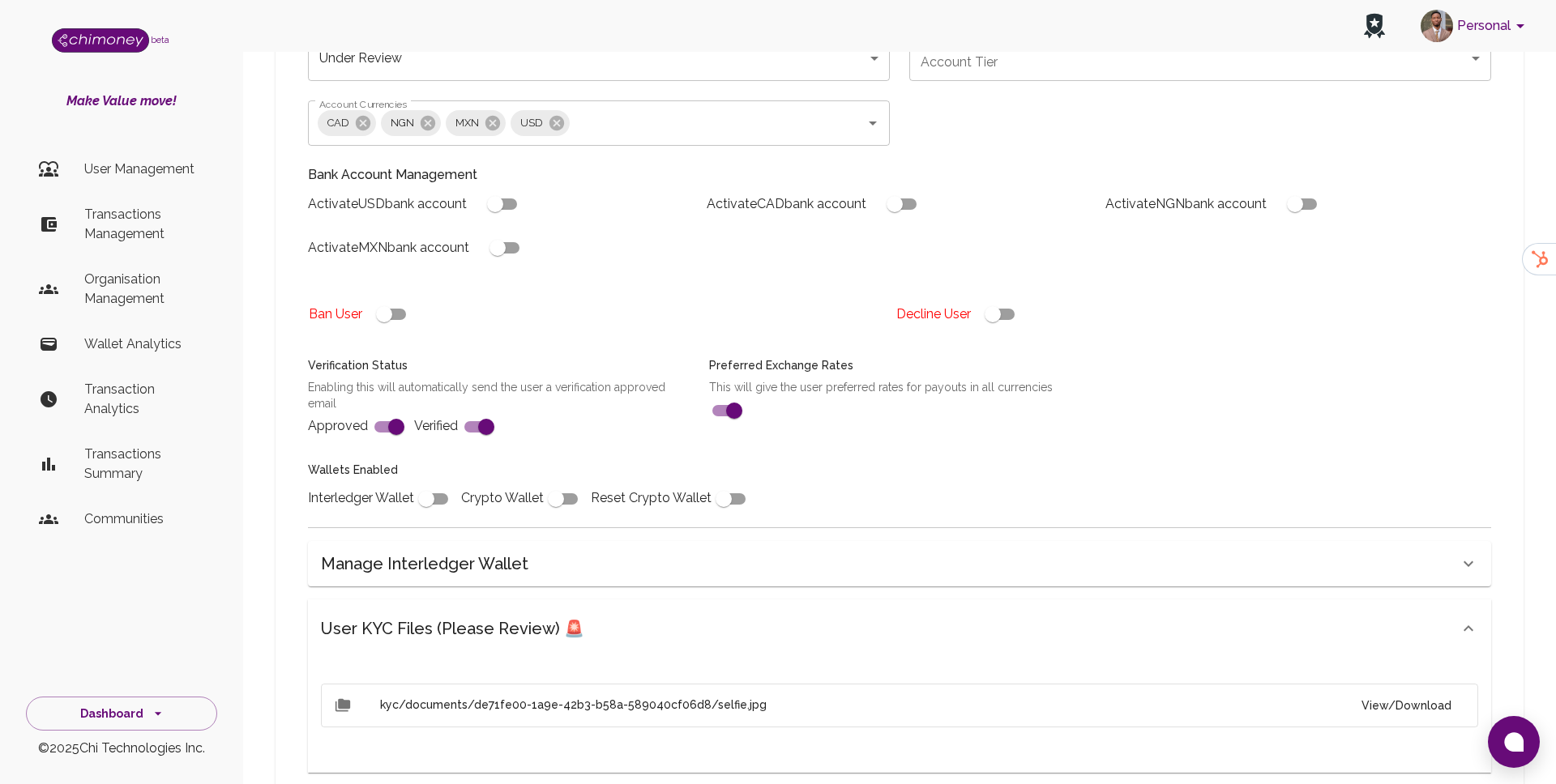
click at [1415, 690] on button "View/Download" at bounding box center [1406, 705] width 116 height 30
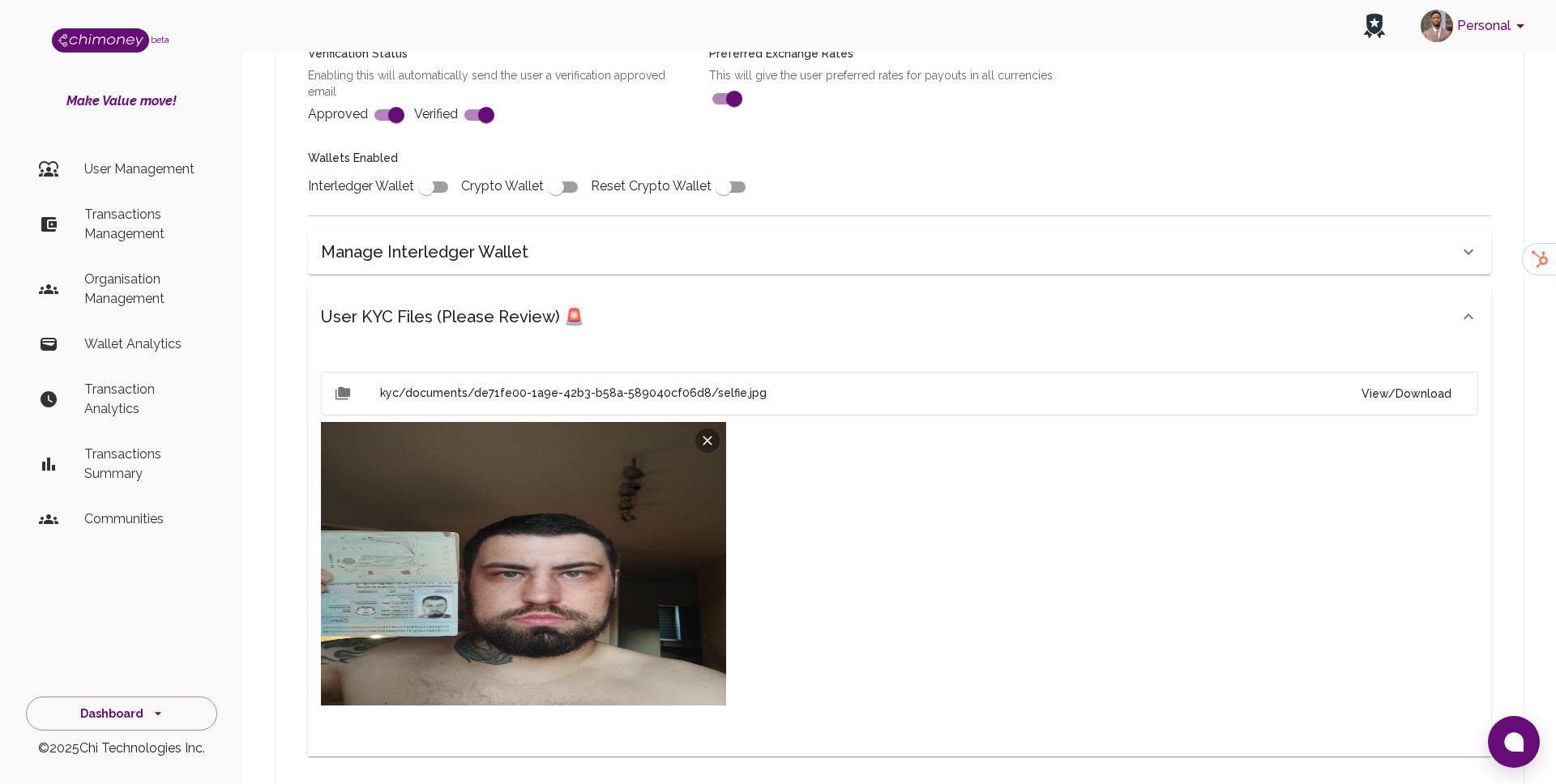
scroll to position [660, 0]
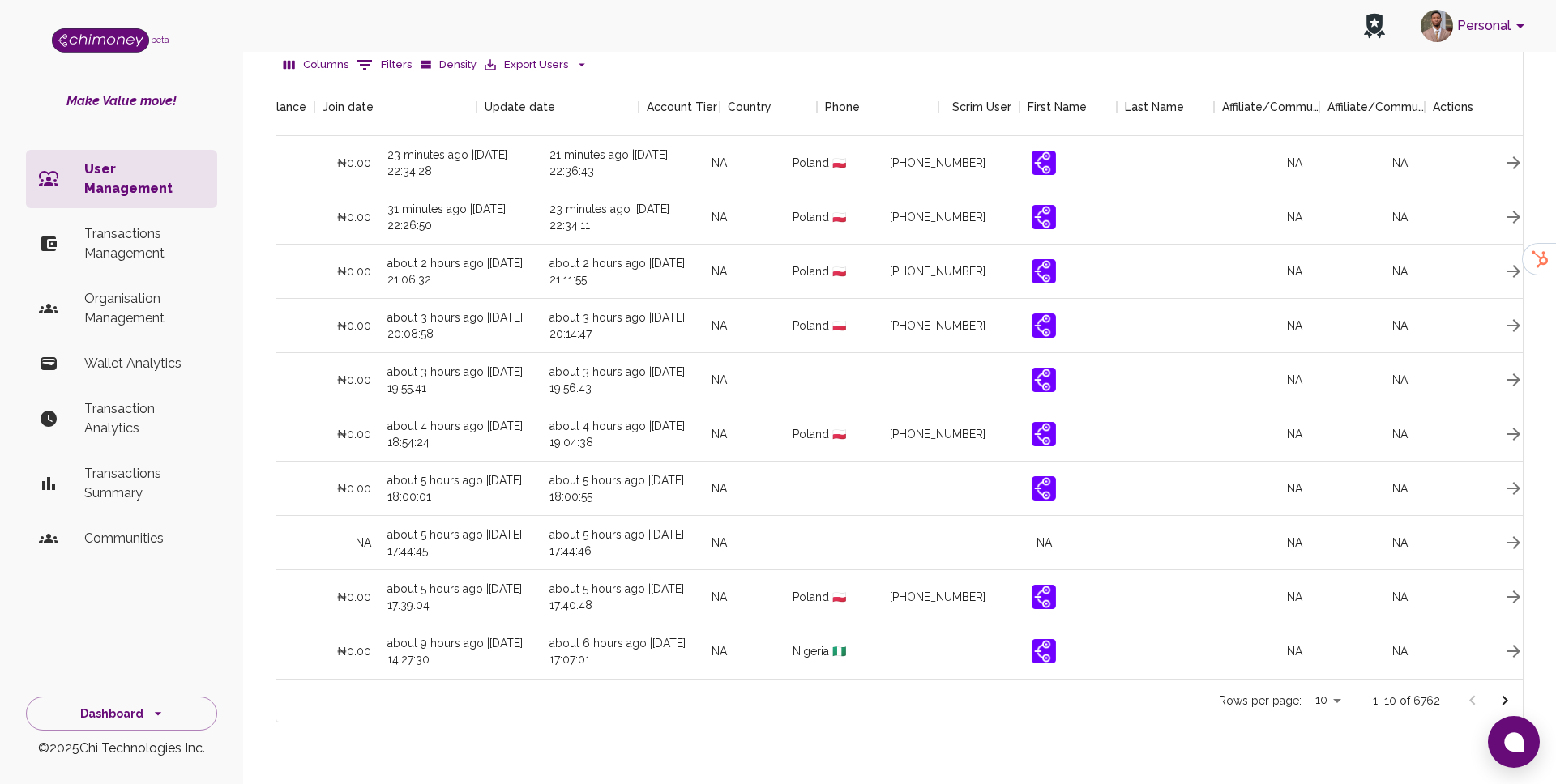
scroll to position [0, 1524]
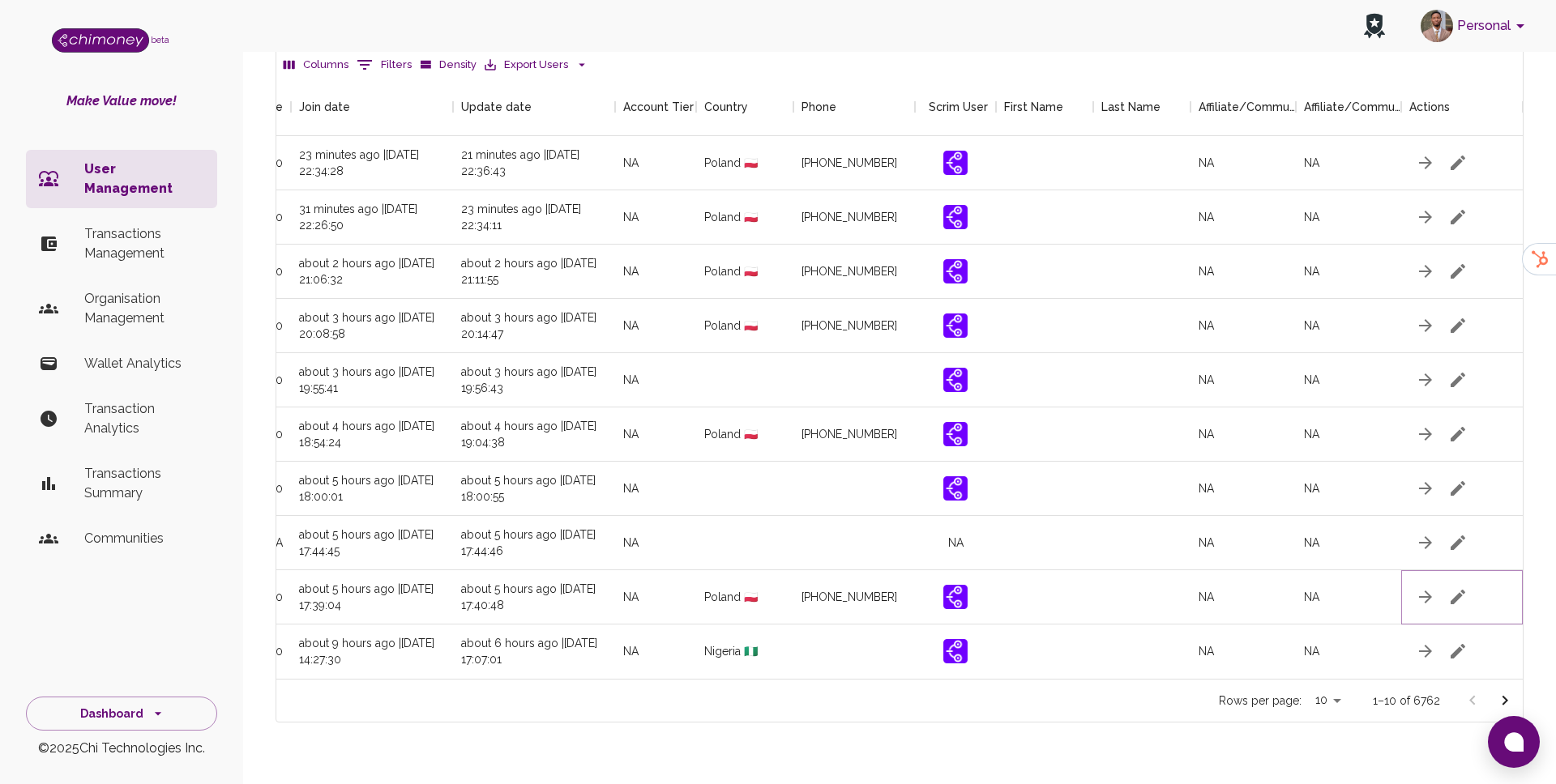
click at [1459, 587] on icon "button" at bounding box center [1457, 597] width 20 height 20
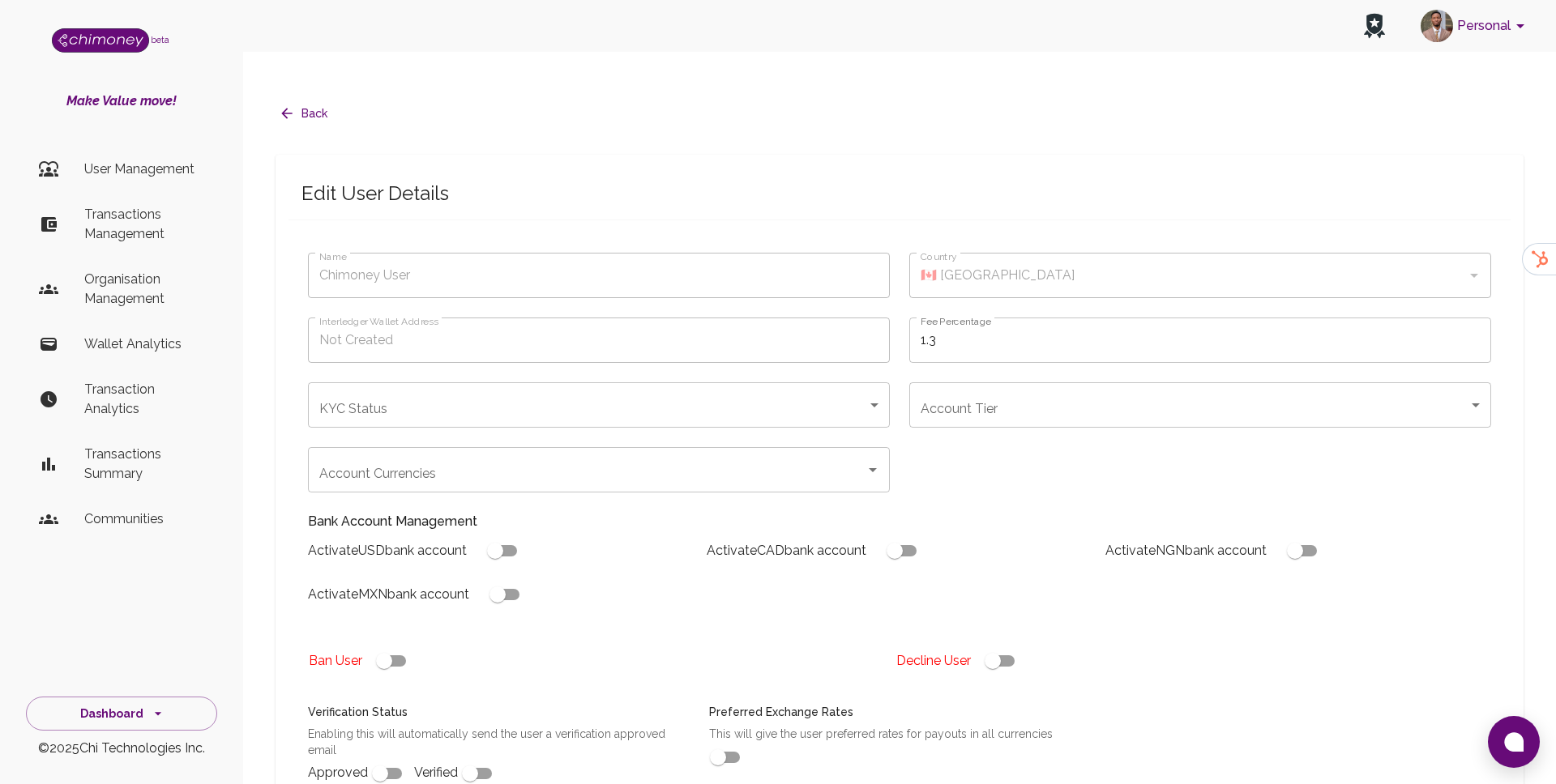
type input "Wiśniewski Wojciech"
type input "🇵🇱 Poland"
checkbox input "true"
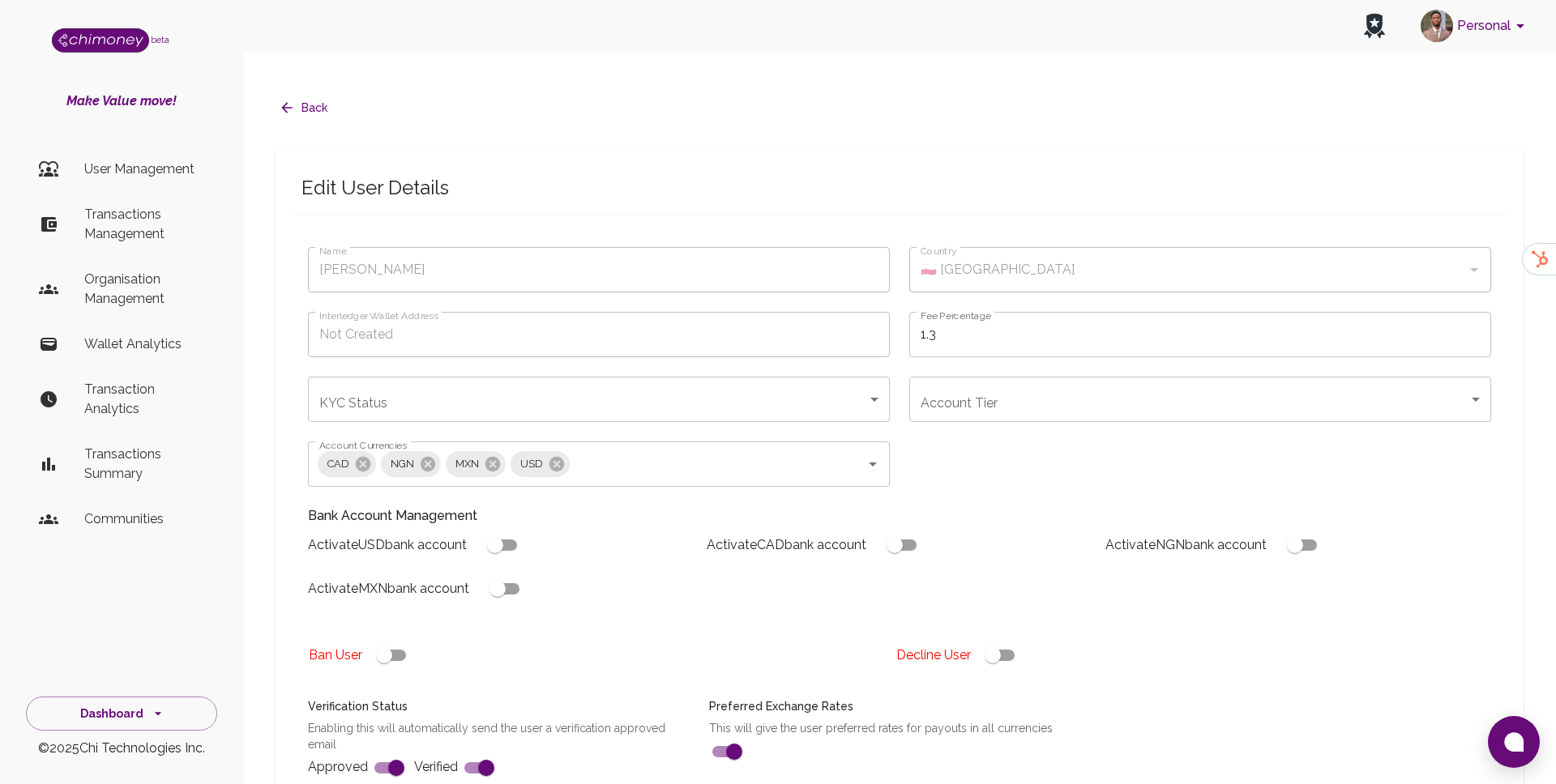
scroll to position [416, 0]
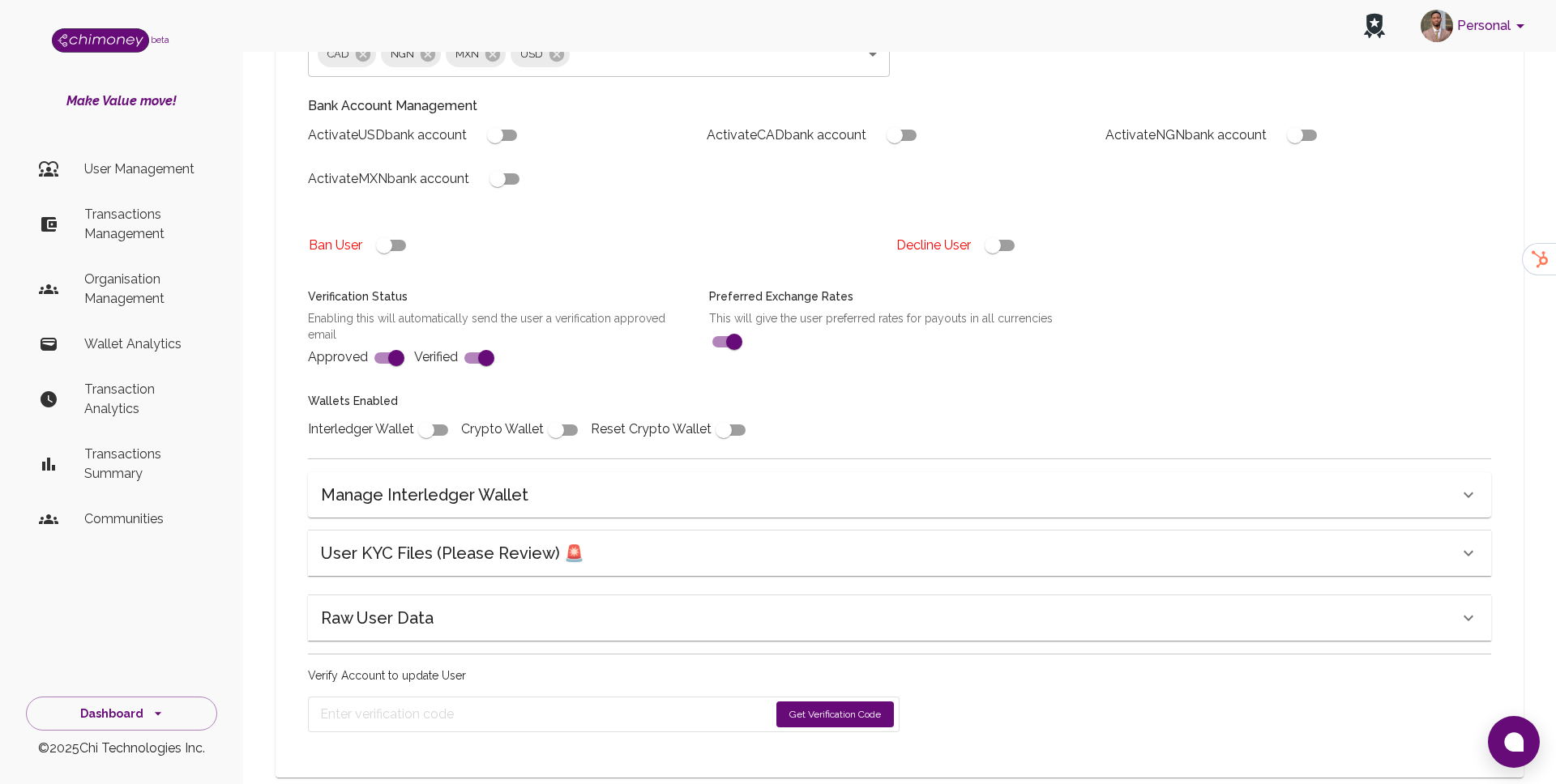
click at [495, 540] on h6 "User KYC Files (Please Review) 🚨" at bounding box center [452, 553] width 263 height 26
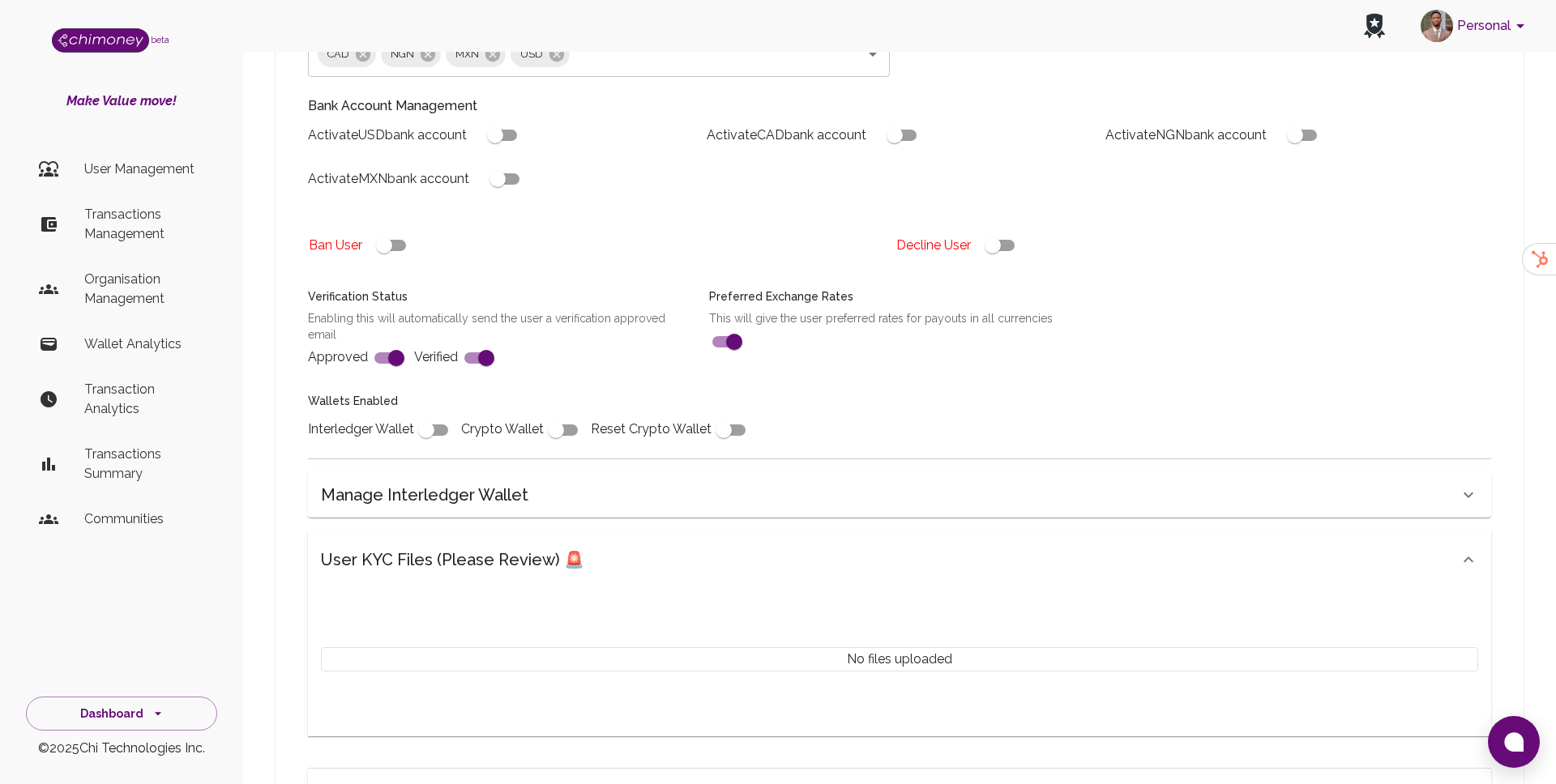
click at [495, 547] on h6 "User KYC Files (Please Review) 🚨" at bounding box center [452, 559] width 263 height 26
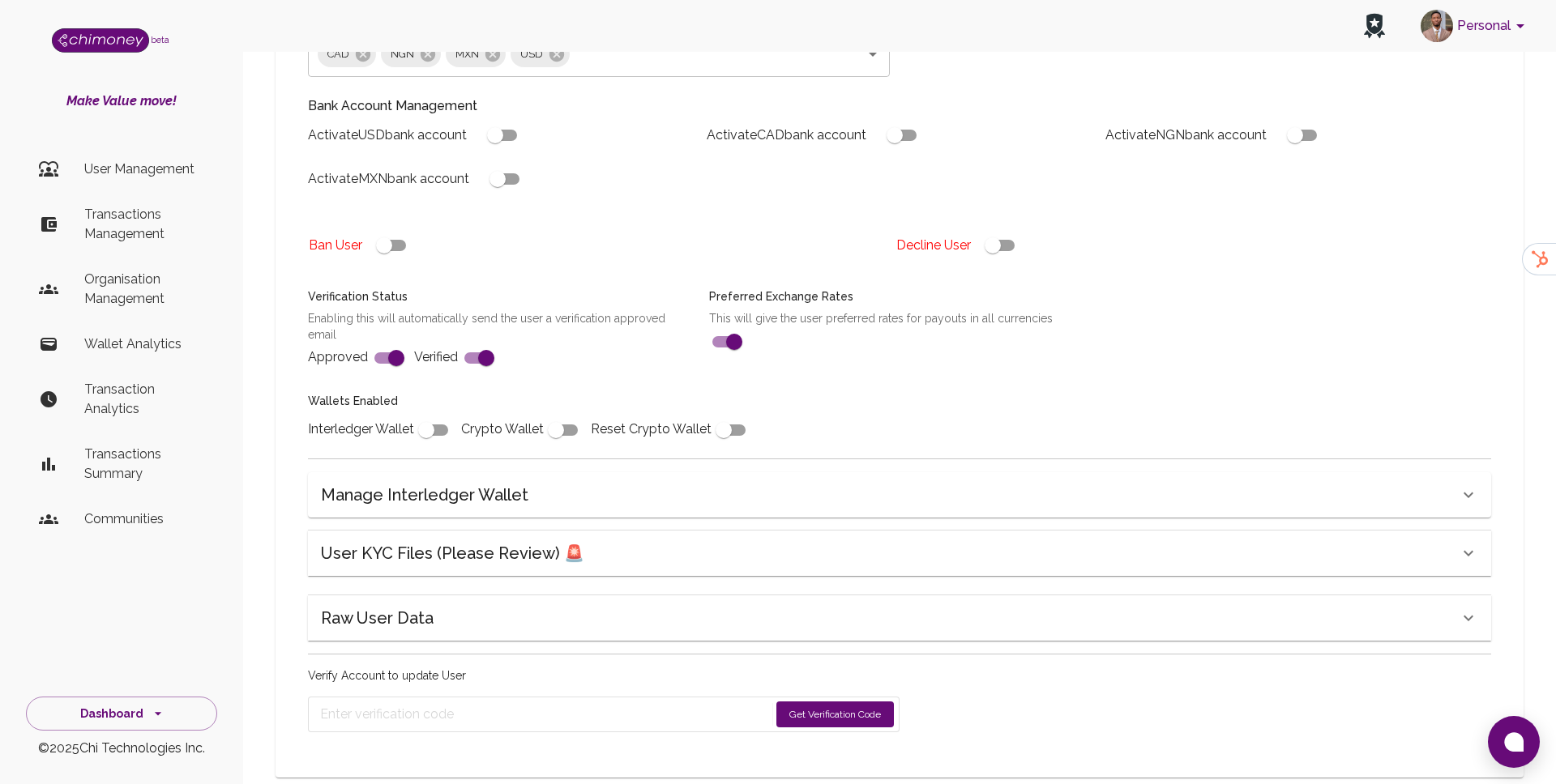
click at [495, 540] on h6 "User KYC Files (Please Review) 🚨" at bounding box center [452, 553] width 263 height 26
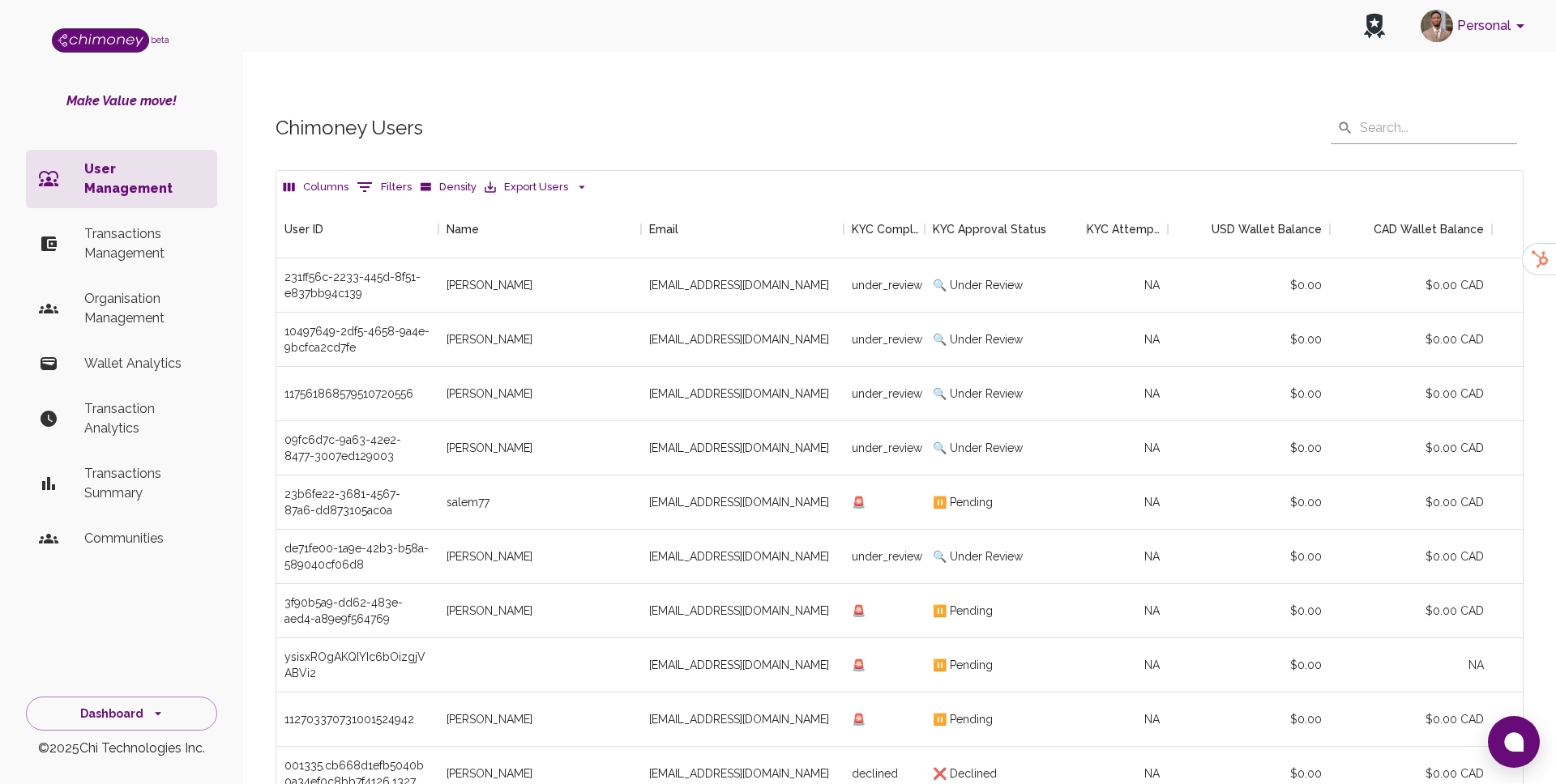
scroll to position [9, 0]
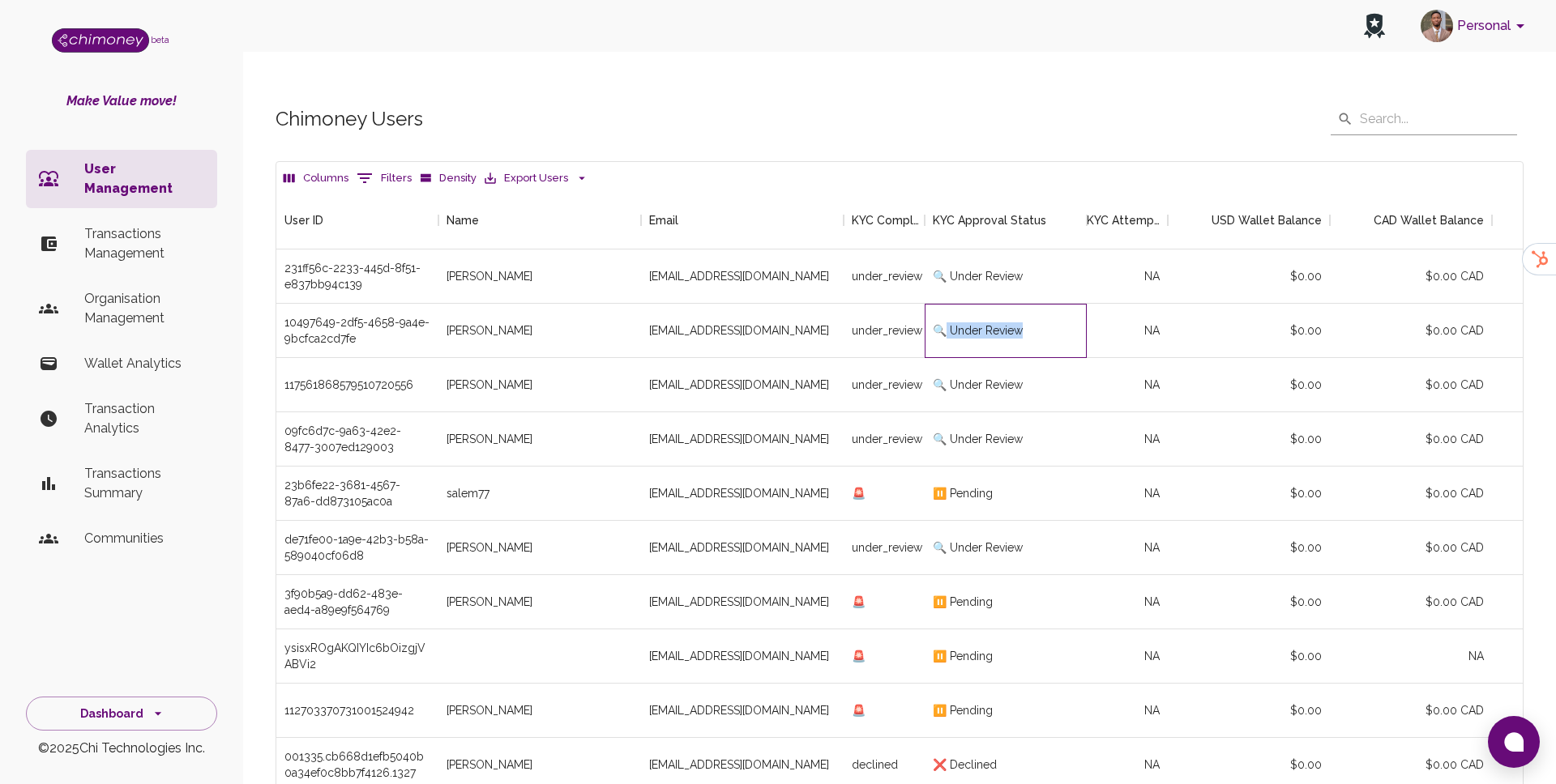
drag, startPoint x: 946, startPoint y: 298, endPoint x: 1053, endPoint y: 302, distance: 107.1
click at [1053, 303] on div "🔍 Under Review" at bounding box center [1005, 330] width 162 height 54
click at [641, 303] on div "kaczmarzykalbert5@gmail.com" at bounding box center [742, 330] width 203 height 54
drag, startPoint x: 645, startPoint y: 297, endPoint x: 780, endPoint y: 310, distance: 135.6
click at [789, 310] on div "kaczmarzykalbert5@gmail.com" at bounding box center [742, 330] width 203 height 54
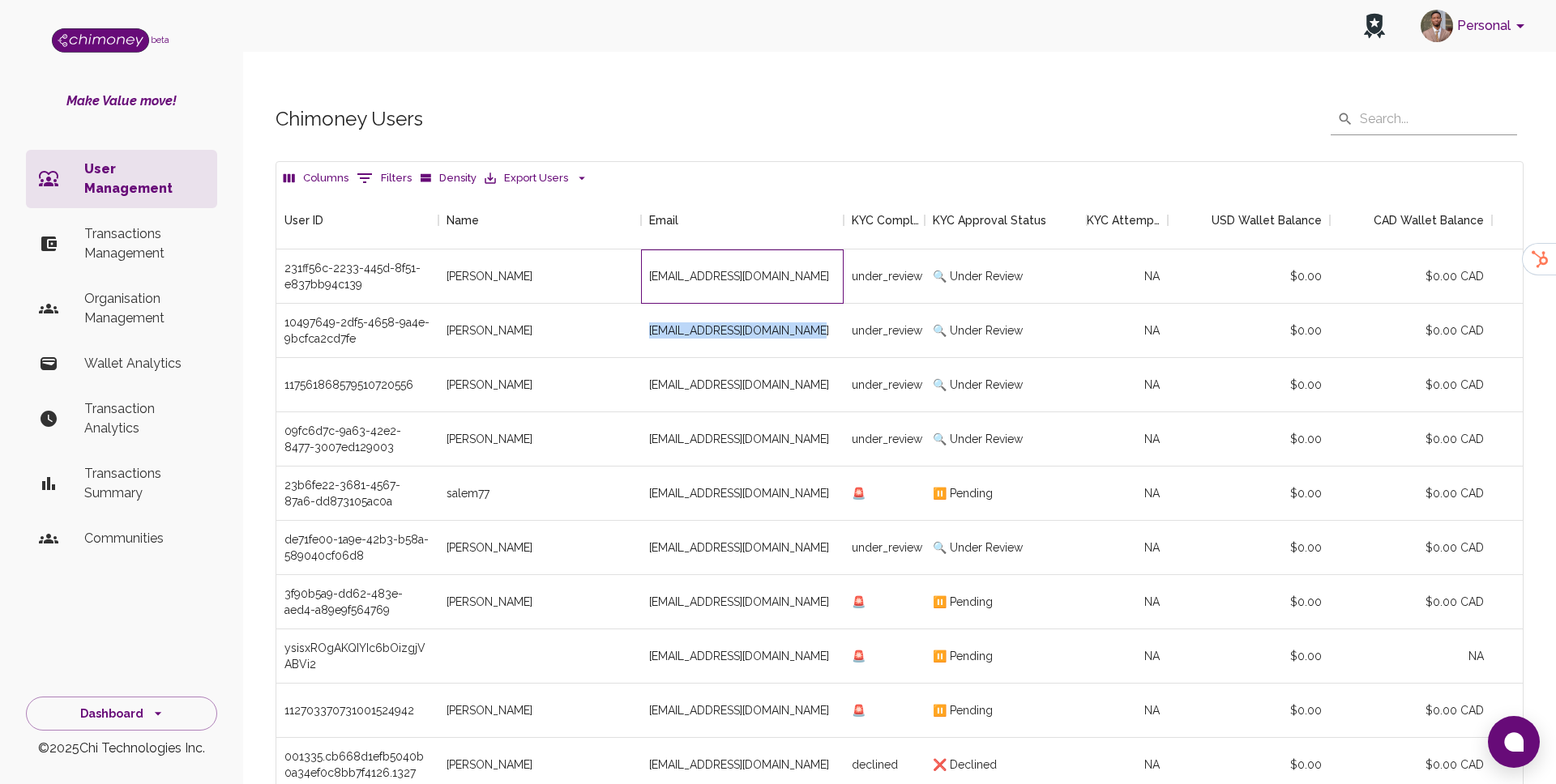
click at [710, 249] on div "thekubabiznes@gmail.com" at bounding box center [742, 276] width 203 height 54
drag, startPoint x: 648, startPoint y: 249, endPoint x: 809, endPoint y: 246, distance: 161.0
click at [809, 249] on div "thekubabiznes@gmail.com" at bounding box center [742, 276] width 203 height 54
click at [756, 64] on div "Chimoney Users ​ ​ Columns 0 Filters Density Export Users User ID Name Email KY…" at bounding box center [900, 496] width 1313 height 866
drag, startPoint x: 448, startPoint y: 240, endPoint x: 556, endPoint y: 243, distance: 108.0
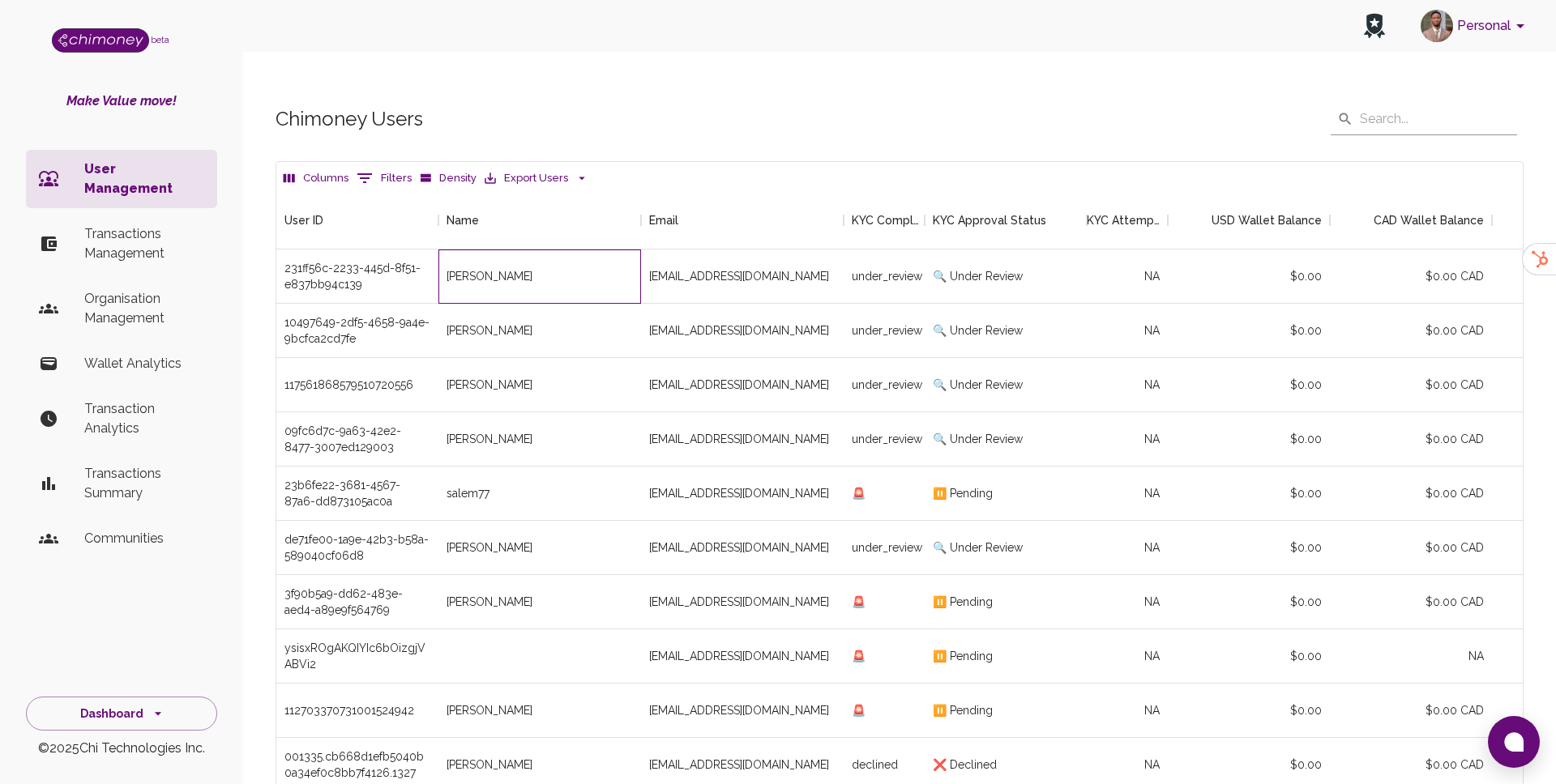
click at [556, 249] on div "Kulikowski Jakub" at bounding box center [540, 276] width 203 height 54
click at [681, 102] on div "Chimoney Users ​ ​" at bounding box center [900, 118] width 1248 height 33
drag, startPoint x: 445, startPoint y: 246, endPoint x: 532, endPoint y: 244, distance: 87.0
click at [532, 268] on div "Kulikowski Jakub" at bounding box center [489, 276] width 86 height 16
click at [585, 122] on div "Chimoney Users ​ ​ Columns 0 Filters Density Export Users User ID Name Email KY…" at bounding box center [900, 469] width 1287 height 733
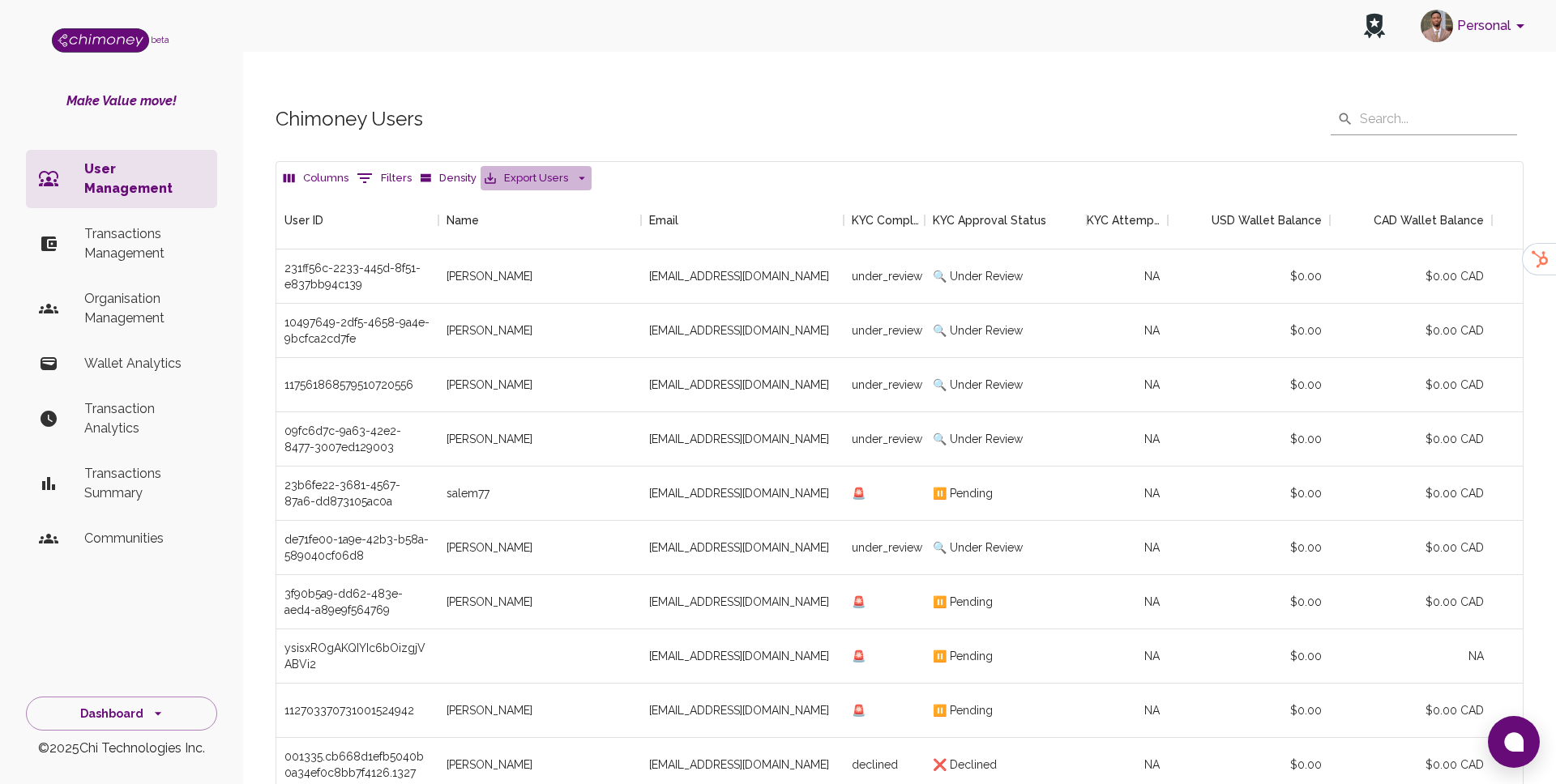
click at [575, 170] on icon "button" at bounding box center [581, 177] width 15 height 15
click at [613, 120] on div at bounding box center [778, 392] width 1556 height 784
click at [575, 170] on icon "button" at bounding box center [581, 177] width 15 height 15
click at [605, 138] on div at bounding box center [778, 392] width 1556 height 784
click at [579, 166] on button "Export Users" at bounding box center [536, 178] width 111 height 25
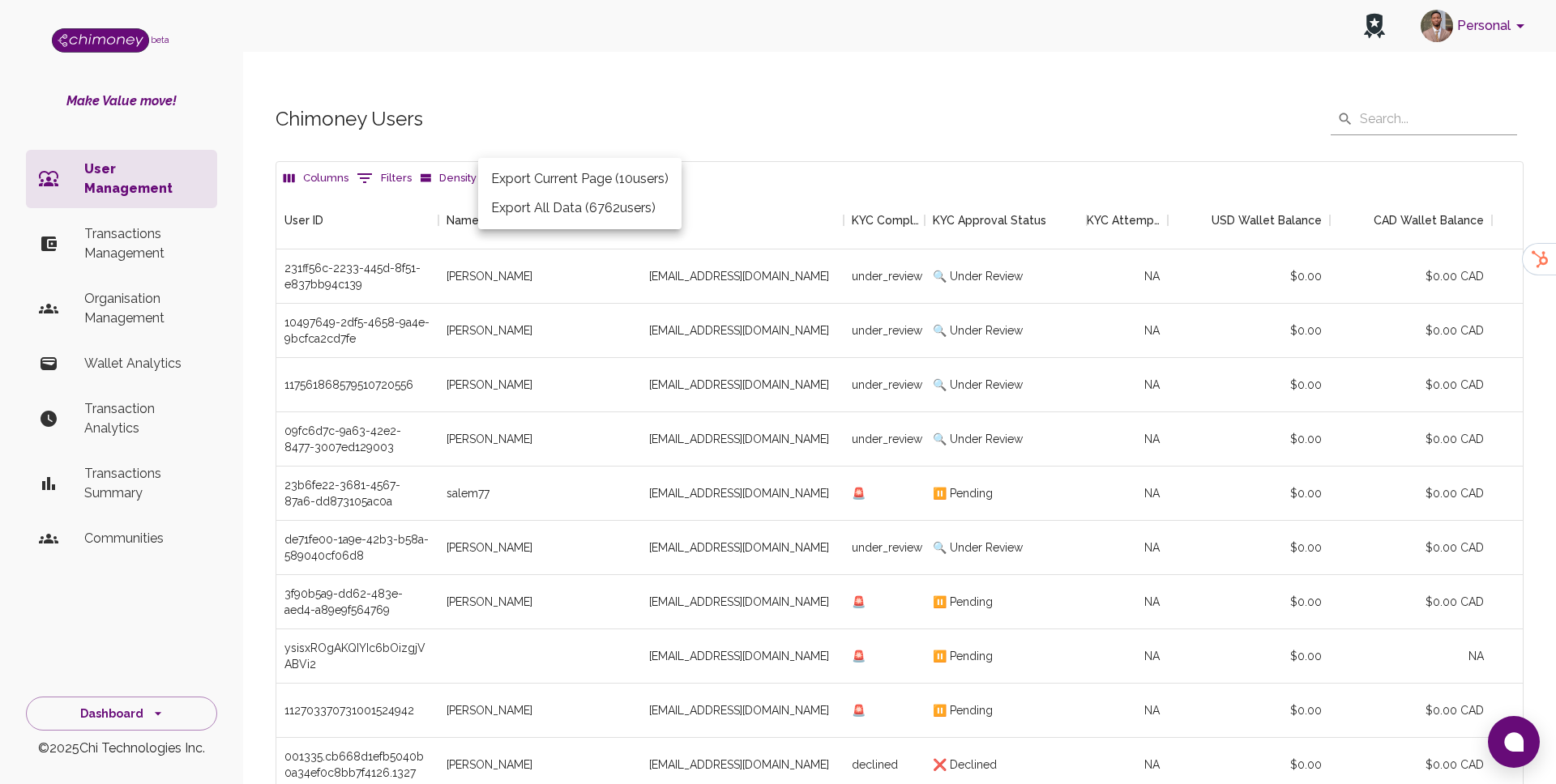
click at [617, 127] on div at bounding box center [778, 392] width 1556 height 784
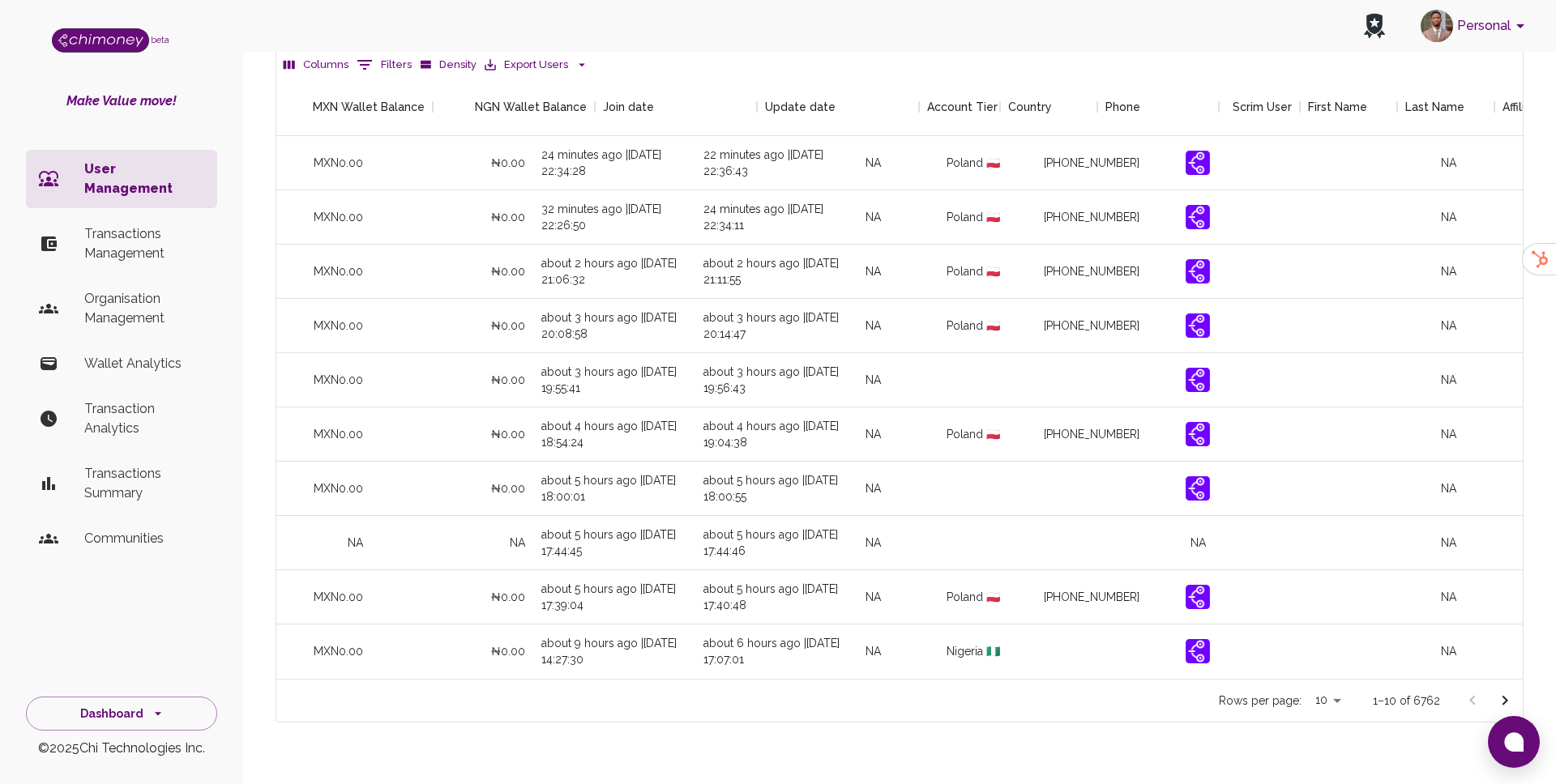
scroll to position [0, 1524]
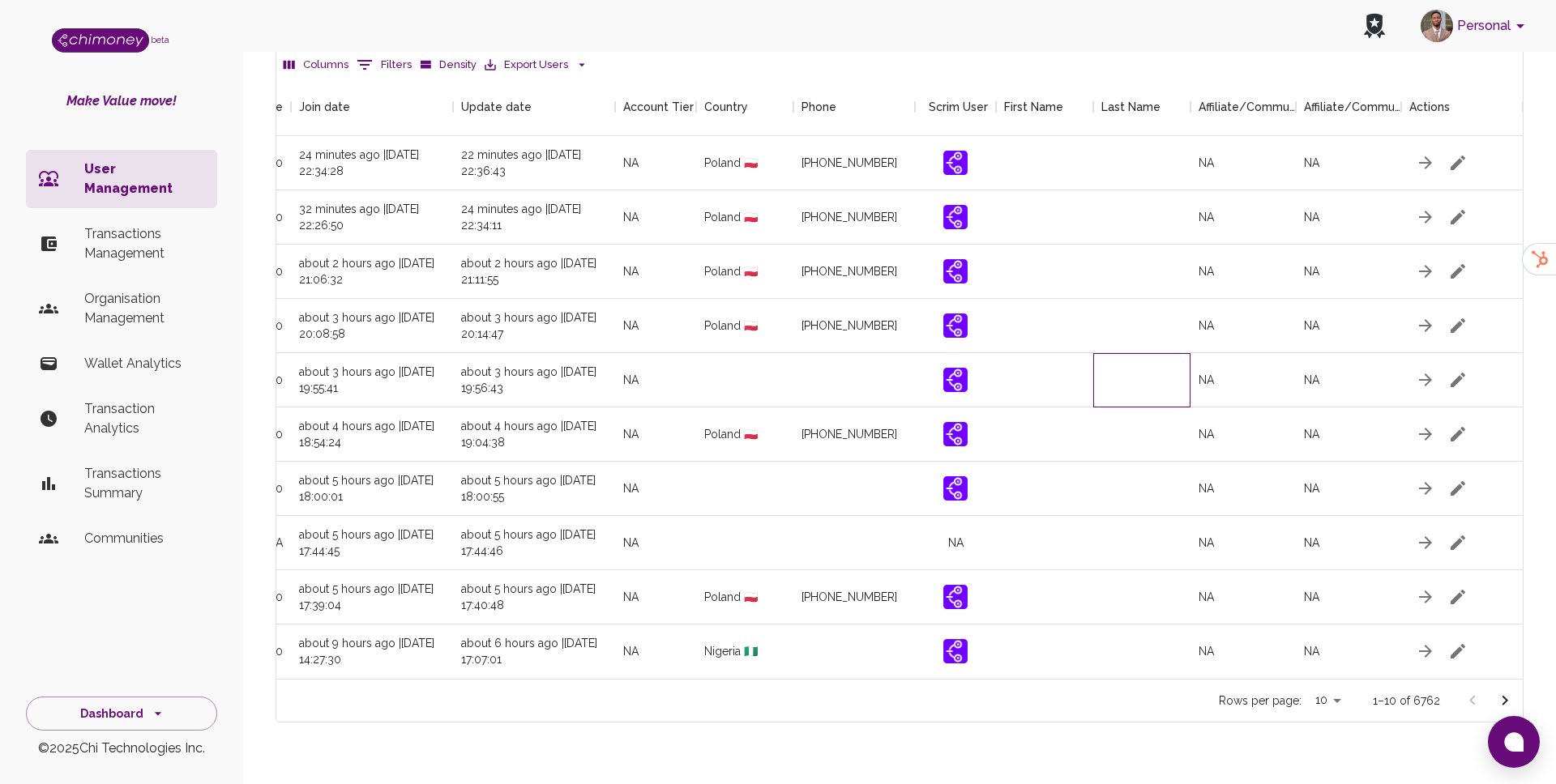
drag, startPoint x: 1188, startPoint y: 354, endPoint x: 1220, endPoint y: 354, distance: 32.0
click at [1224, 354] on div "$0.00 $0.00 CAD MXN0.00 ₦0.00 about 3 hours ago | 16/08/2025, 19:55:41 about 3 …" at bounding box center [582, 379] width 1880 height 54
click at [1209, 353] on div "NA" at bounding box center [1243, 379] width 105 height 54
click at [1204, 353] on div "NA" at bounding box center [1243, 379] width 105 height 54
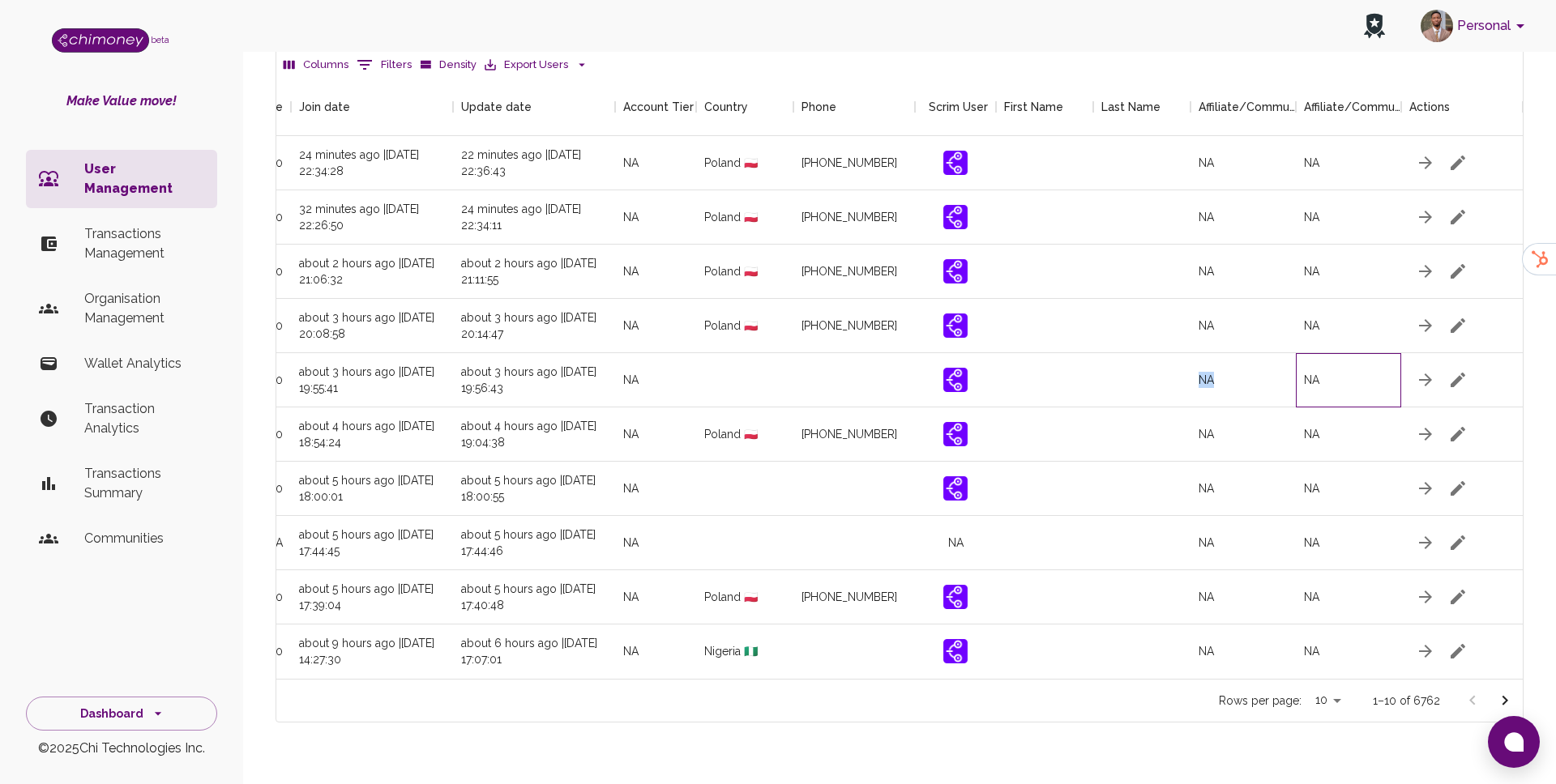
click at [1323, 353] on div "NA" at bounding box center [1348, 379] width 105 height 54
click at [1318, 353] on div "NA" at bounding box center [1348, 379] width 105 height 54
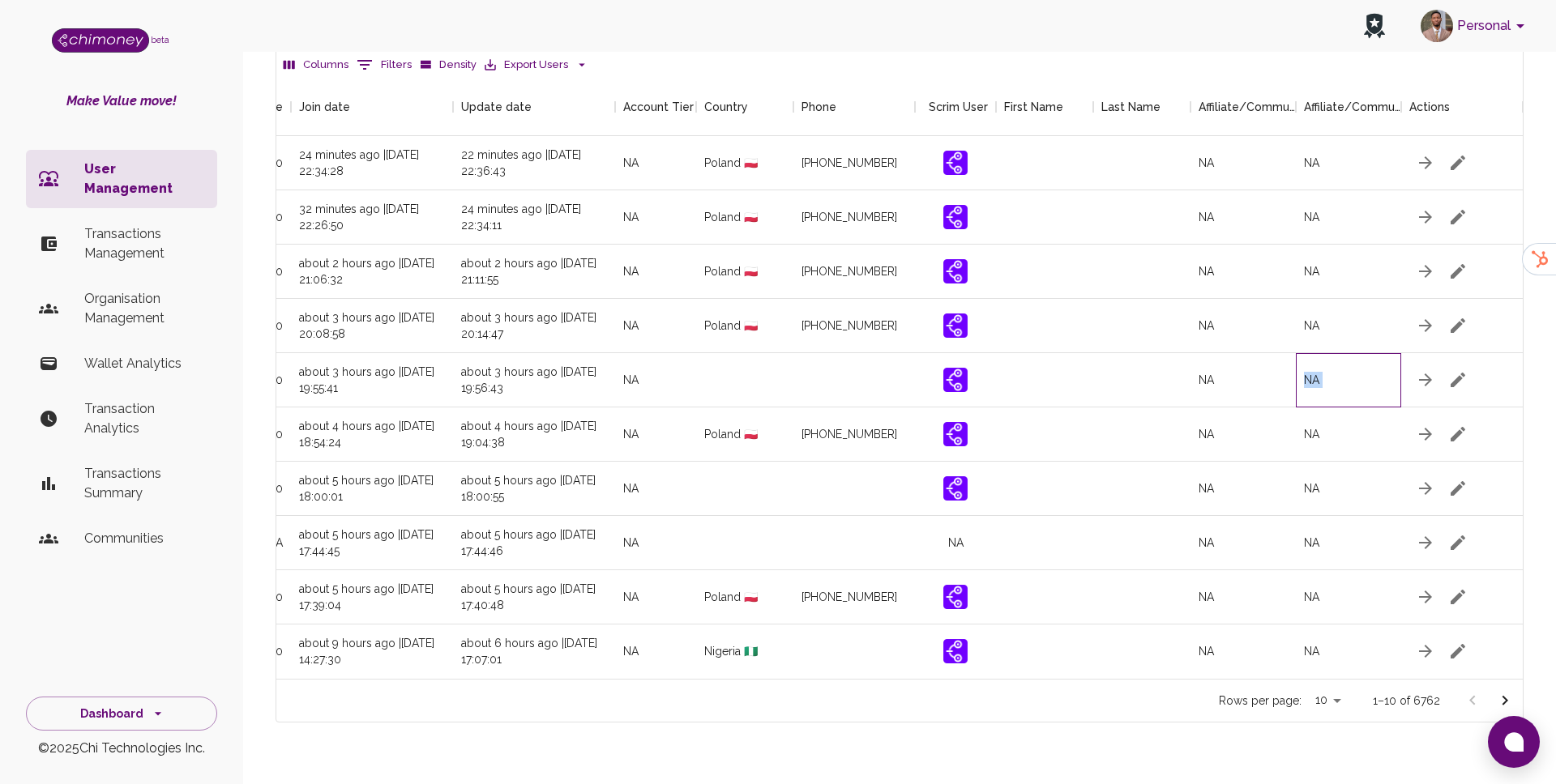
click at [1318, 353] on div "NA" at bounding box center [1348, 379] width 105 height 54
click at [1109, 408] on div at bounding box center [1141, 434] width 98 height 54
click at [1214, 408] on div "NA" at bounding box center [1243, 434] width 105 height 54
click at [1204, 408] on div "NA" at bounding box center [1243, 434] width 105 height 54
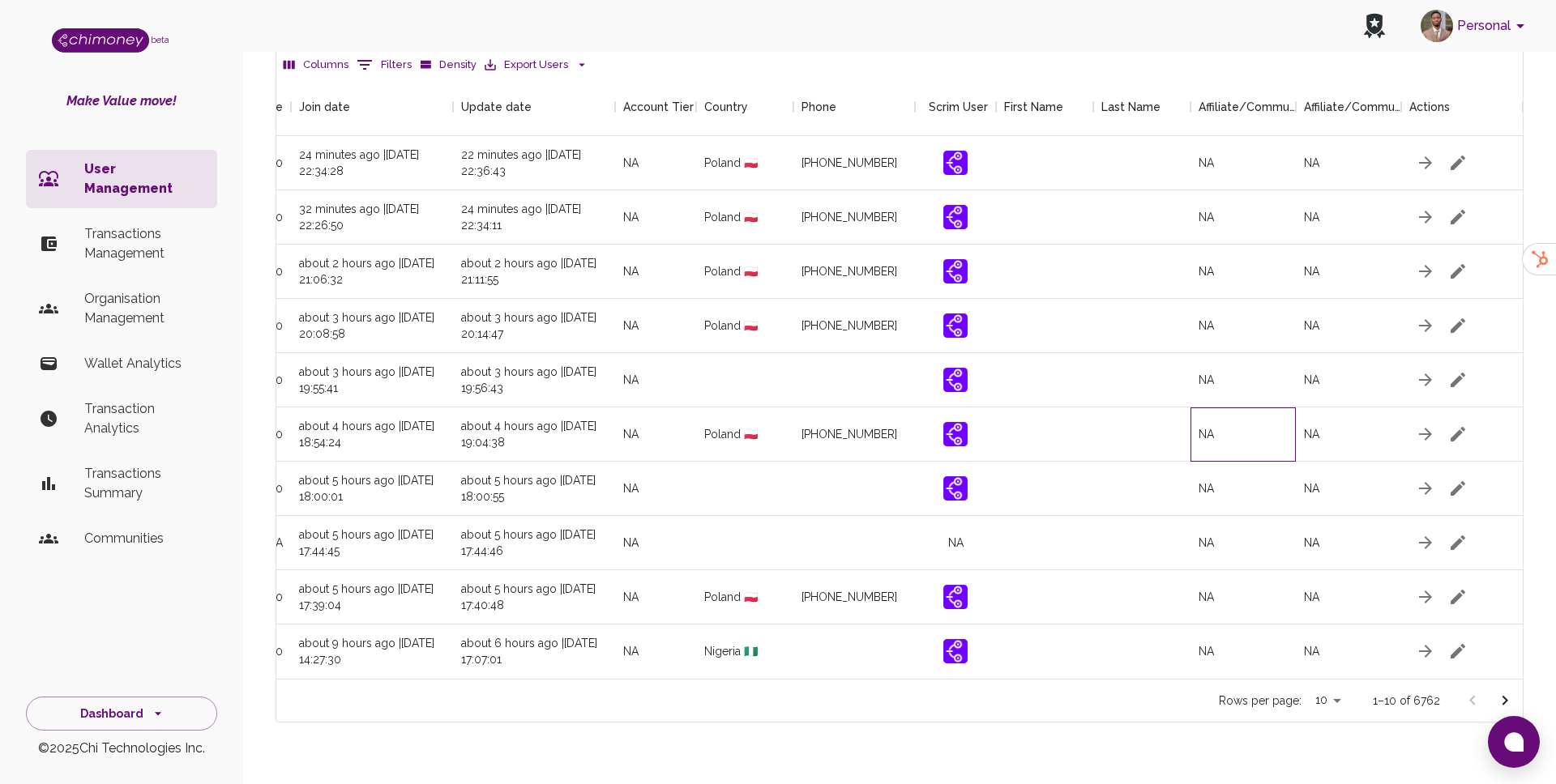
click at [1204, 408] on div "NA" at bounding box center [1243, 434] width 105 height 54
click at [1013, 465] on div at bounding box center [1044, 489] width 98 height 54
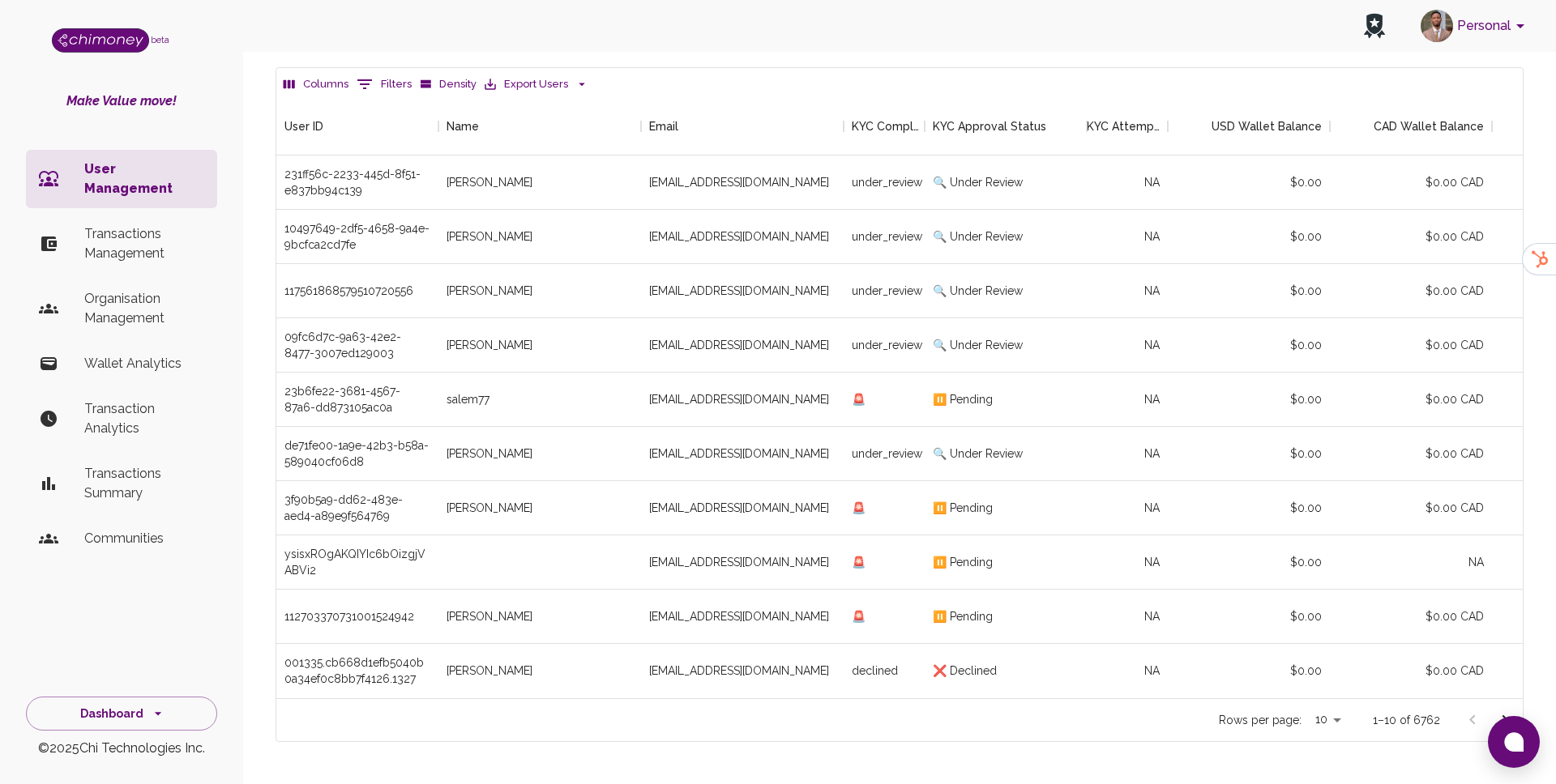
scroll to position [122, 0]
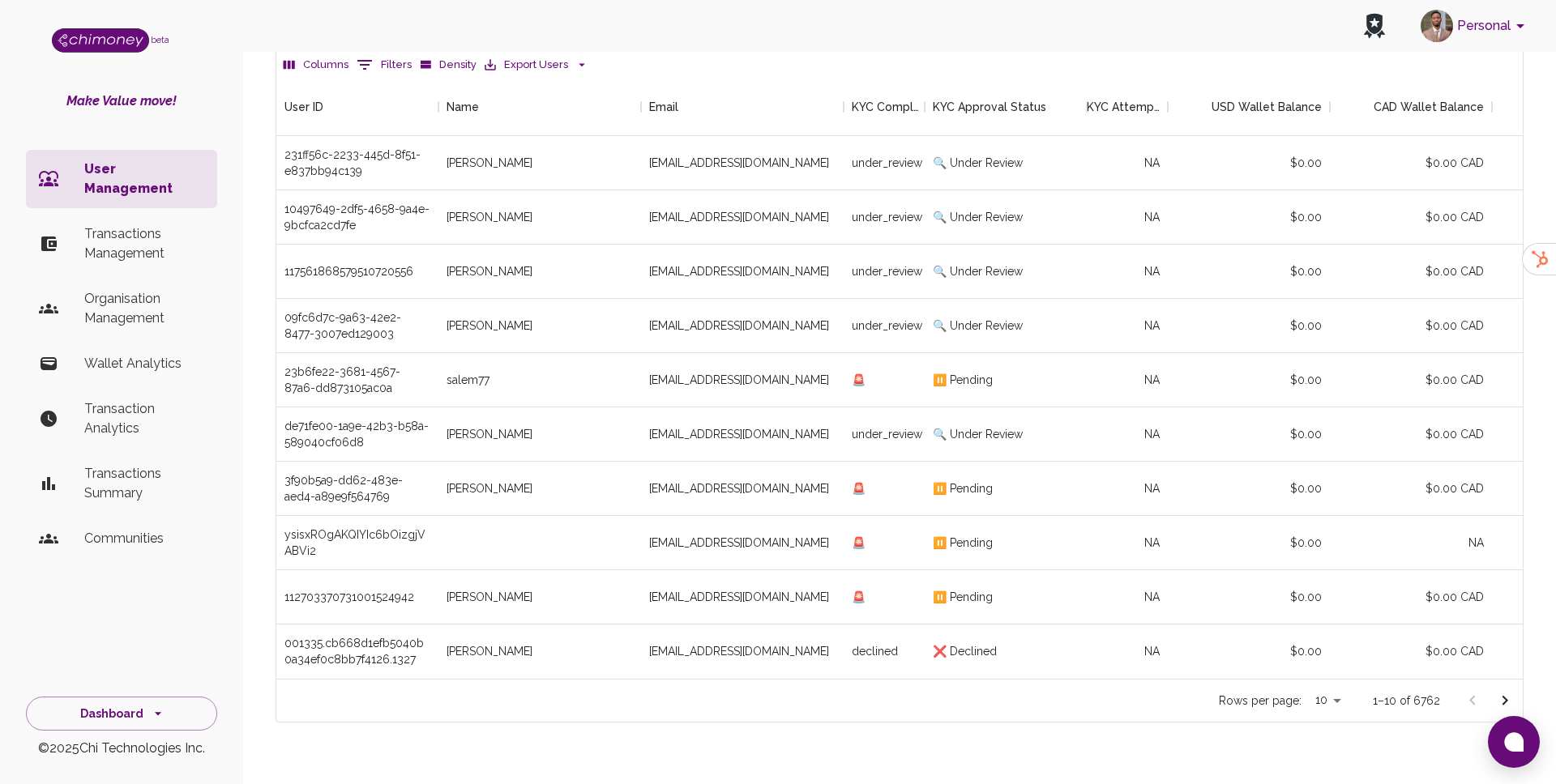
click at [1506, 685] on button "Go to next page" at bounding box center [1504, 700] width 33 height 33
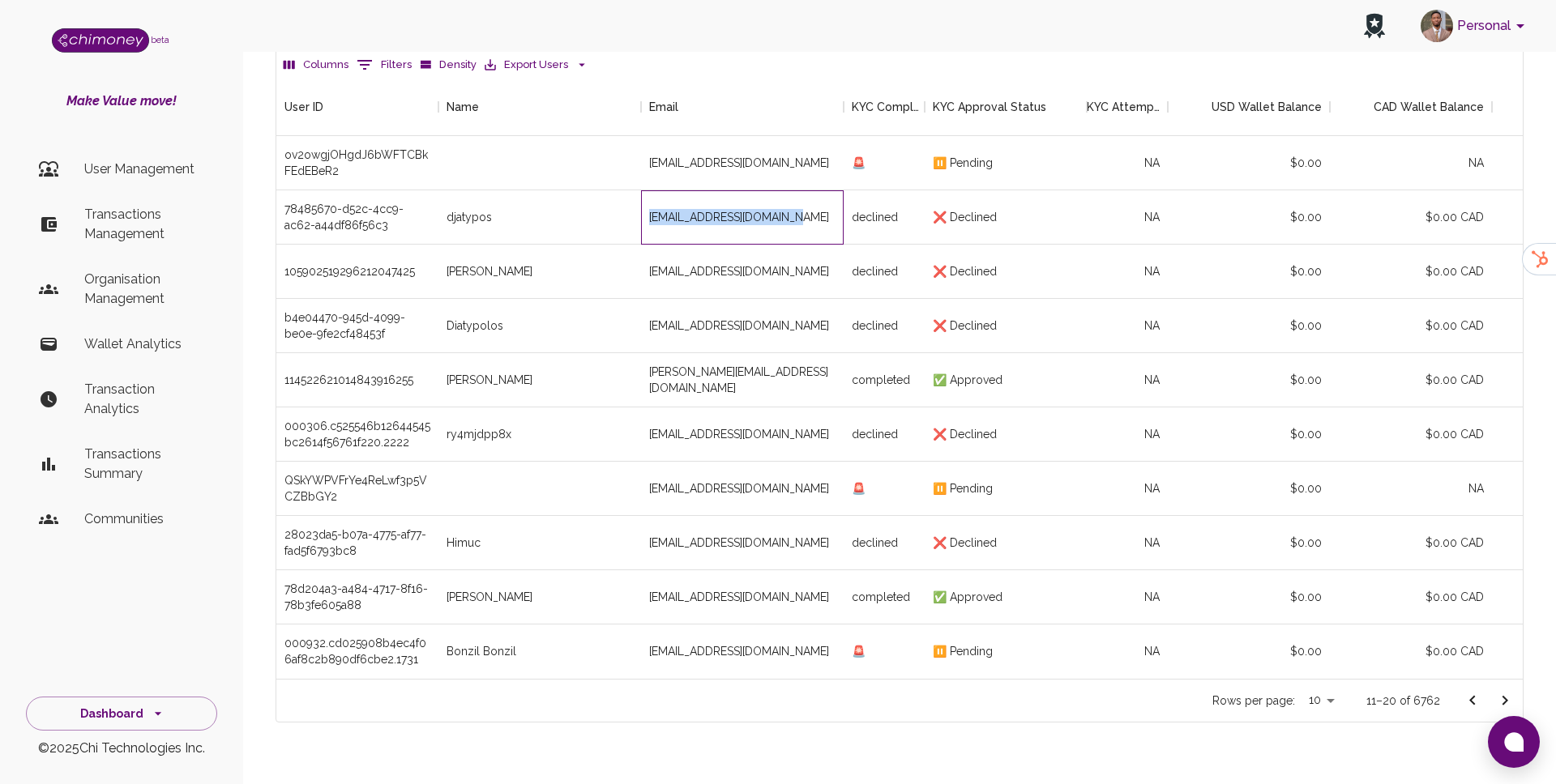
drag, startPoint x: 645, startPoint y: 178, endPoint x: 811, endPoint y: 196, distance: 167.0
click at [811, 196] on div "kouromadjaty14@gmail.com" at bounding box center [742, 217] width 203 height 54
click at [801, 310] on div "kouroumadjaty14@gmail.com" at bounding box center [742, 325] width 203 height 54
click at [783, 244] on div "agnide994@gmail.com" at bounding box center [742, 271] width 203 height 54
click at [778, 244] on div "agnide994@gmail.com" at bounding box center [742, 271] width 203 height 54
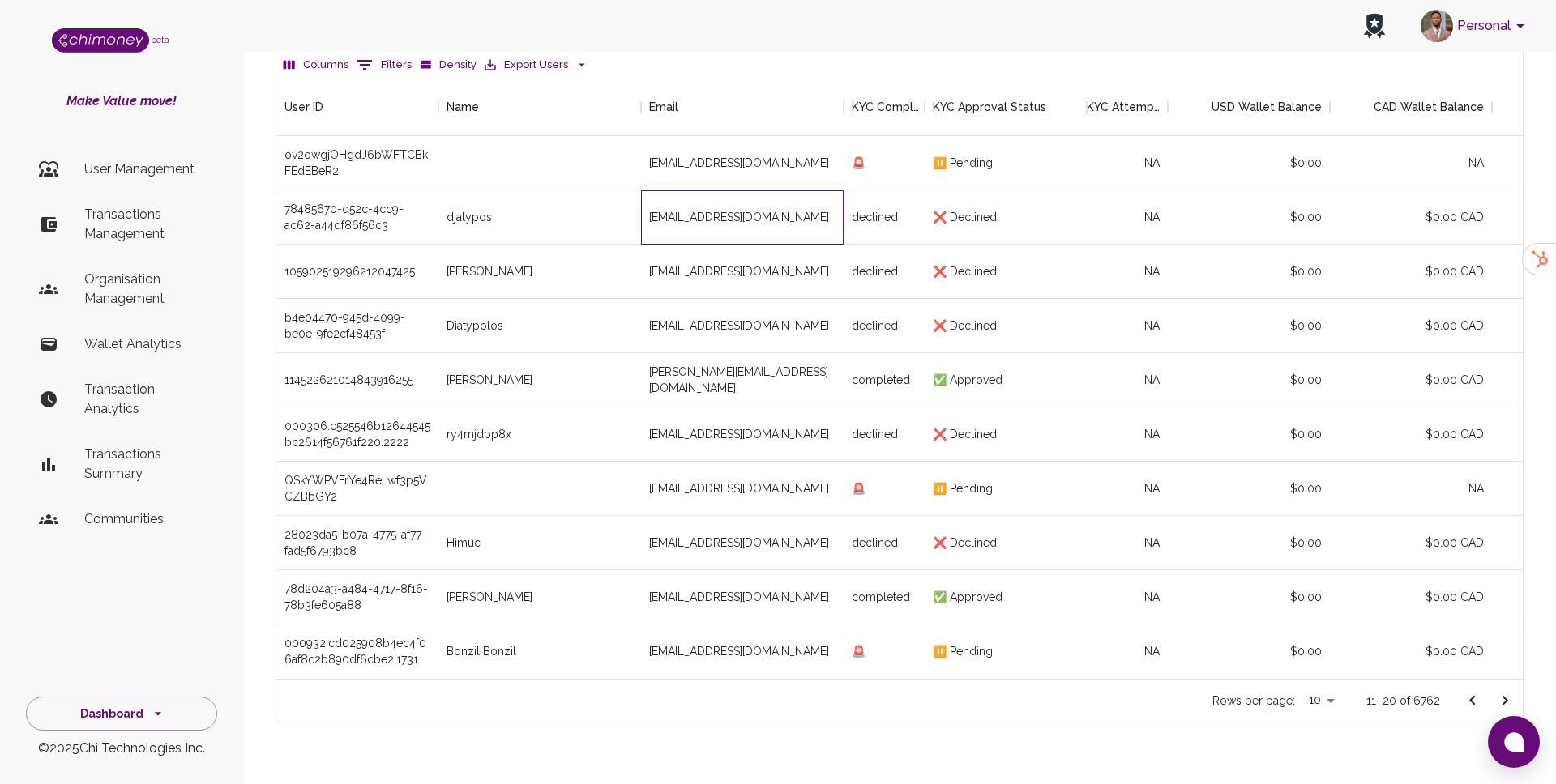
click at [724, 192] on div "kouromadjaty14@gmail.com" at bounding box center [742, 217] width 203 height 54
click at [731, 141] on div "cryptoskank1@gmail.com" at bounding box center [742, 163] width 203 height 54
click at [757, 136] on div "cryptoskank1@gmail.com" at bounding box center [742, 163] width 203 height 54
click at [777, 44] on div "Personal" at bounding box center [900, 26] width 1313 height 52
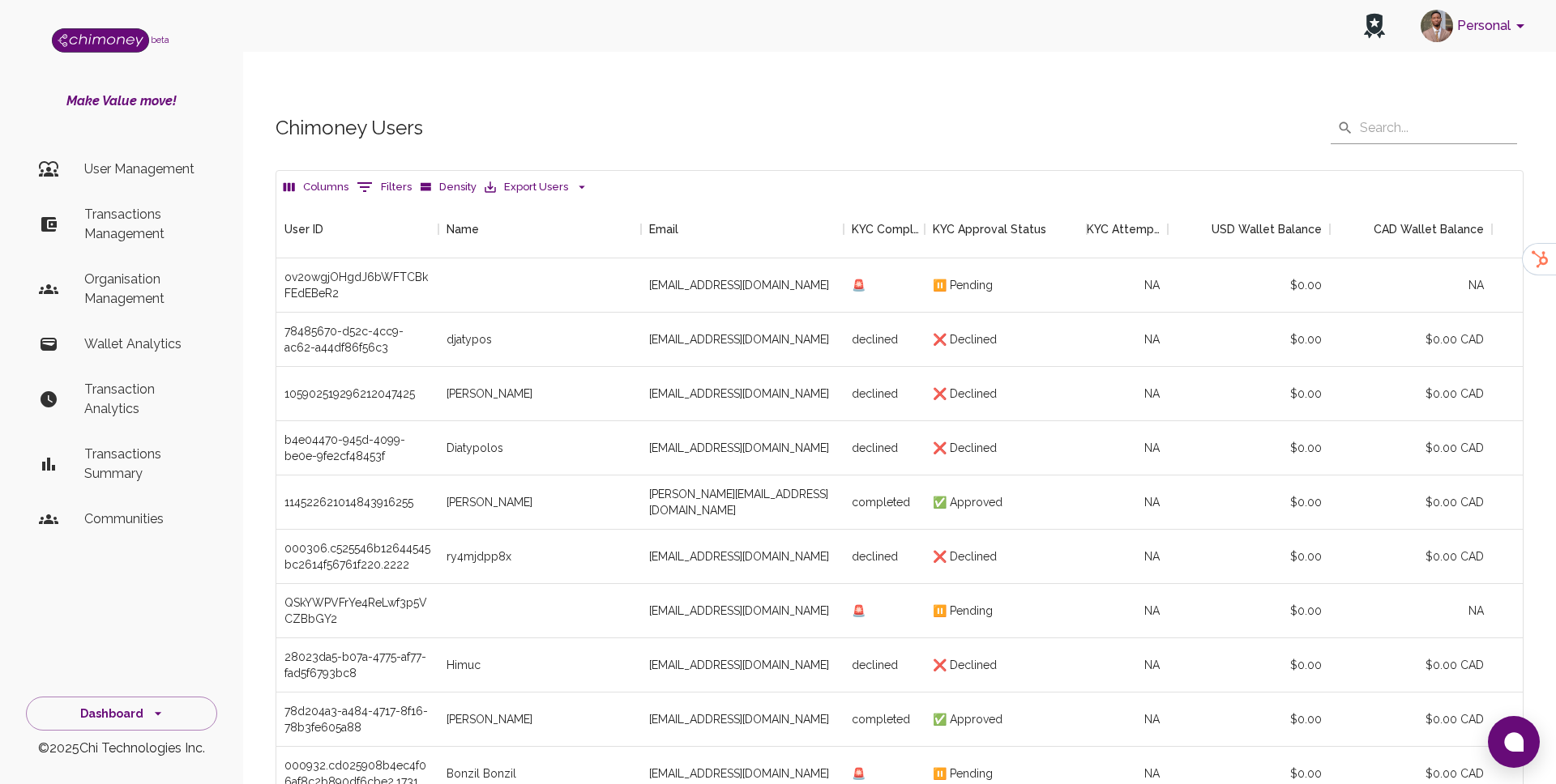
click at [663, 136] on div "Chimoney Users ​ ​ Columns 0 Filters Density Export Users User ID Name Email KY…" at bounding box center [900, 478] width 1287 height 733
click at [563, 175] on button "Export Users" at bounding box center [536, 187] width 111 height 25
click at [636, 121] on div at bounding box center [778, 392] width 1556 height 784
click at [575, 180] on icon "button" at bounding box center [581, 187] width 15 height 15
click at [600, 134] on div at bounding box center [778, 392] width 1556 height 784
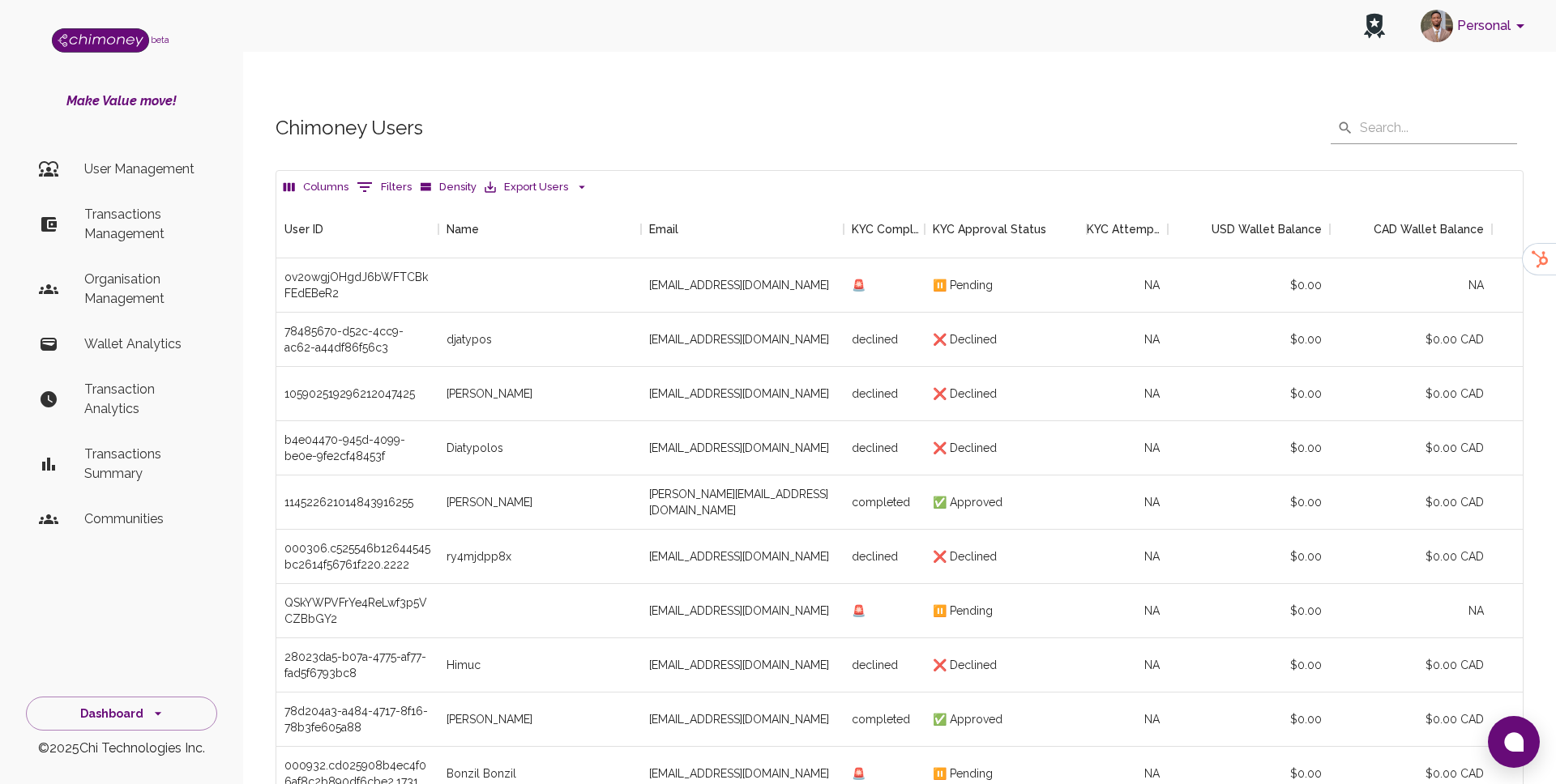
click at [570, 175] on button "Export Users" at bounding box center [536, 187] width 111 height 25
click at [624, 128] on div at bounding box center [778, 392] width 1556 height 784
click at [575, 180] on icon "button" at bounding box center [581, 187] width 15 height 15
click at [643, 153] on div at bounding box center [778, 392] width 1556 height 784
click at [578, 186] on icon "button" at bounding box center [581, 187] width 7 height 3
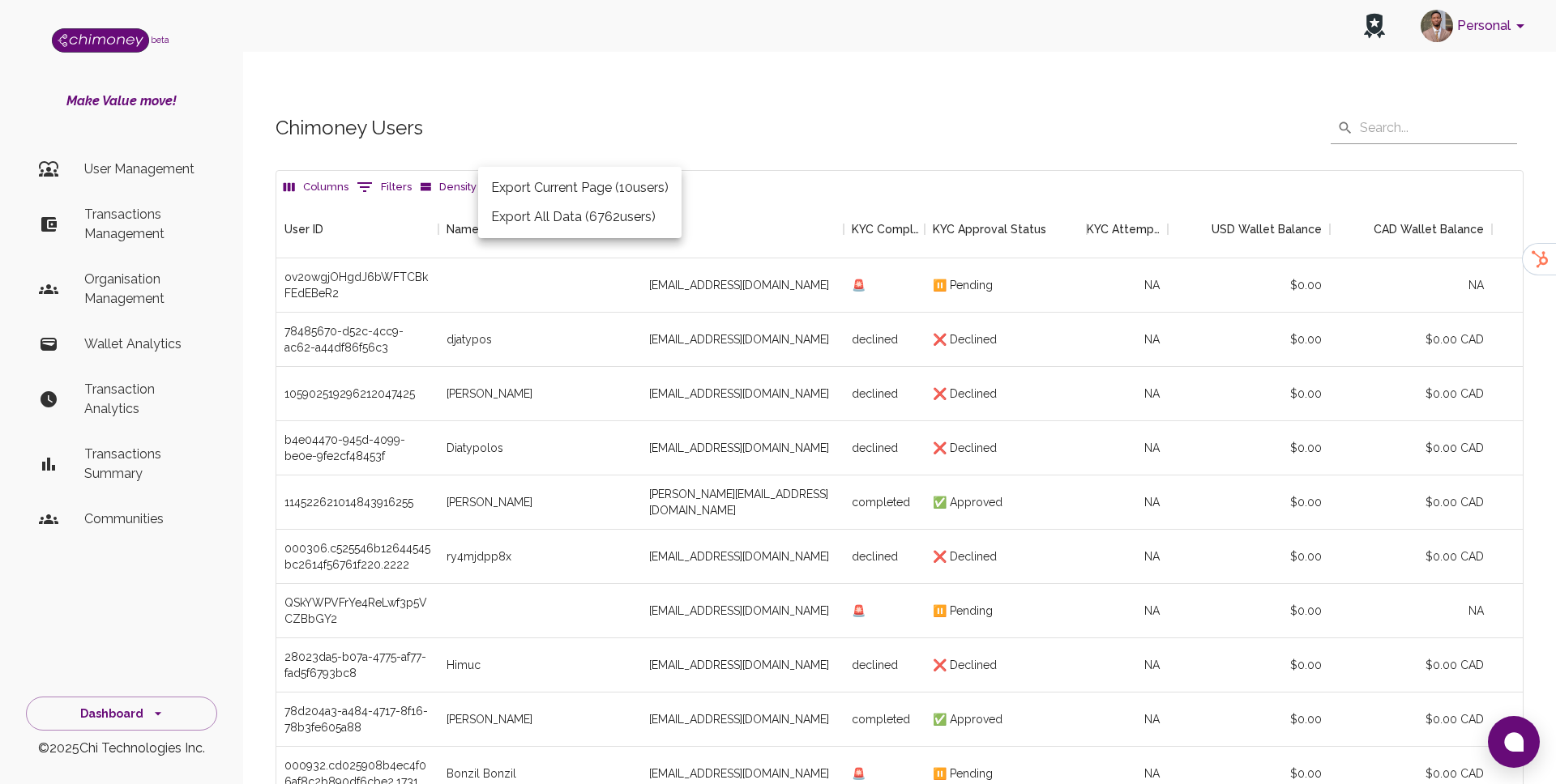
click at [631, 113] on div at bounding box center [778, 392] width 1556 height 784
click at [556, 175] on button "Export Users" at bounding box center [536, 187] width 111 height 25
click at [556, 113] on div at bounding box center [778, 392] width 1556 height 784
click at [52, 223] on icon "side nav" at bounding box center [49, 224] width 16 height 15
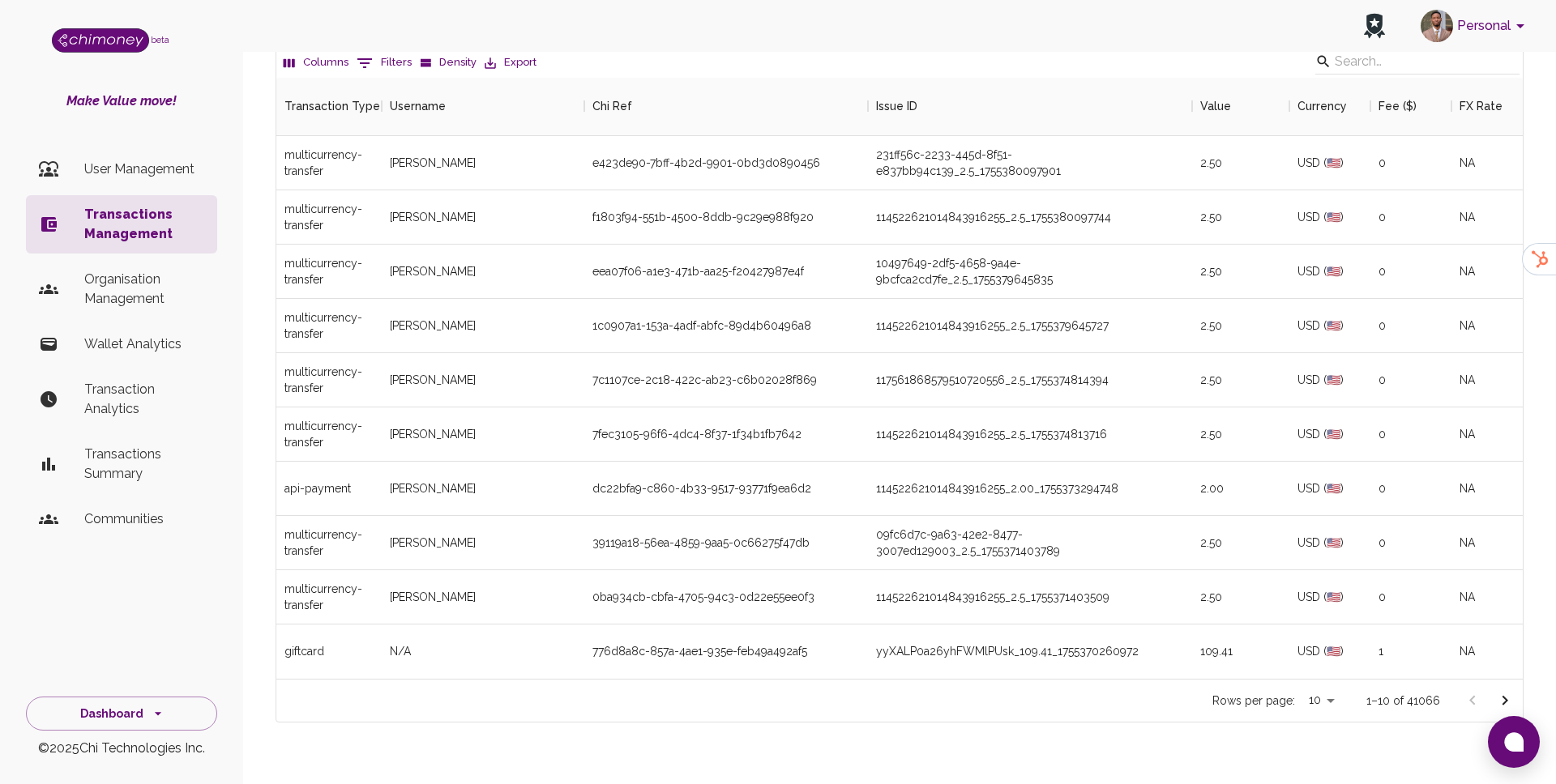
scroll to position [199, 0]
